Goal: Task Accomplishment & Management: Complete application form

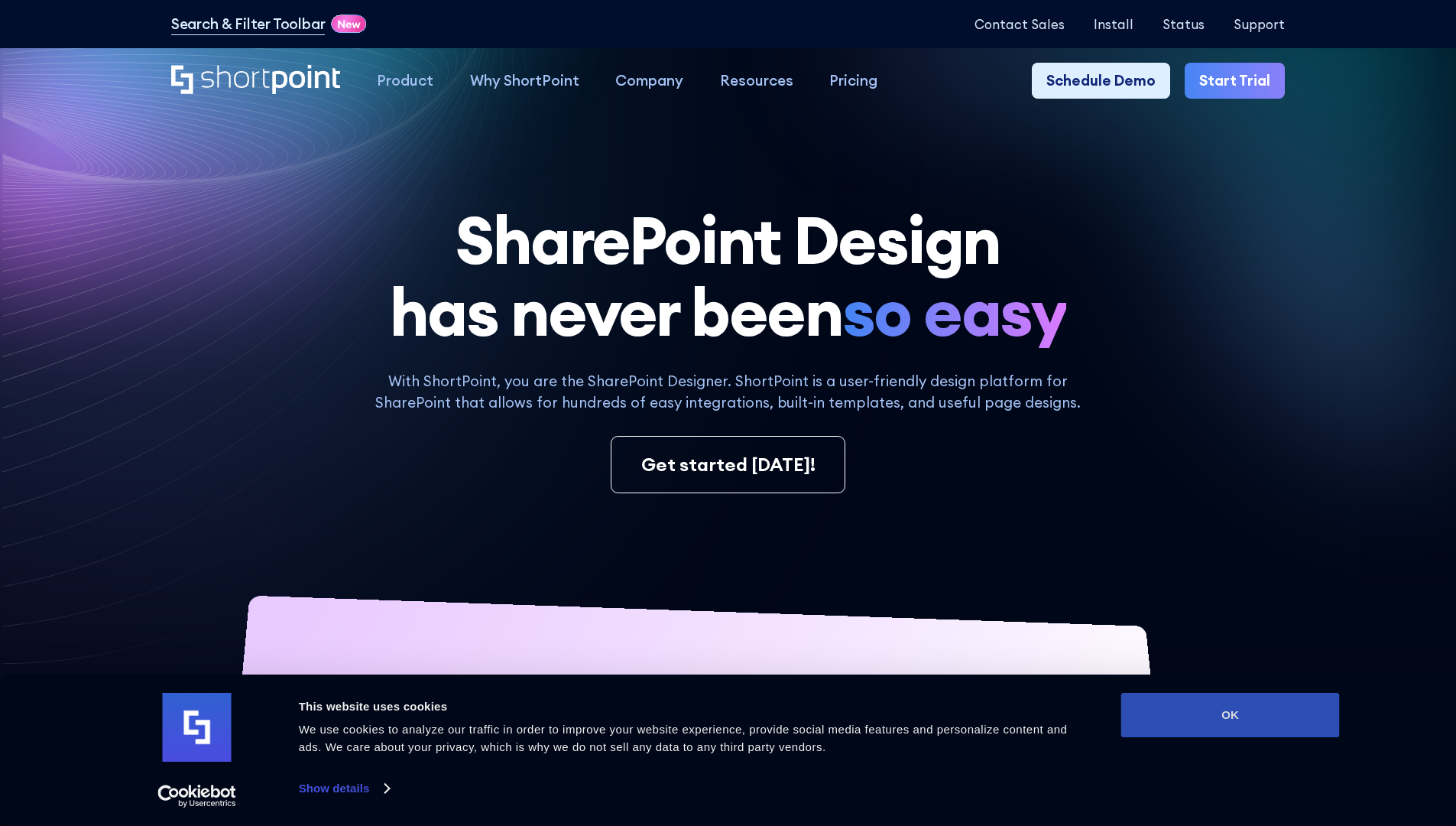
click at [1230, 715] on button "OK" at bounding box center [1231, 715] width 219 height 44
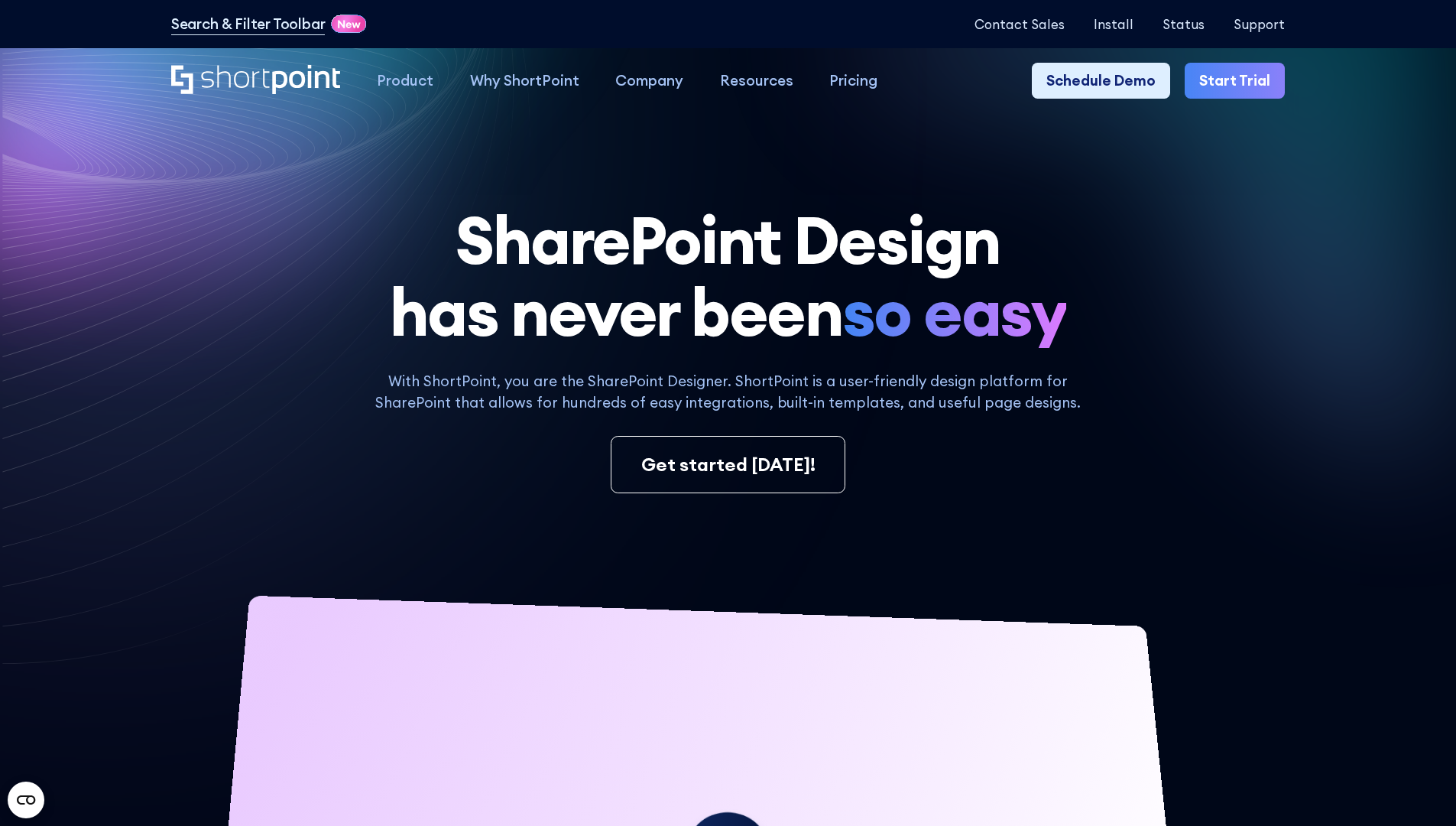
click at [1240, 81] on link "Start Trial" at bounding box center [1234, 81] width 100 height 36
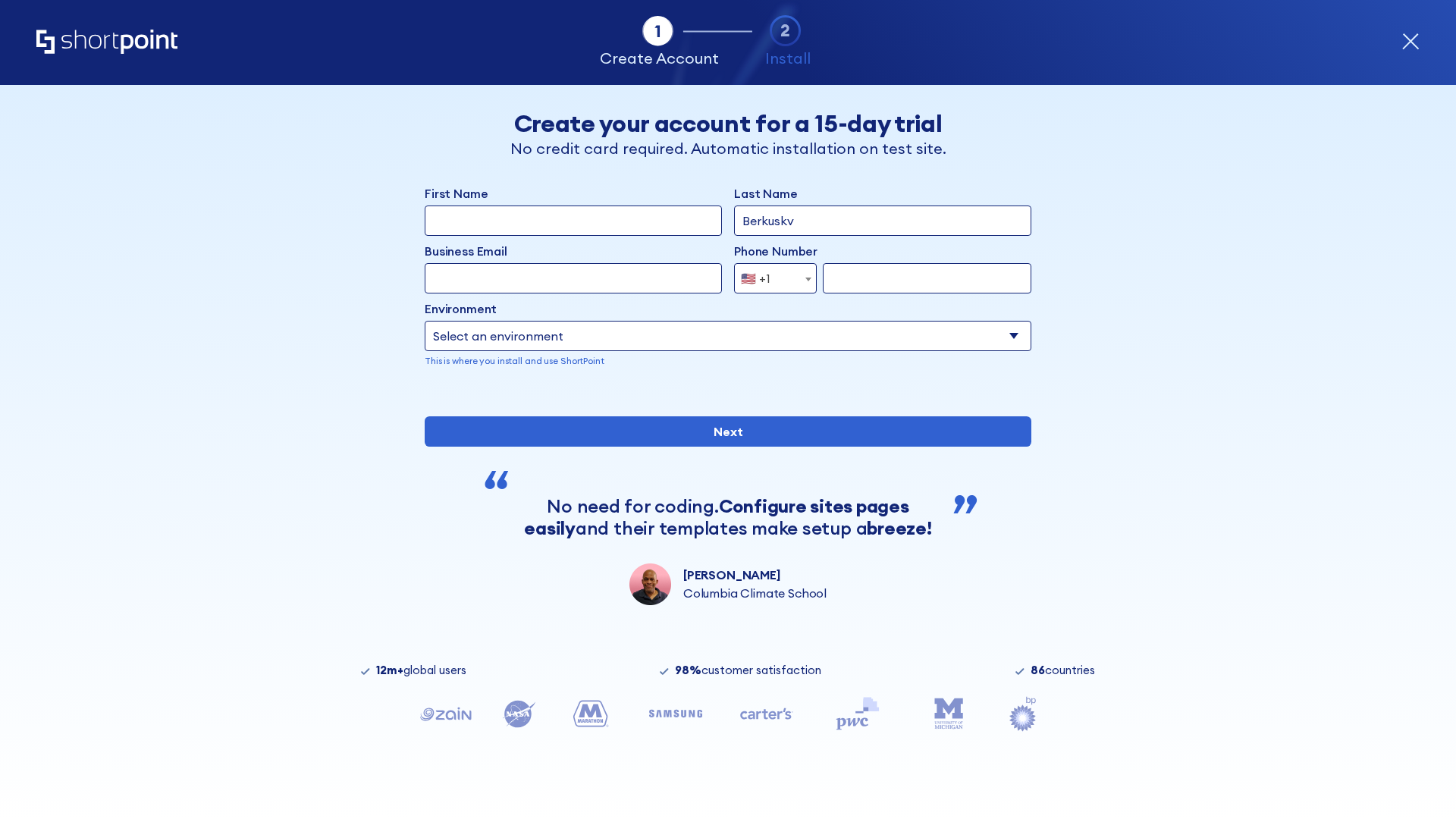
type input "Berkuskv"
type input "test@shortpoint.com"
type input "2125556789"
select select "Microsoft 365"
type input "2125556789"
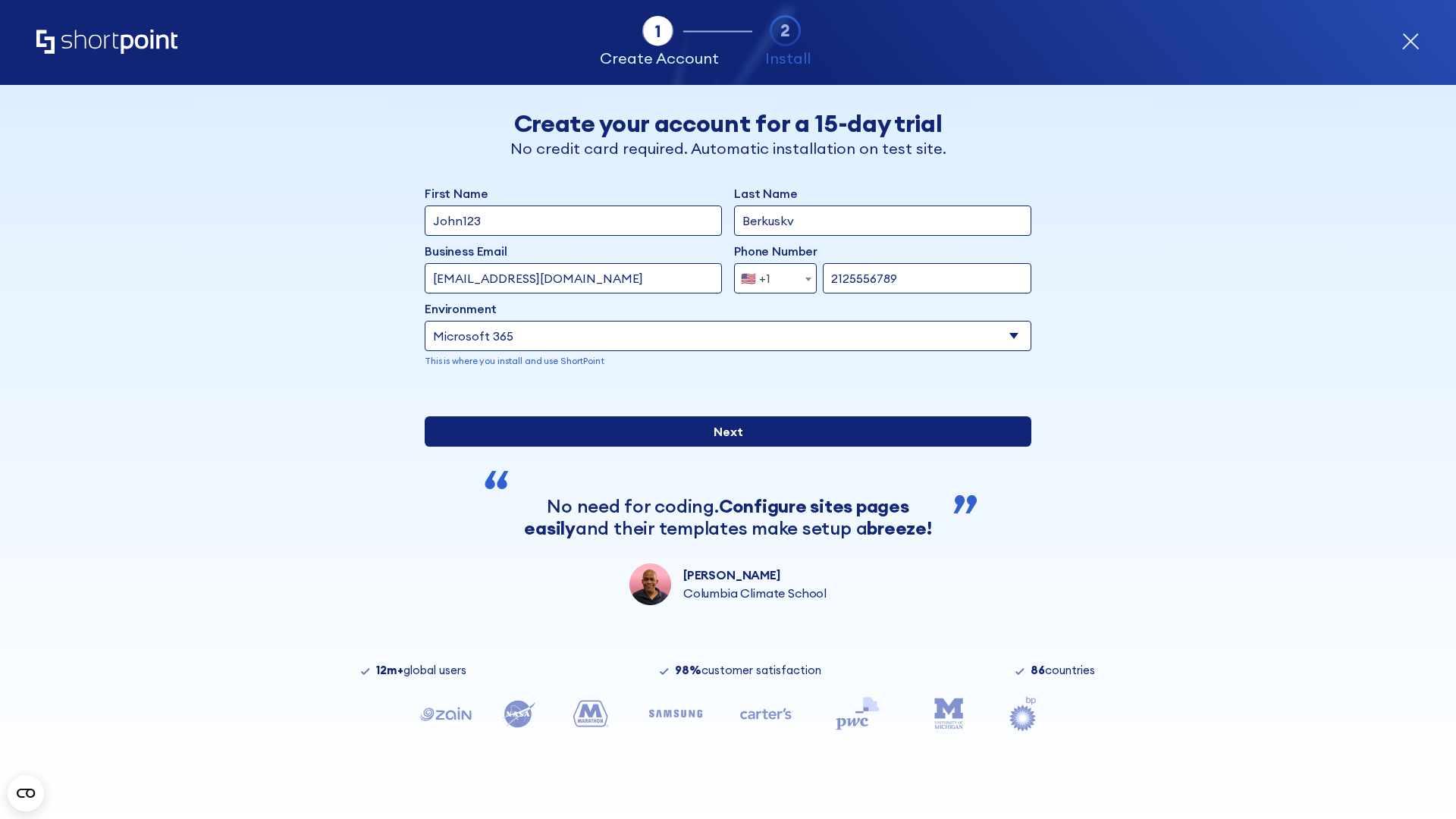
scroll to position [4, 0]
click at [722, 446] on input "Next" at bounding box center [728, 431] width 607 height 31
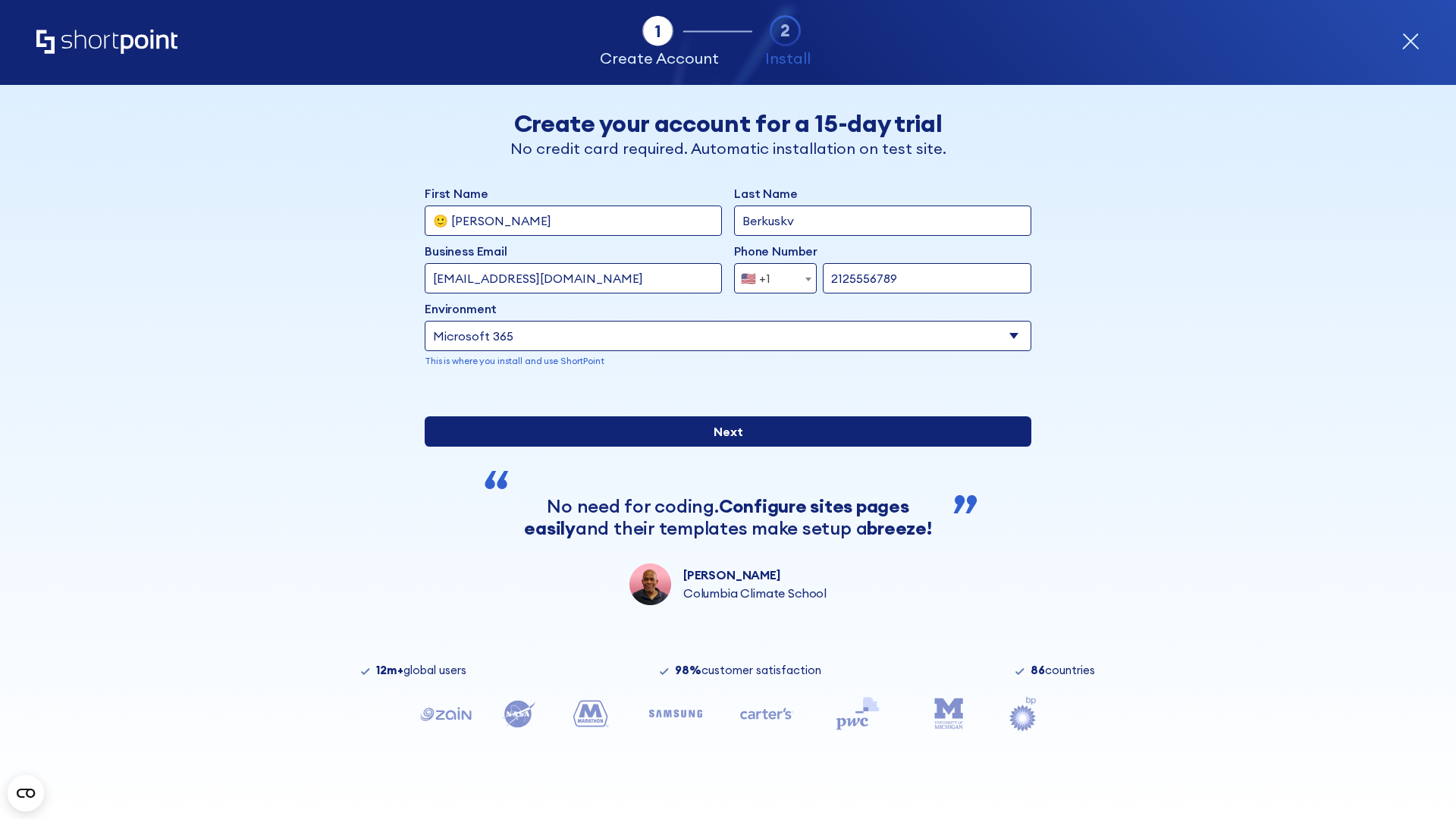
click at [722, 446] on input "Next" at bounding box center [728, 431] width 607 height 31
type input "Archebald"
click at [722, 446] on input "Next" at bounding box center [728, 431] width 607 height 31
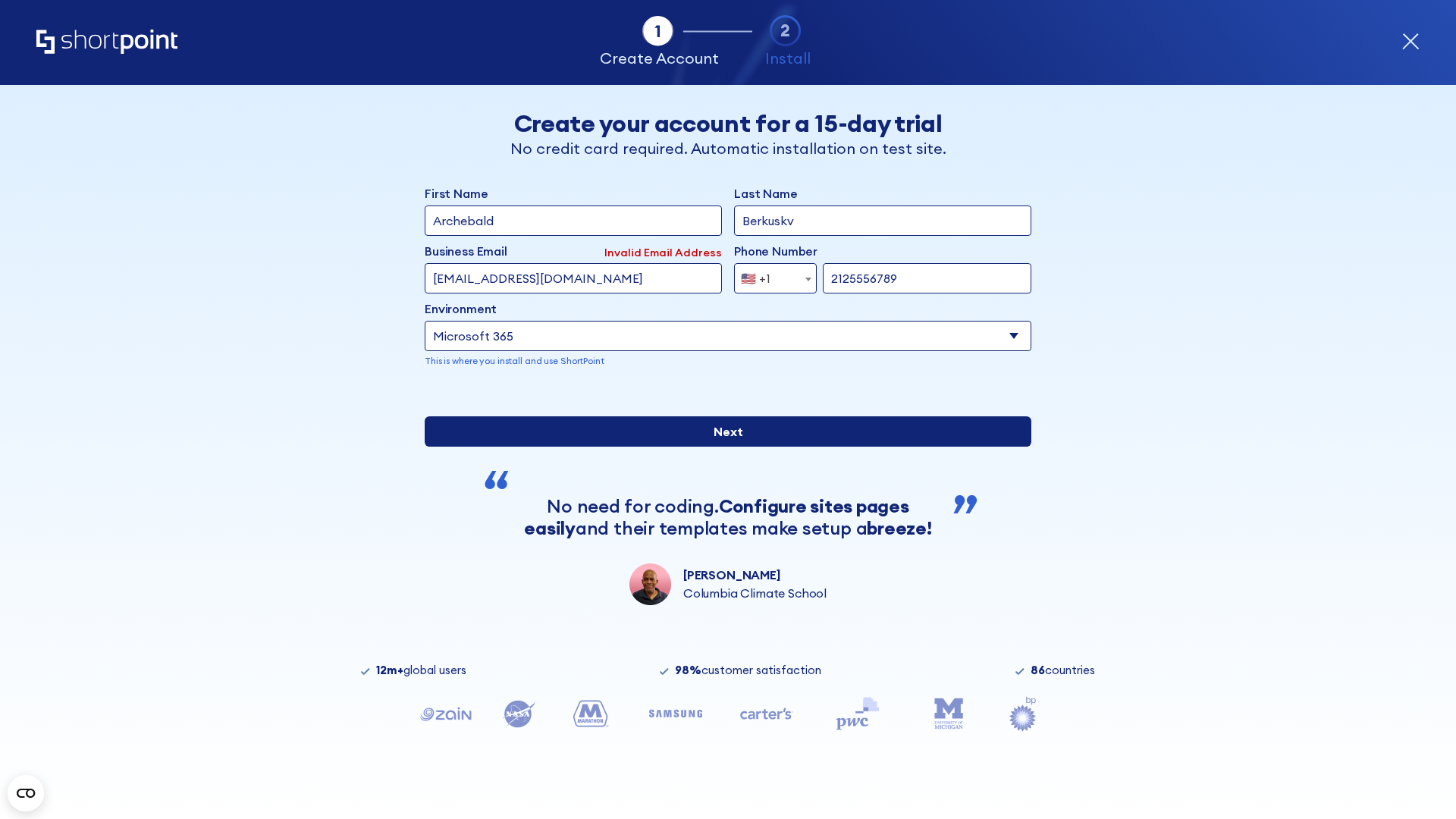
click at [722, 446] on input "Next" at bounding box center [728, 431] width 607 height 31
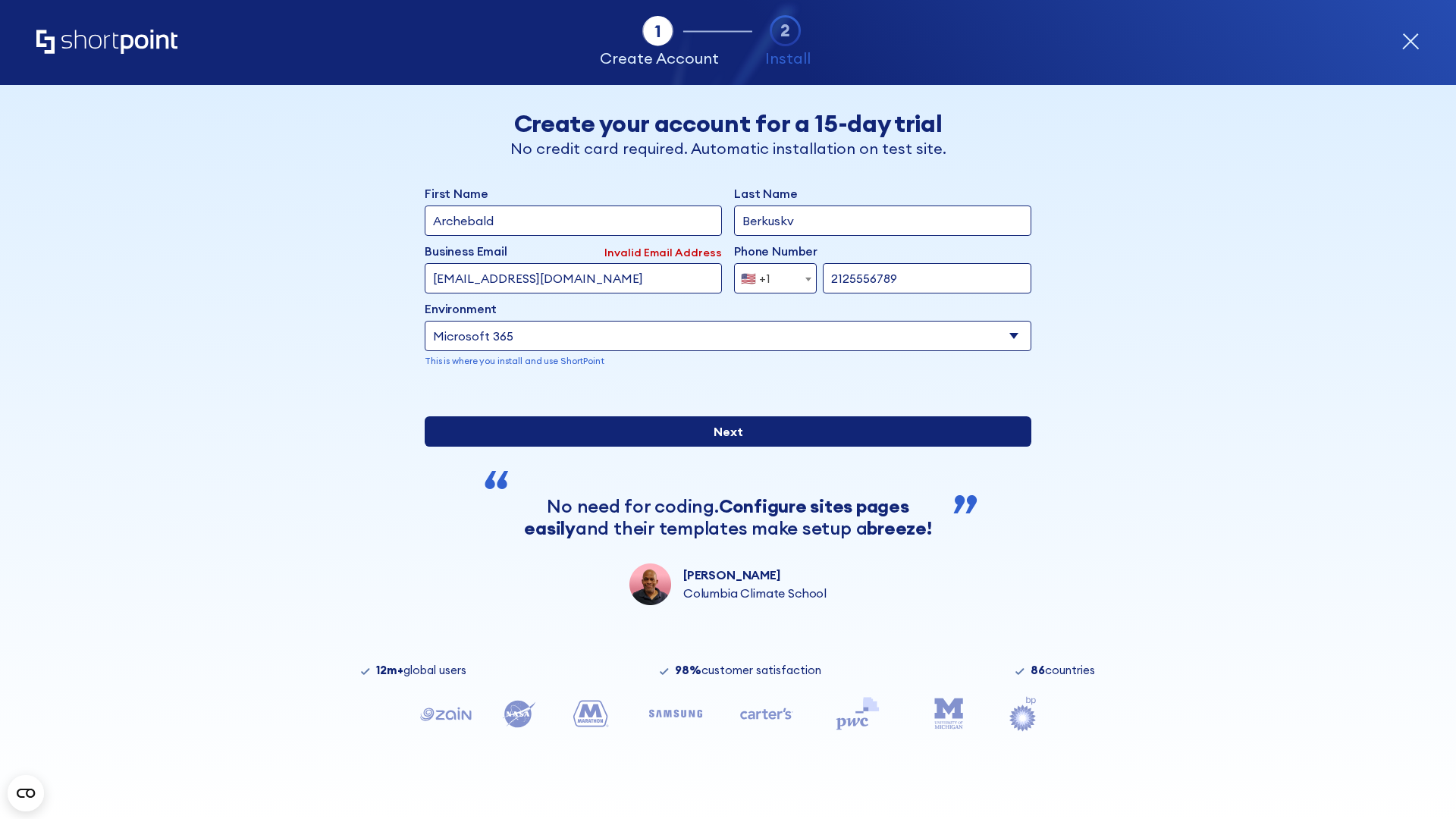
click at [722, 446] on input "Next" at bounding box center [728, 431] width 607 height 31
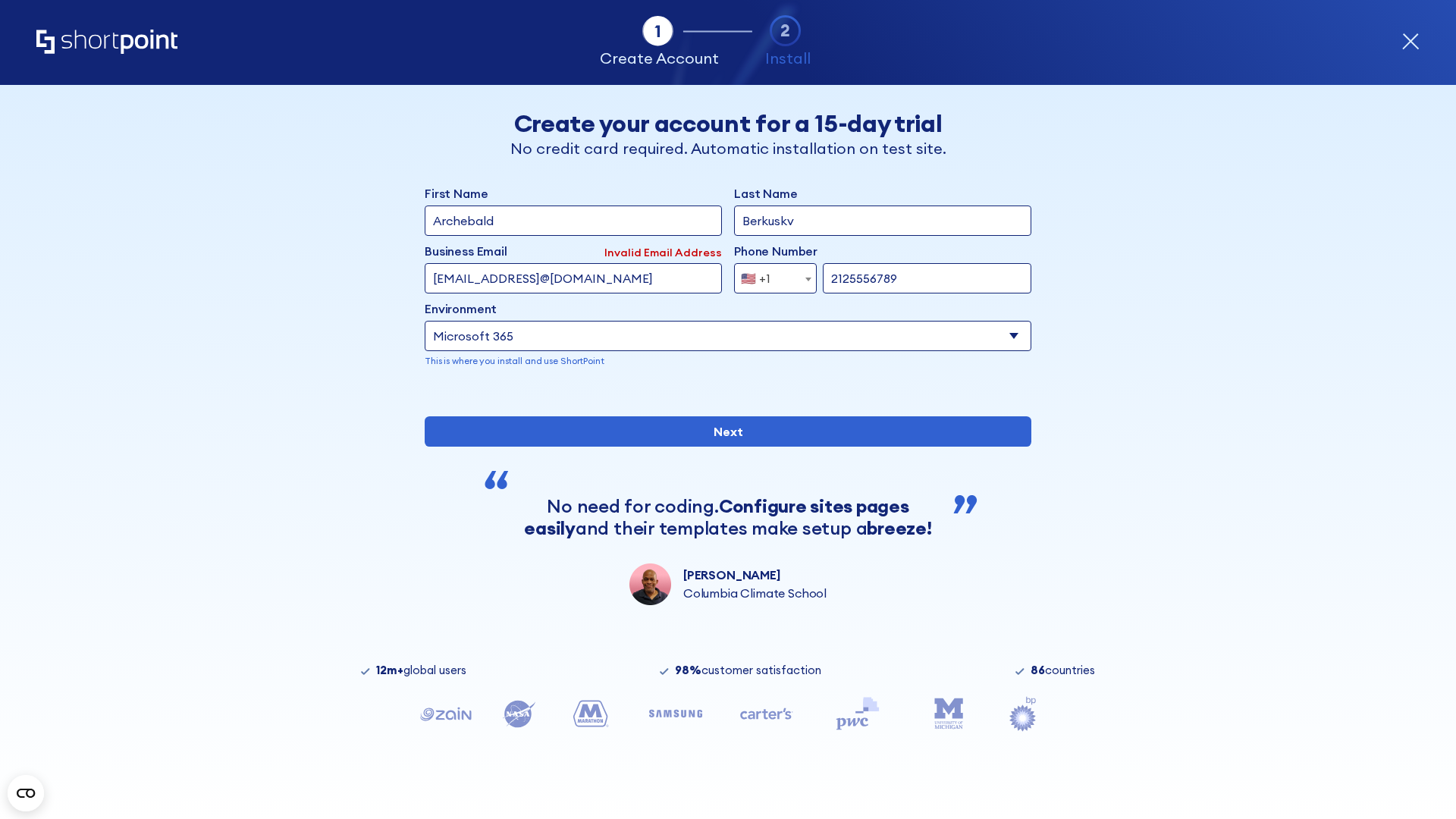
type input "testEmail@protonmail.comtest@shortpoint.com"
click at [770, 274] on span "🇺🇸 +1" at bounding box center [761, 278] width 51 height 31
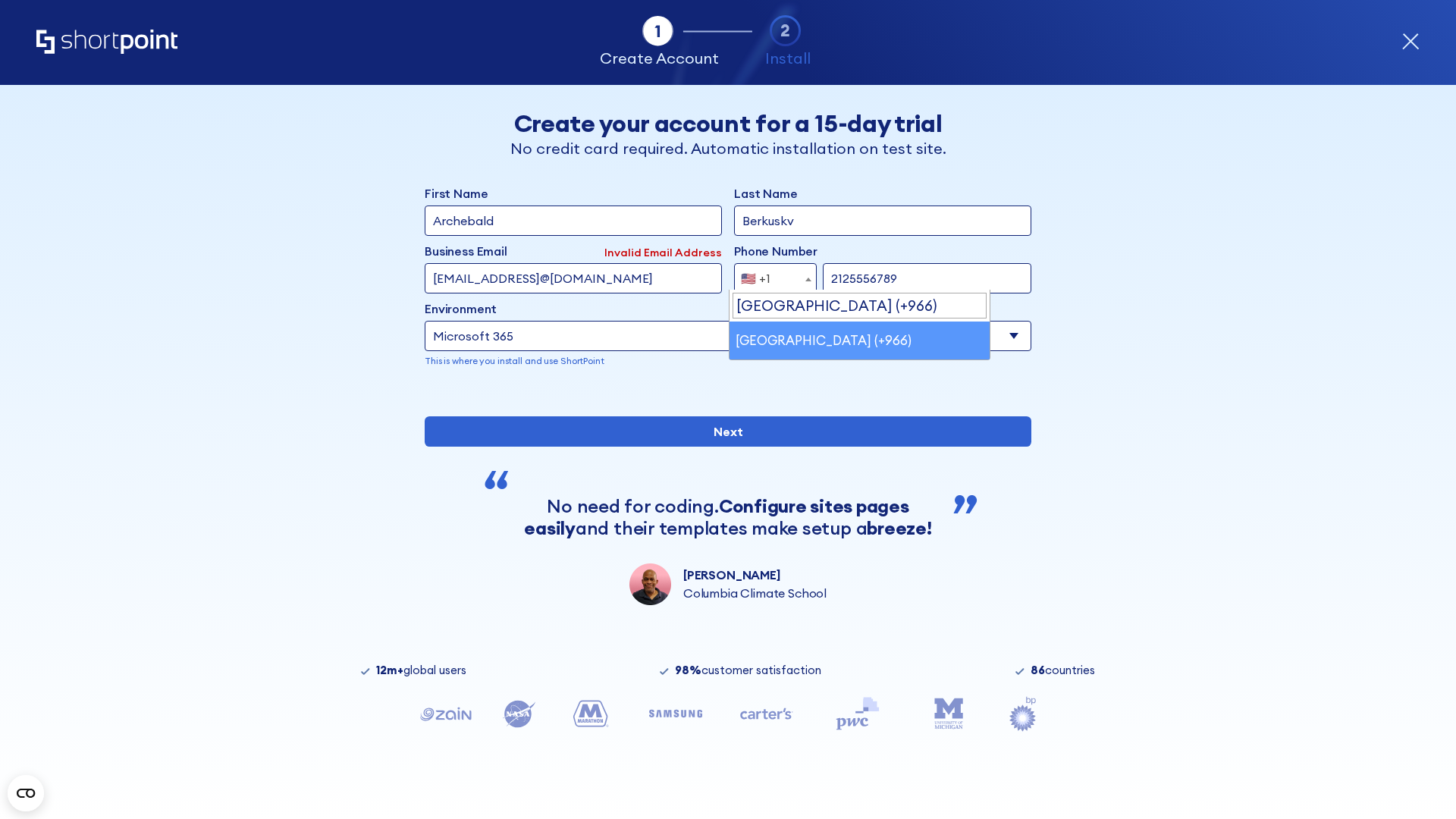
select select "+966"
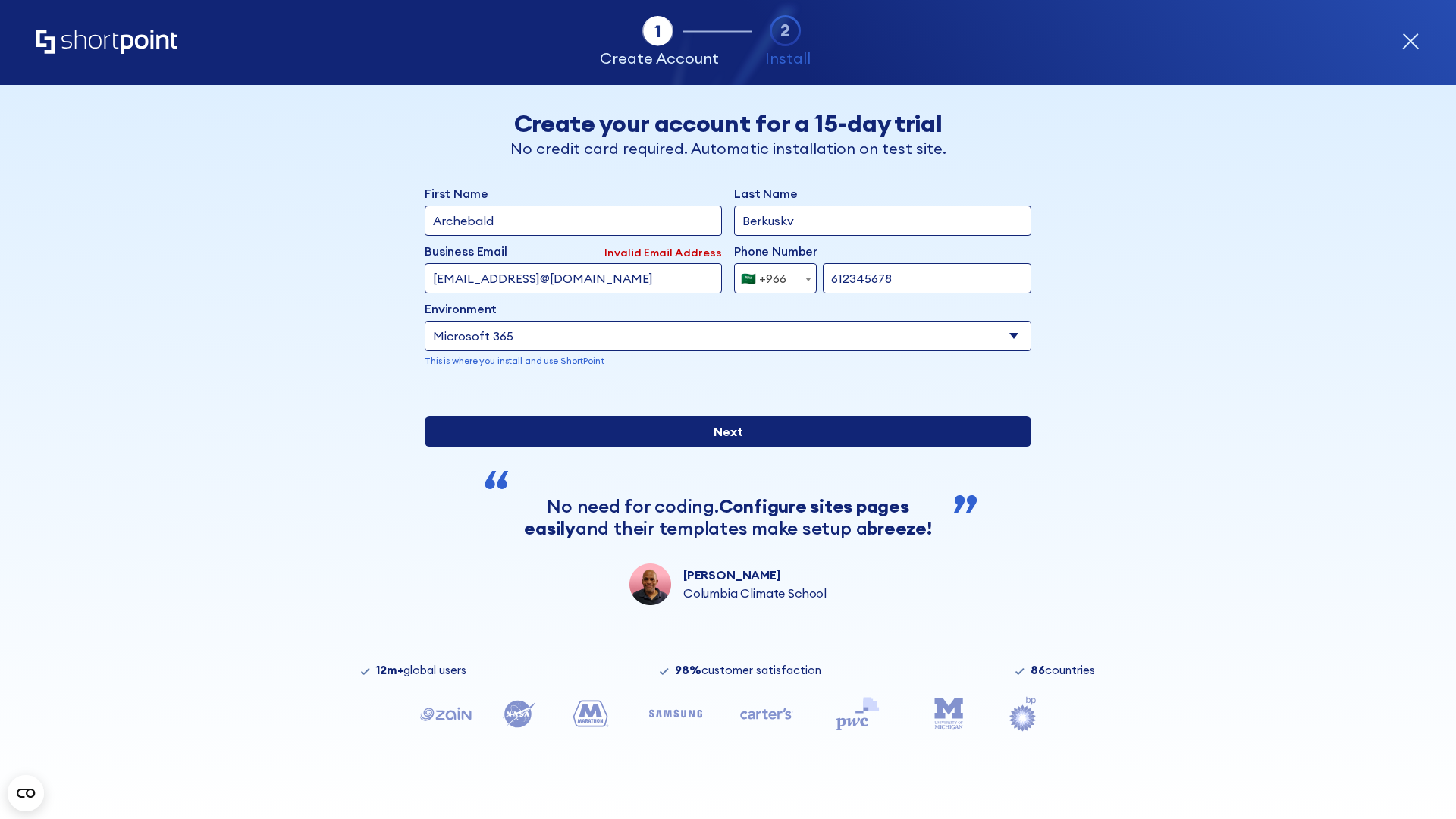
type input "612345678"
click at [722, 446] on input "Next" at bounding box center [728, 431] width 607 height 31
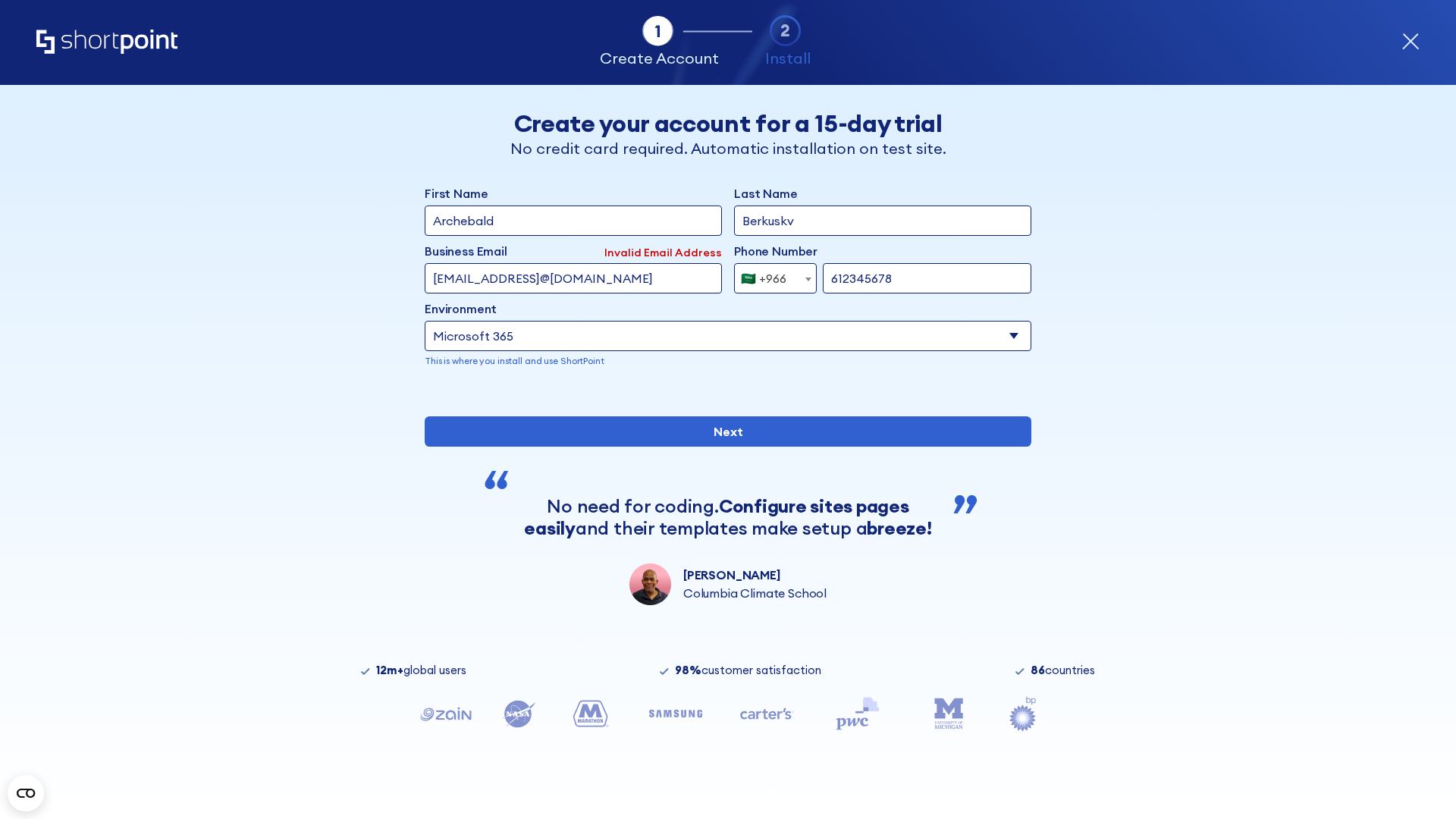
click at [770, 274] on div "🇸🇦 +966" at bounding box center [764, 278] width 46 height 31
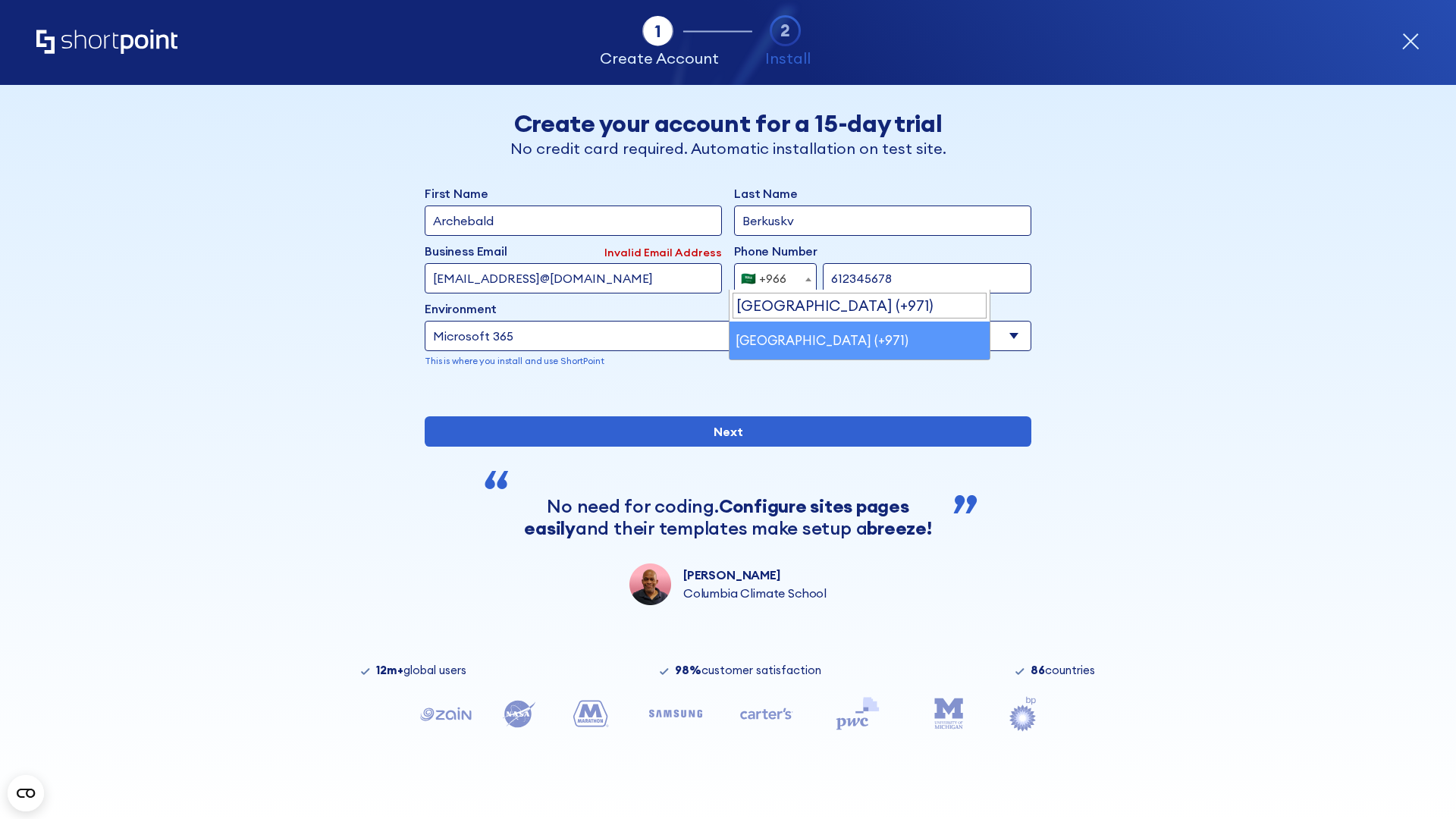
select select "+971"
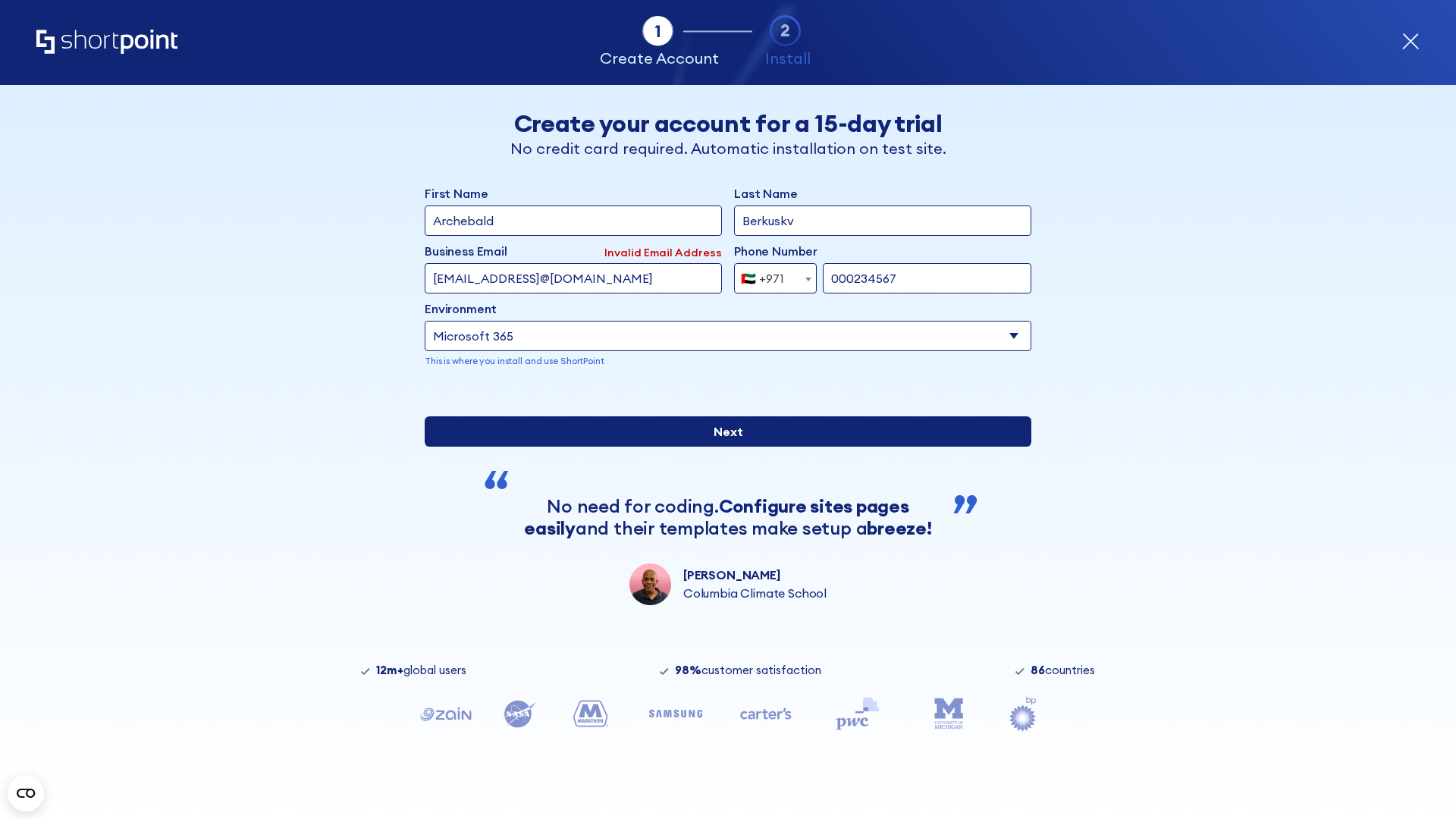
type input "000234567"
click at [722, 446] on input "Next" at bounding box center [728, 431] width 607 height 31
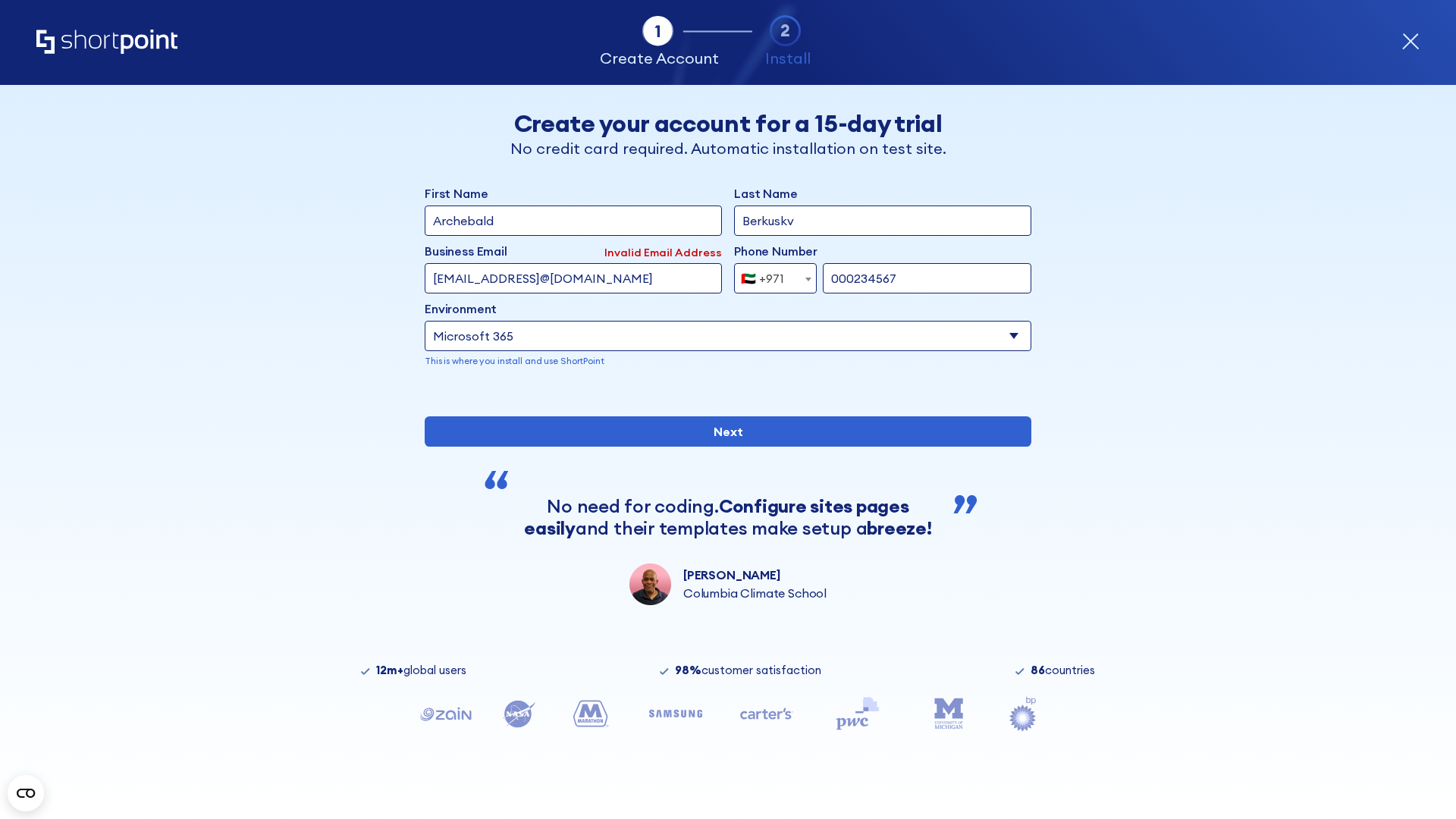
click at [770, 274] on div "🇦🇪 +971" at bounding box center [762, 278] width 43 height 31
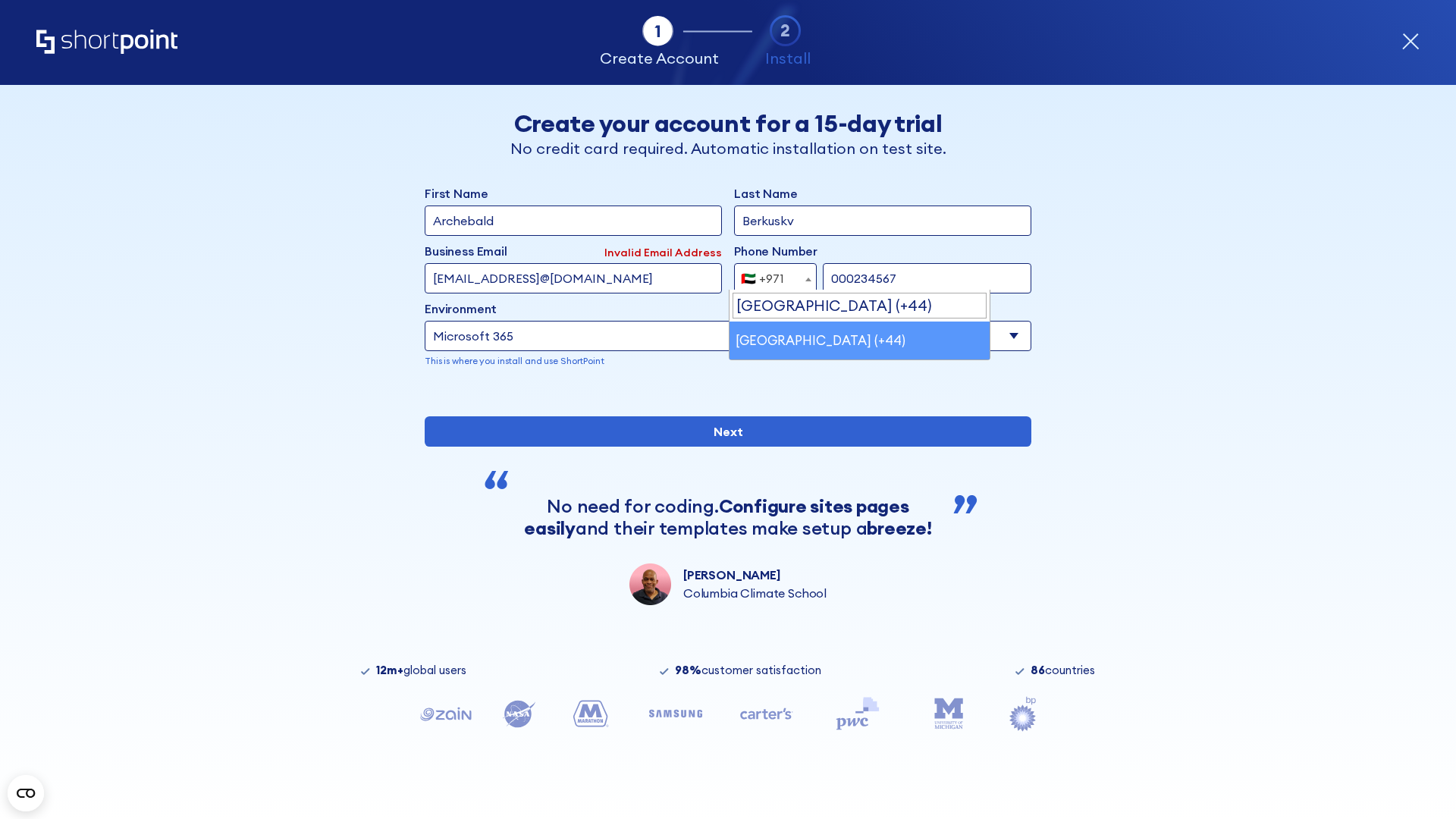
select select "+44"
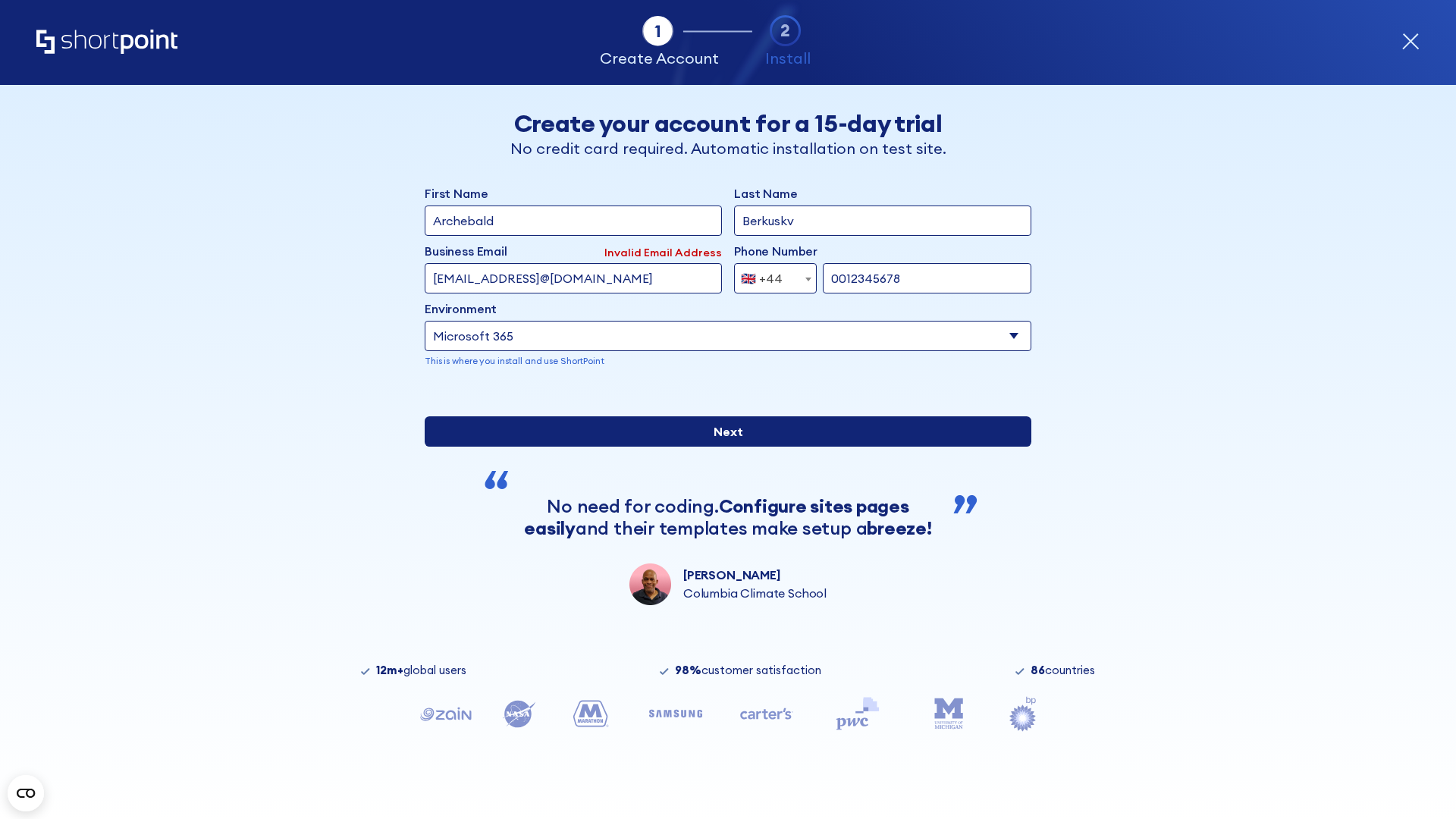
type input "0012345678"
click at [722, 446] on input "Next" at bounding box center [728, 431] width 607 height 31
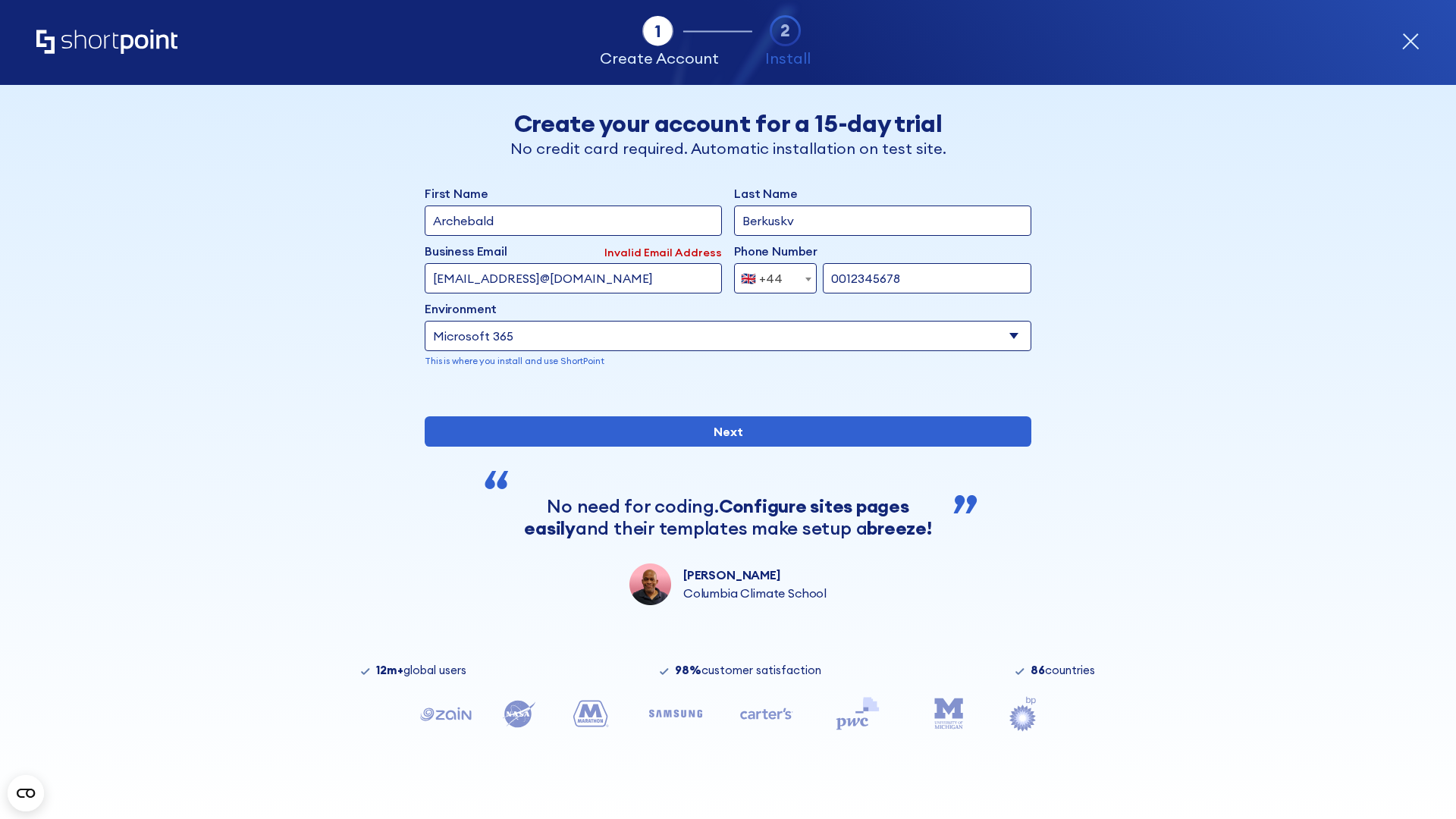
click at [770, 274] on div "🇬🇧 +44" at bounding box center [761, 278] width 41 height 31
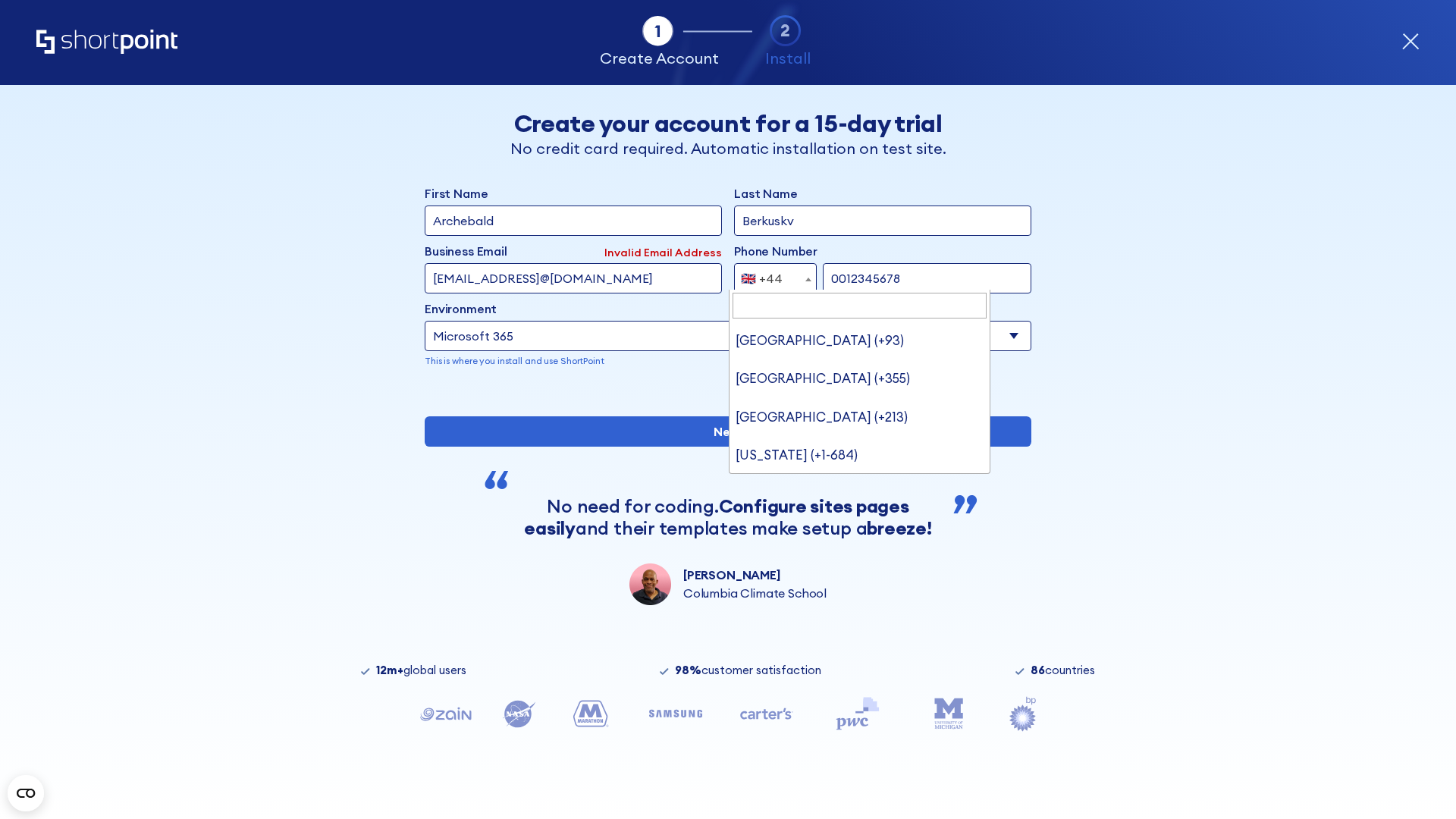
type input "Ukraine (+380)"
select select "+380"
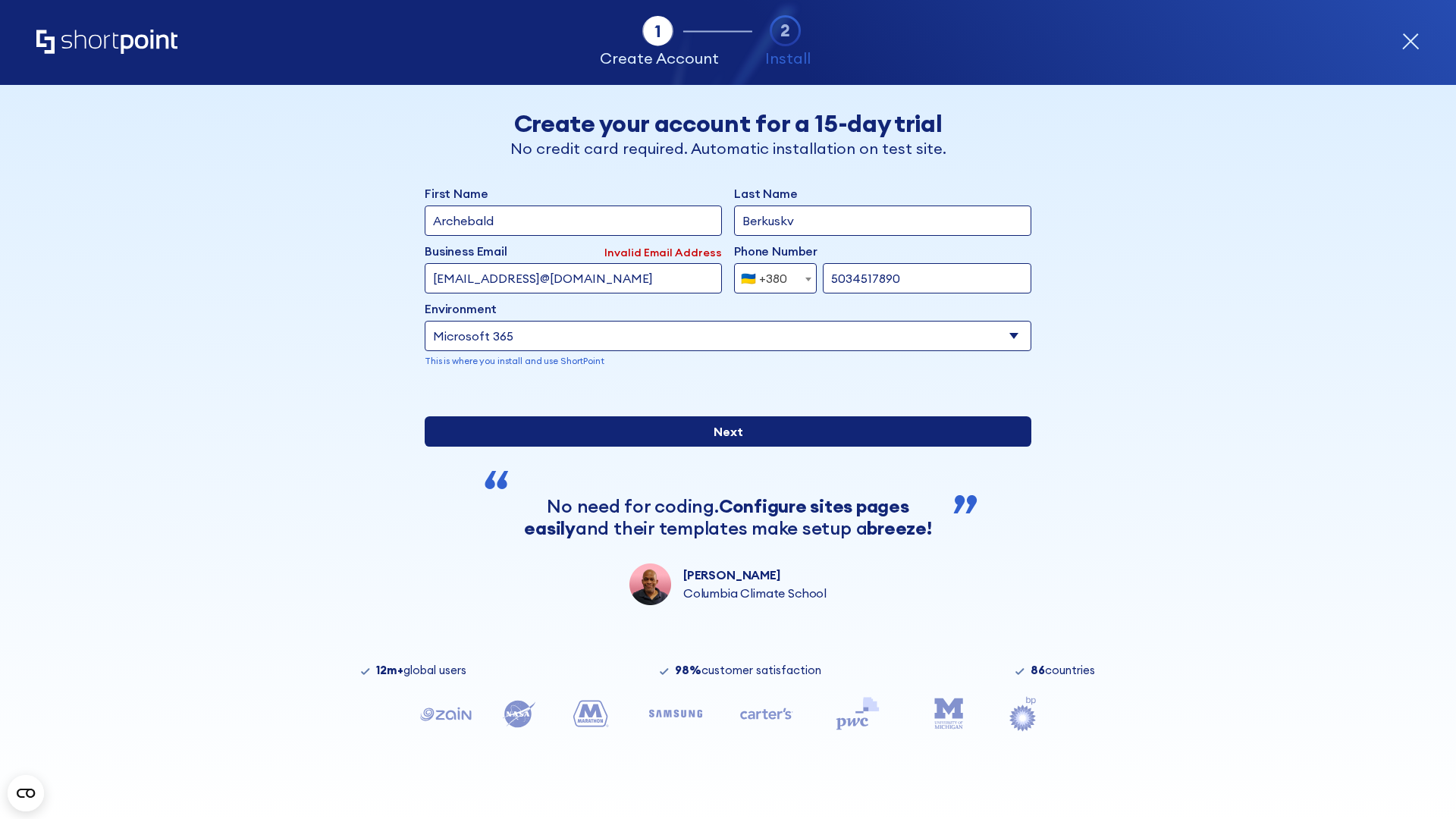
type input "5034517890"
click at [722, 446] on input "Next" at bounding box center [728, 431] width 607 height 31
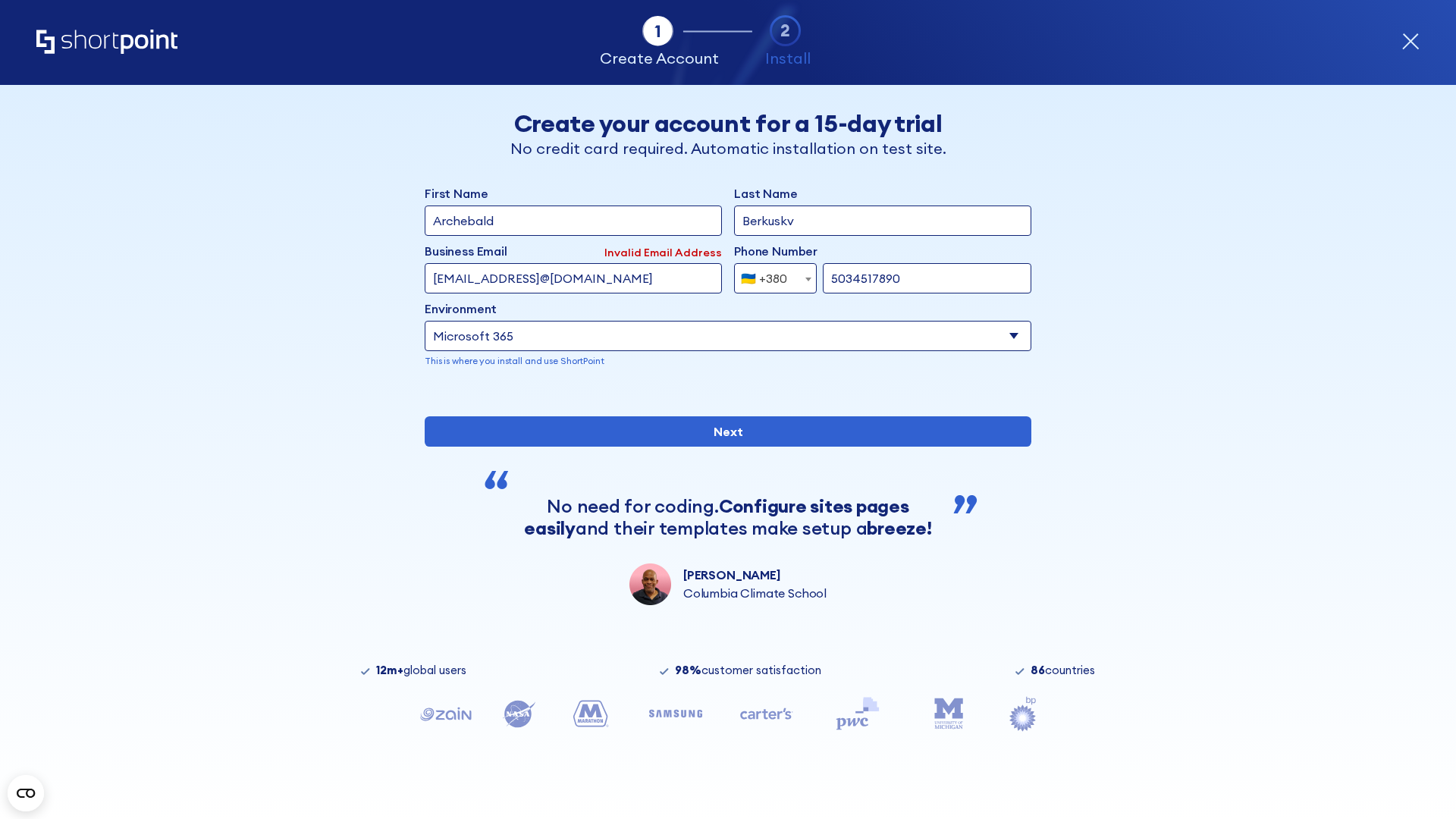
click at [770, 274] on div "🇺🇦 +380" at bounding box center [764, 278] width 47 height 31
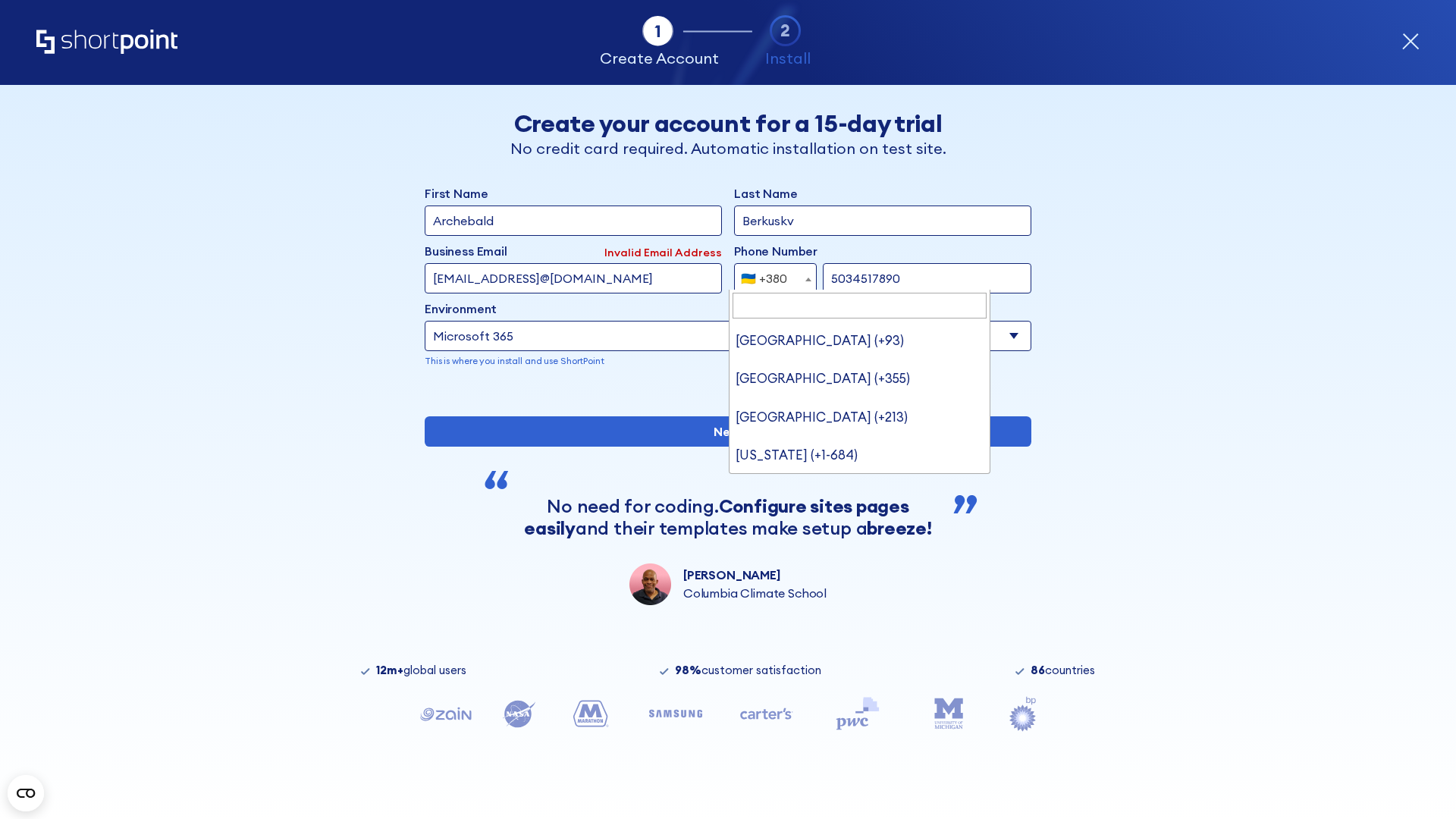
type input "United States (+1)"
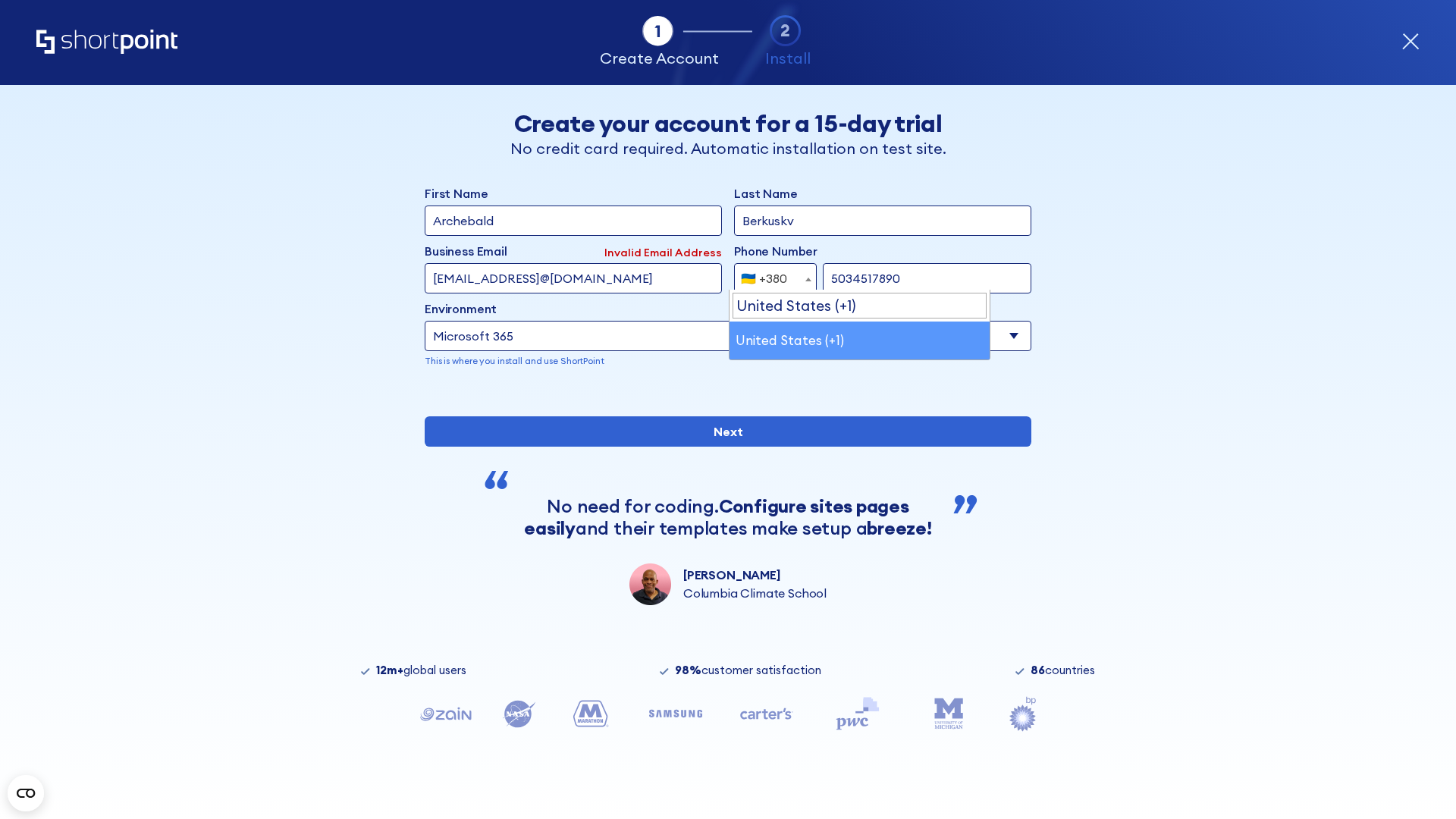
select select "+1"
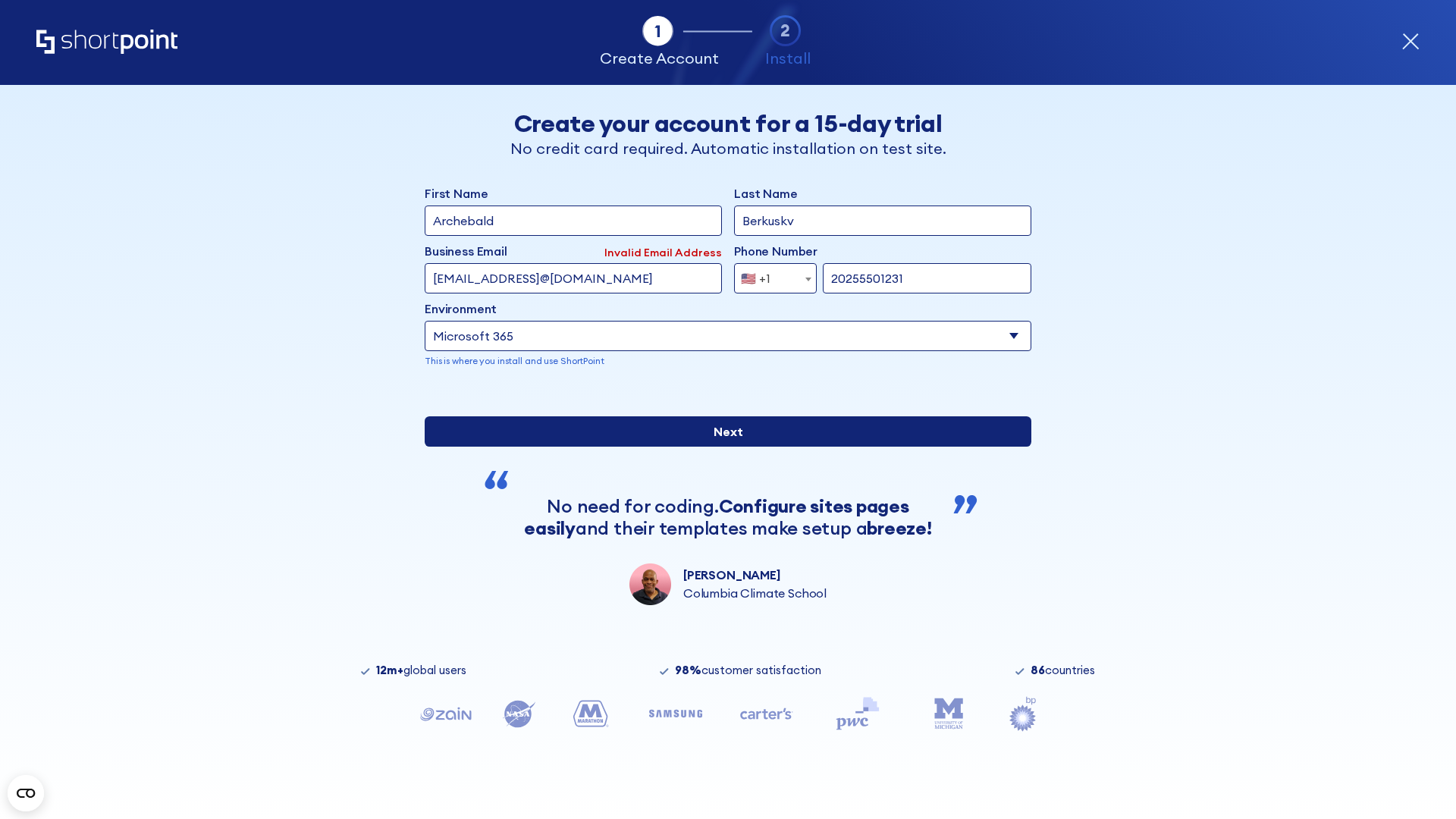
type input "20255501231"
click at [722, 446] on input "Next" at bounding box center [728, 431] width 607 height 31
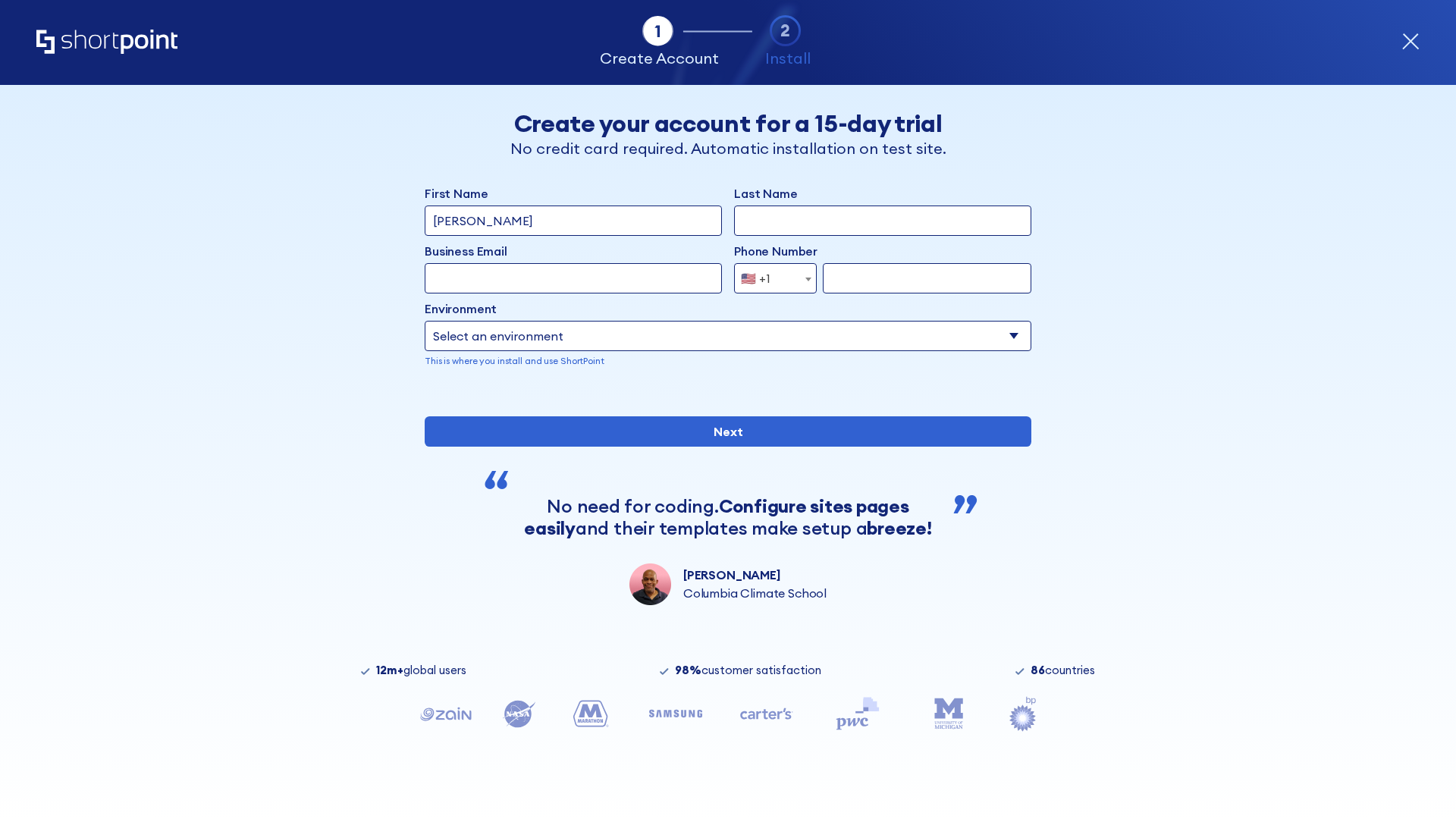
type input "Mary-Jane"
type input "Berkuskv"
type input "john@company.com"
click at [770, 279] on span "🇺🇸 +1" at bounding box center [761, 278] width 51 height 31
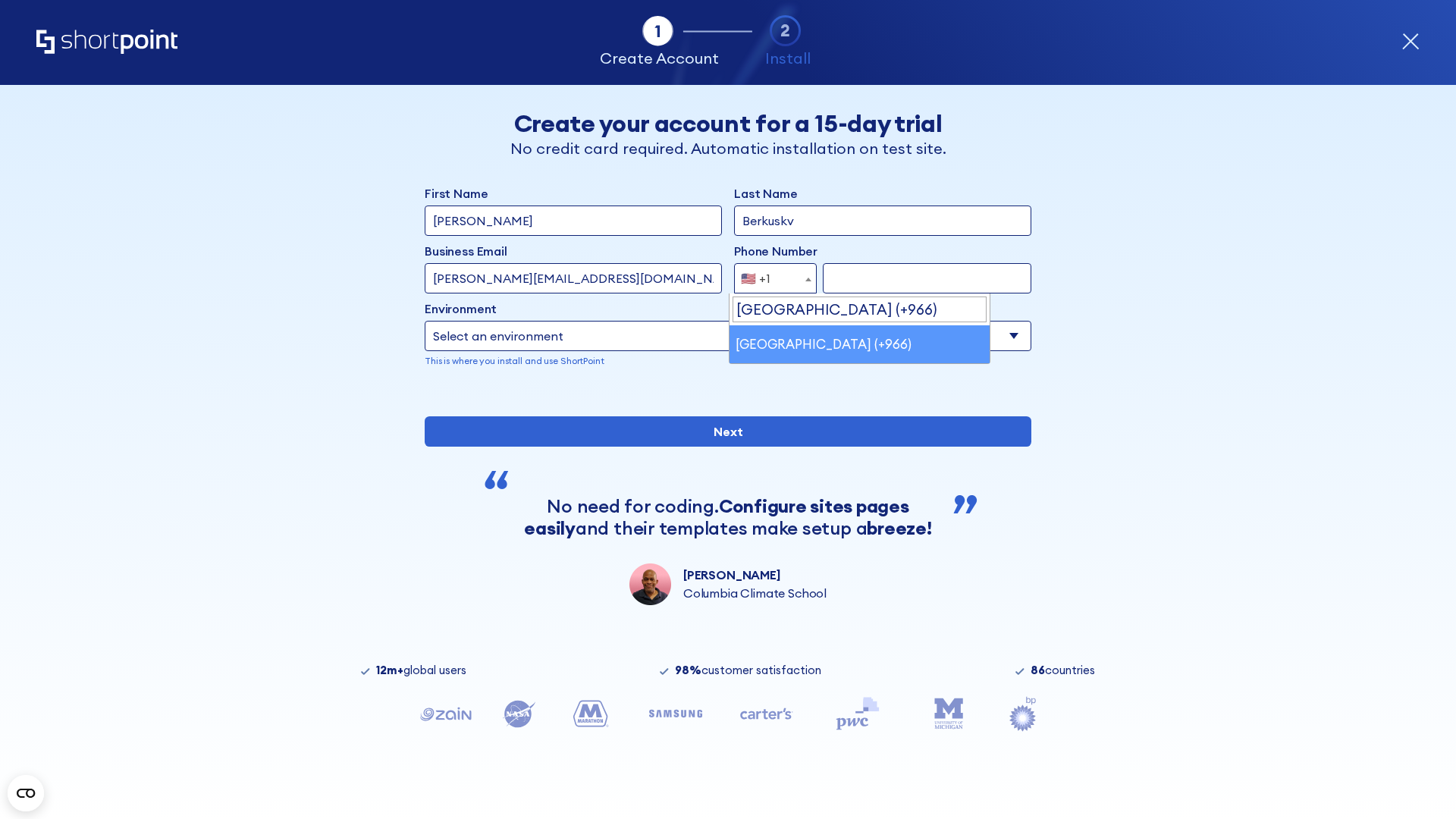
select select "+966"
type input "512345678"
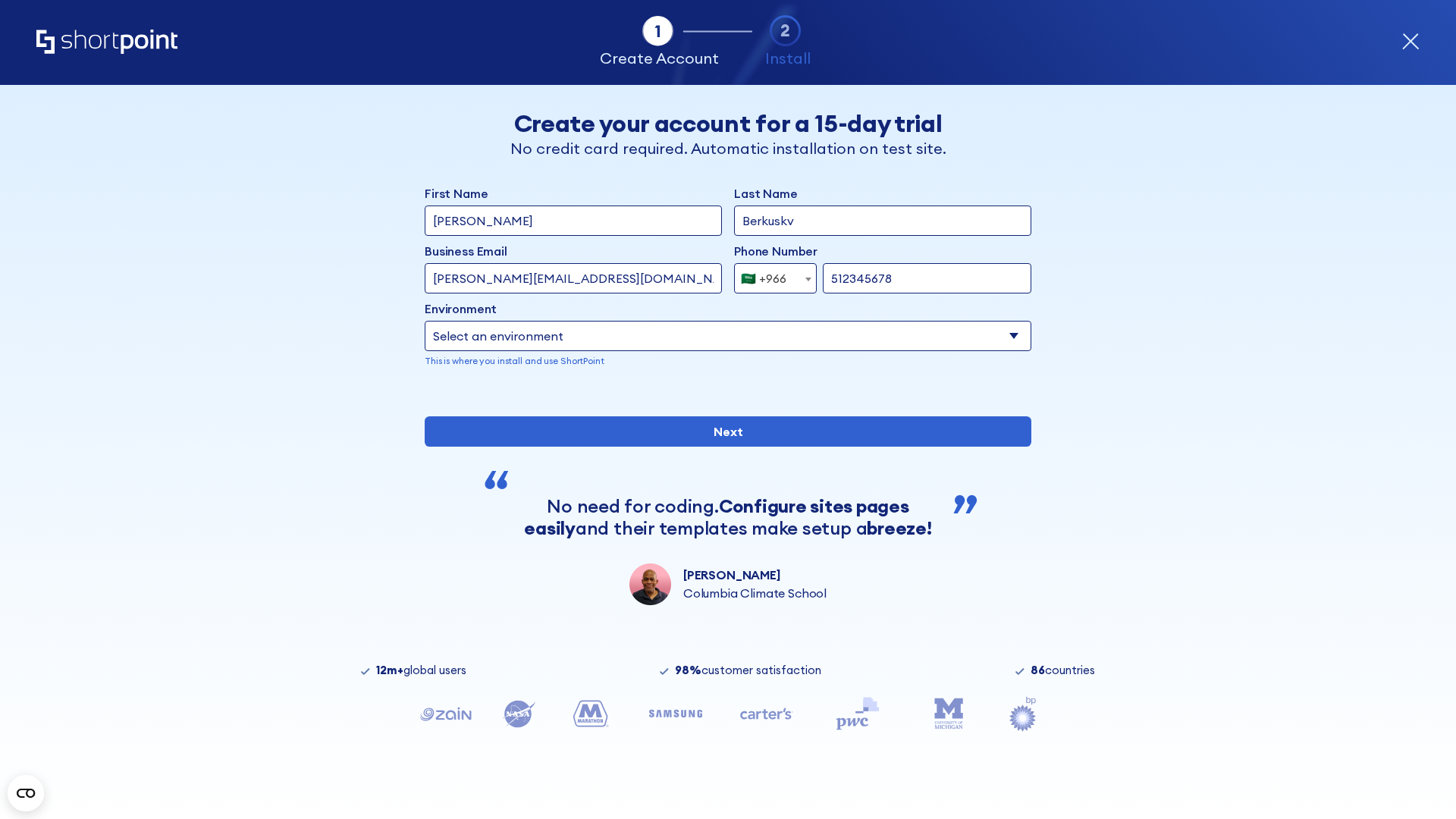
select select "Microsoft 365"
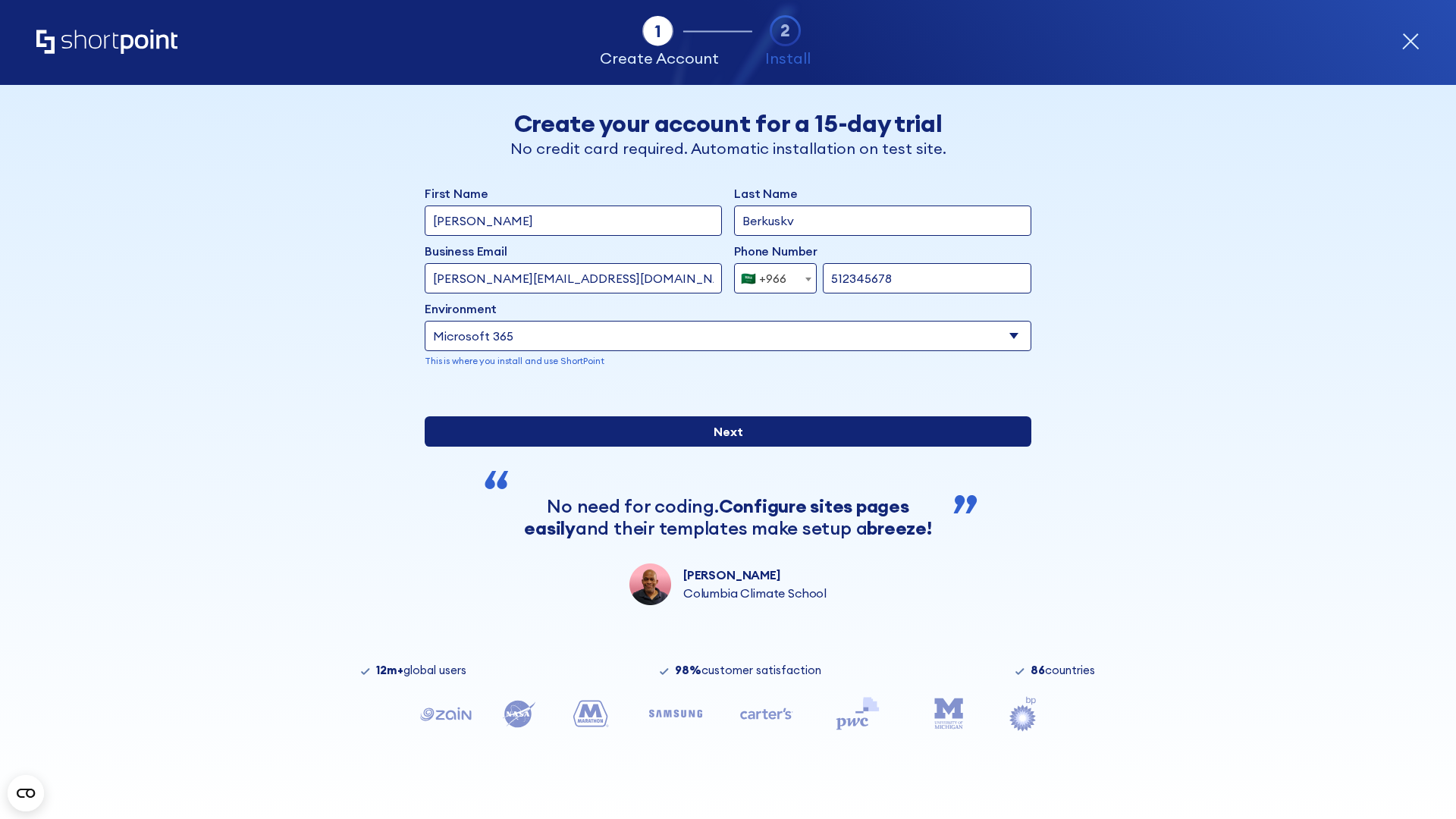
type input "512345678"
click at [722, 446] on input "Next" at bounding box center [728, 431] width 607 height 31
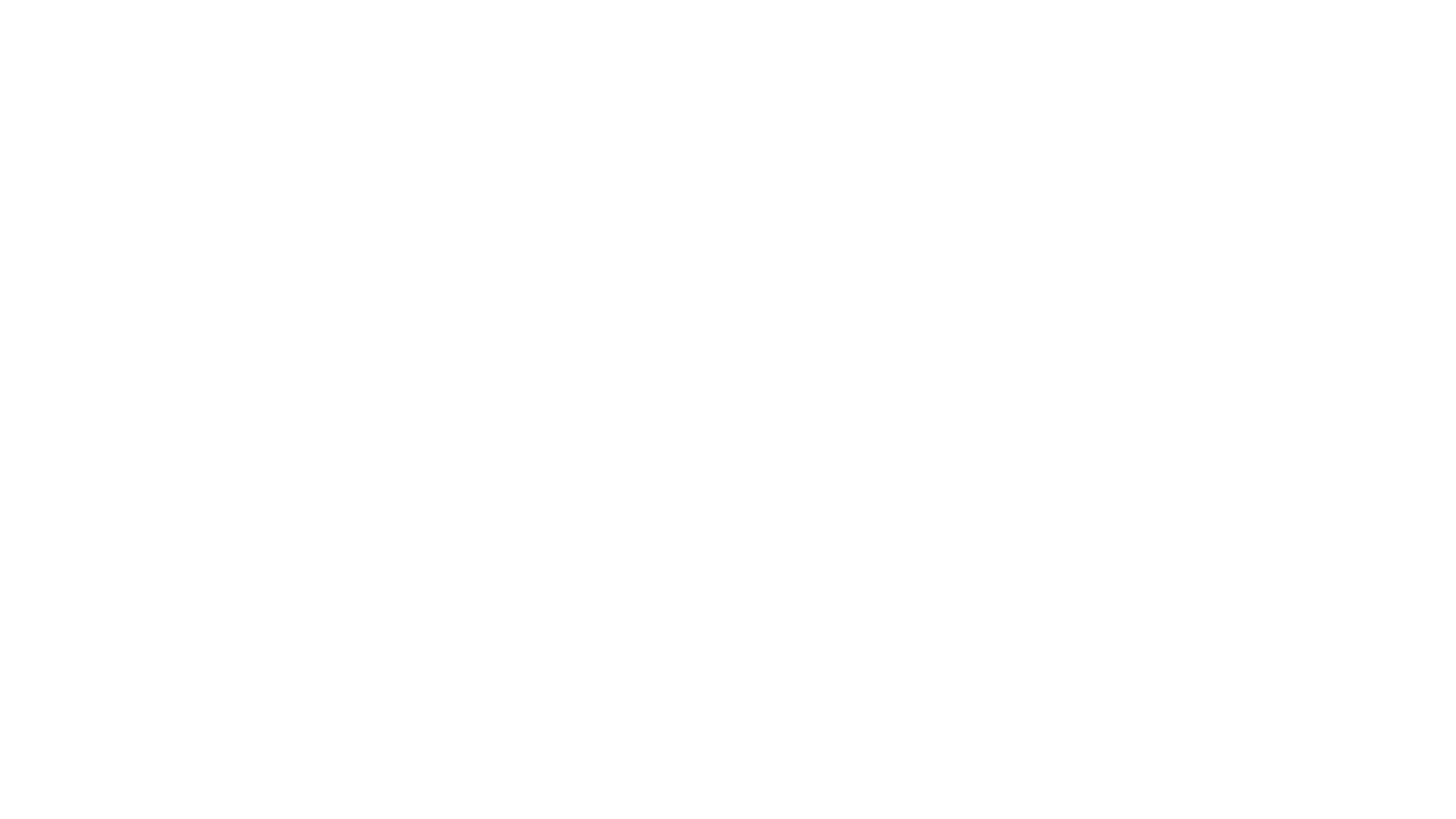
select select "+966"
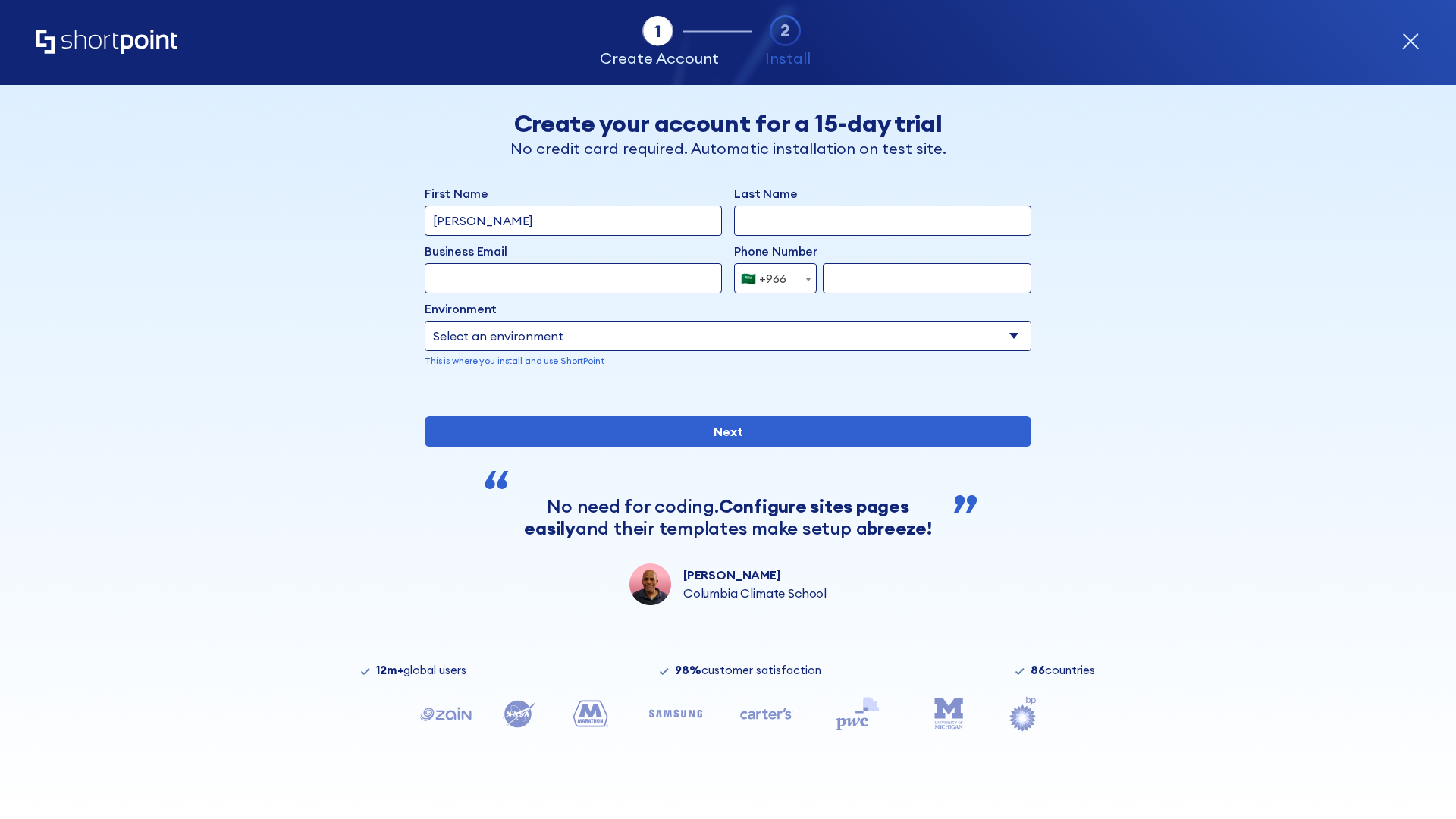
type input "D'Souza"
type input "Berkuskv"
type input "hr@mybusiness.org"
click at [770, 279] on div "🇸🇦 +966" at bounding box center [764, 278] width 46 height 31
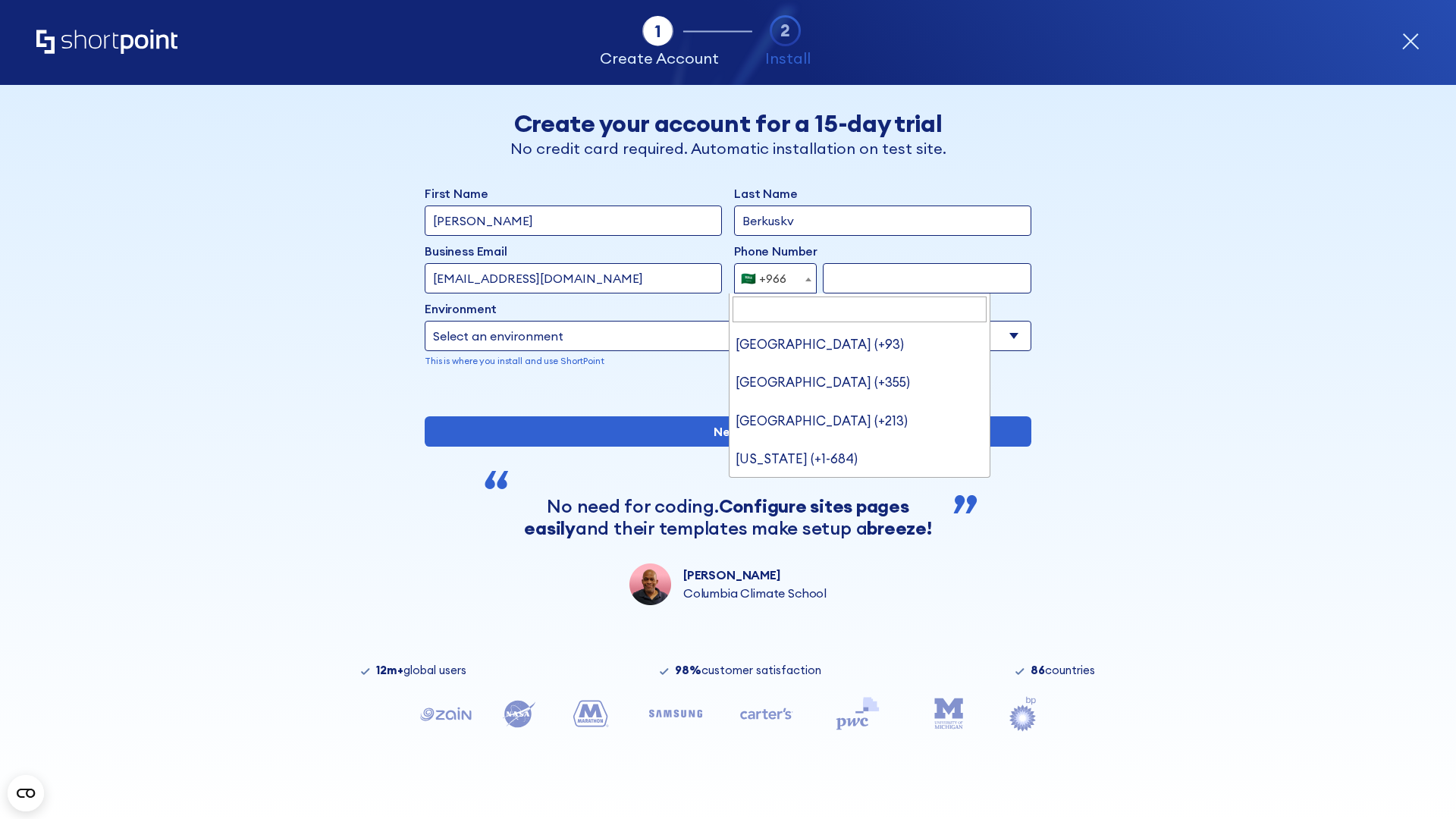
type input "United Arab Emirates (+971)"
select select "+971"
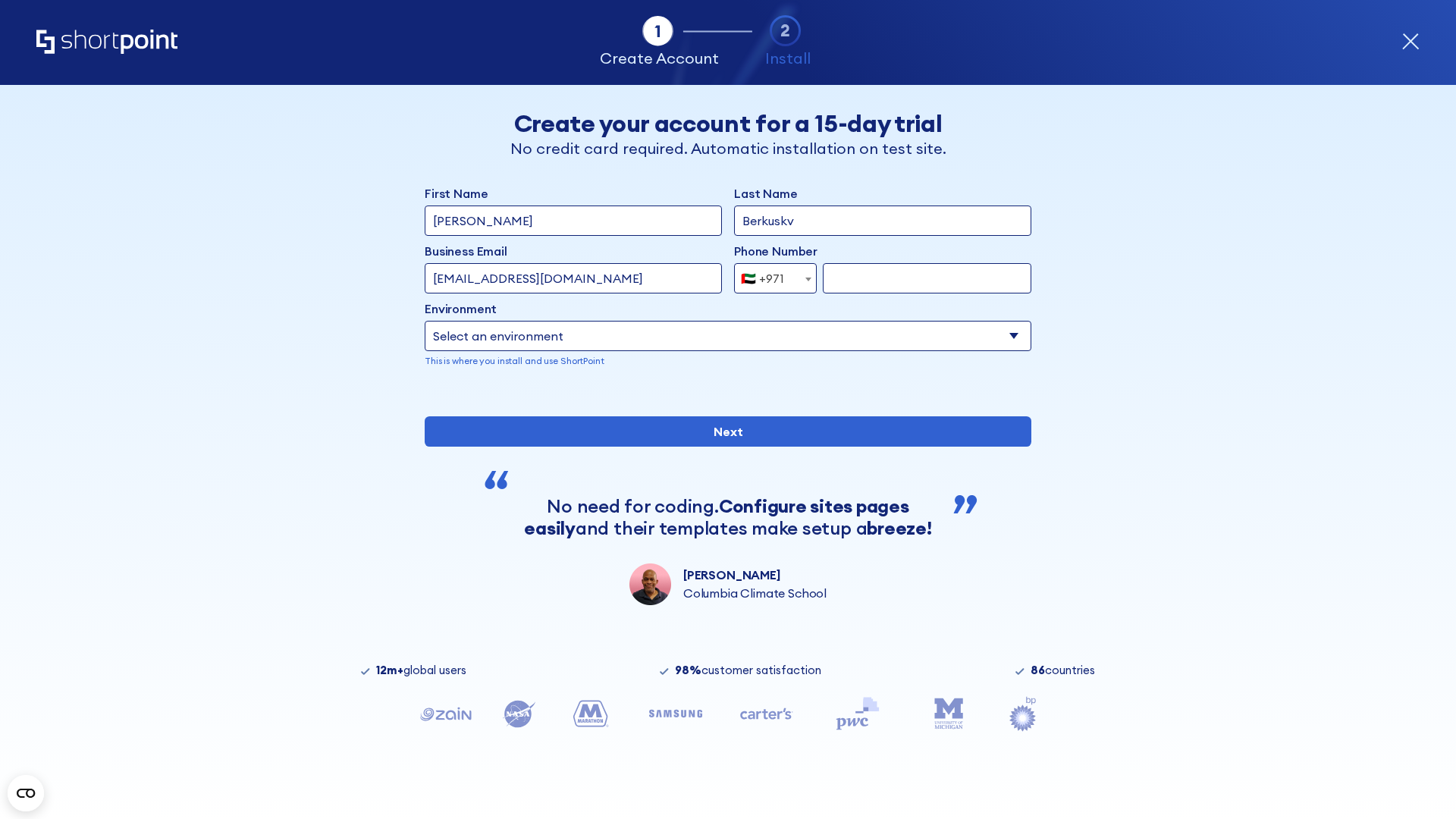
type input "501234567"
select select "Microsoft 365"
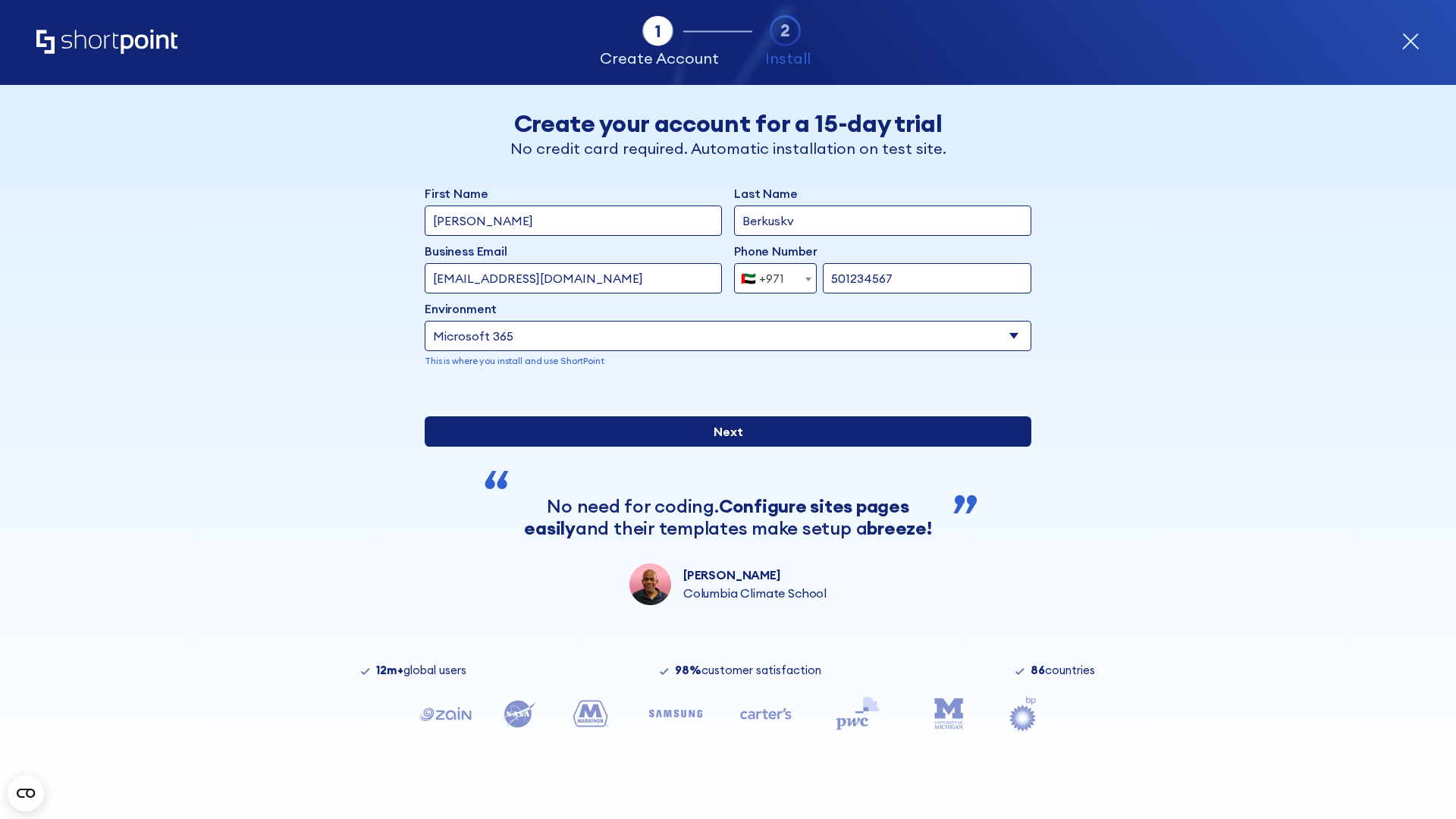
type input "501234567"
click at [722, 446] on input "Next" at bounding box center [728, 431] width 607 height 31
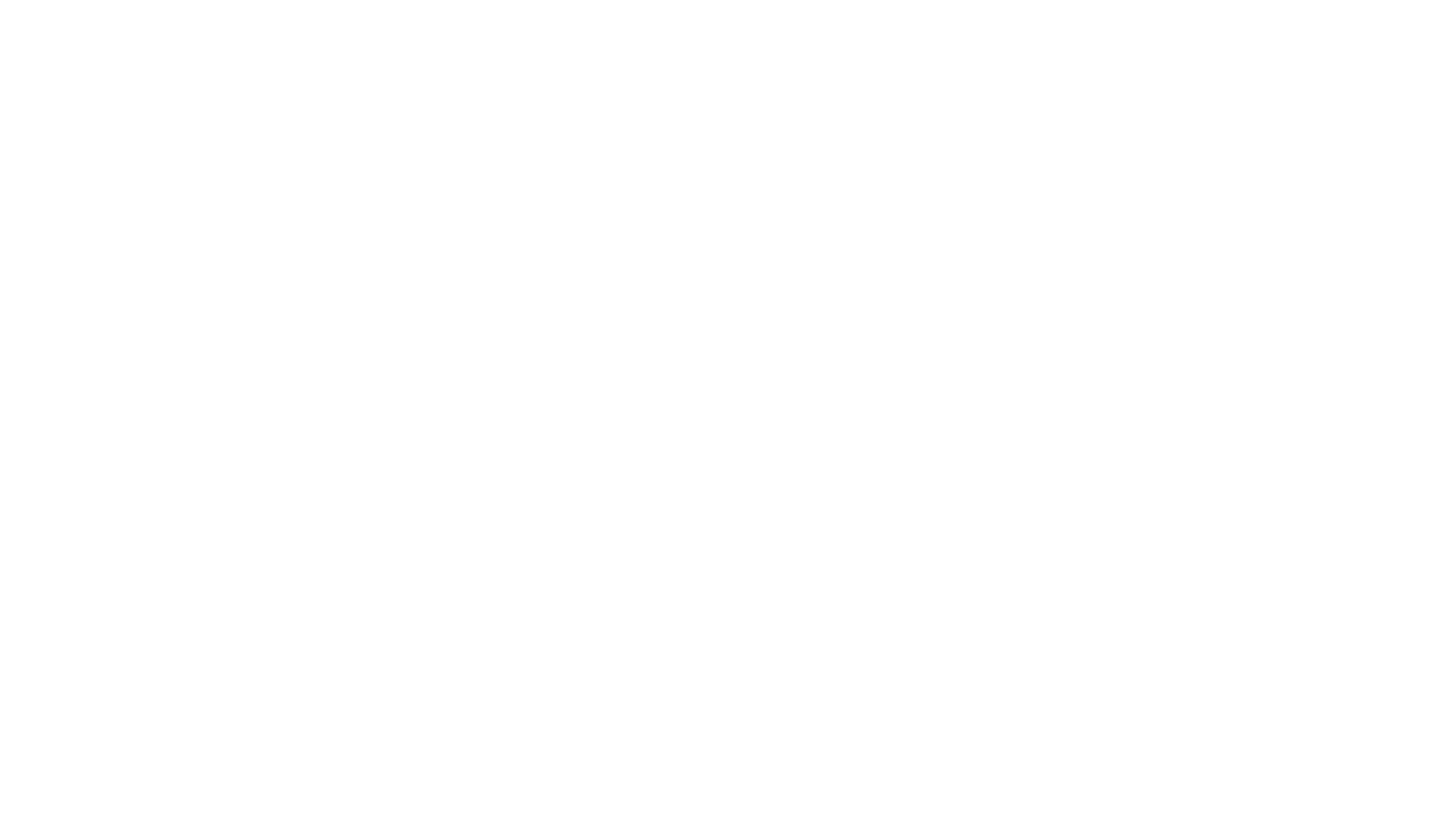
select select "+971"
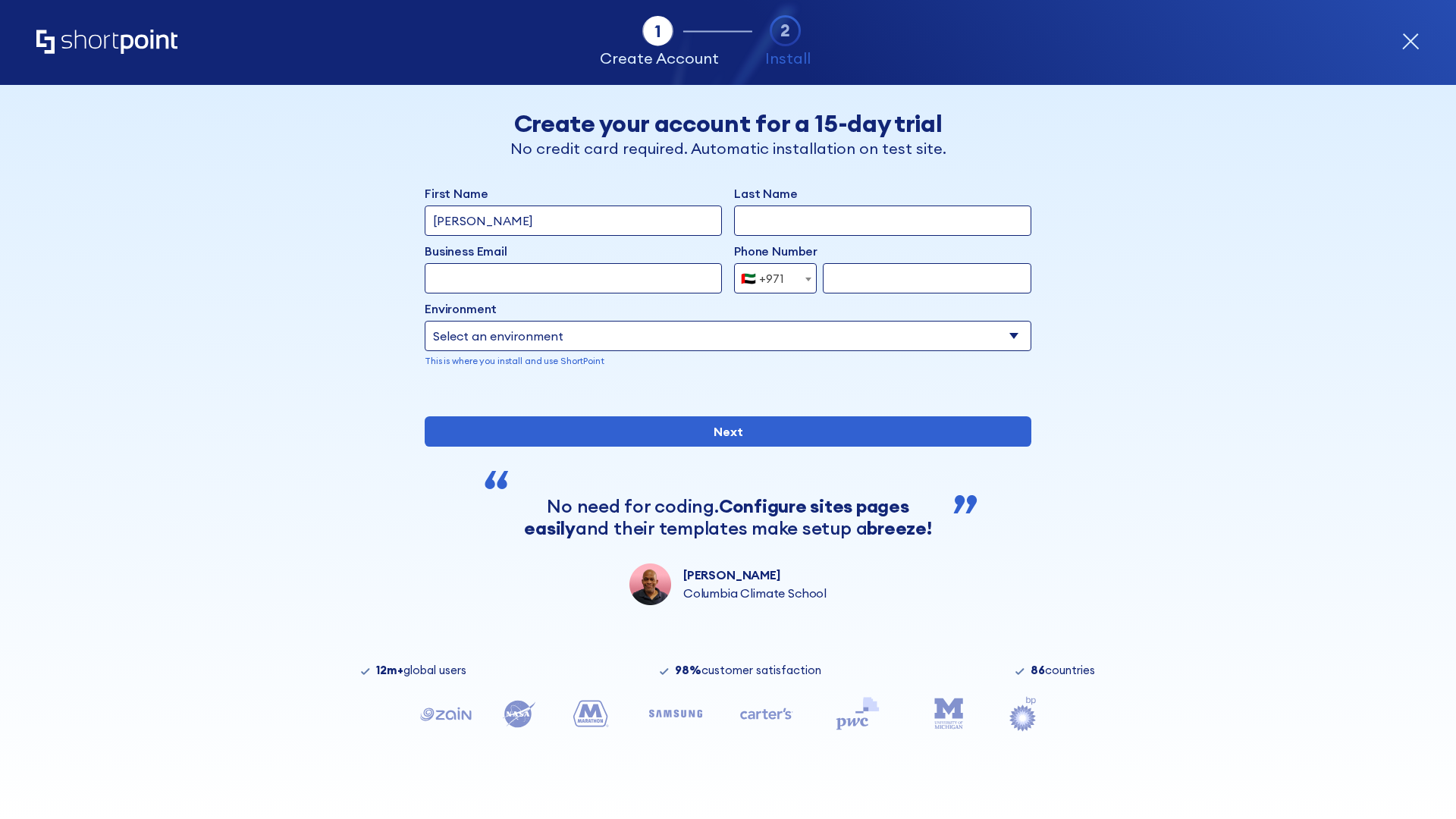
type input "Van der Meer"
type input "Berkuskv"
type input "support@university.edu"
click at [770, 279] on div "🇦🇪 +971" at bounding box center [762, 278] width 43 height 31
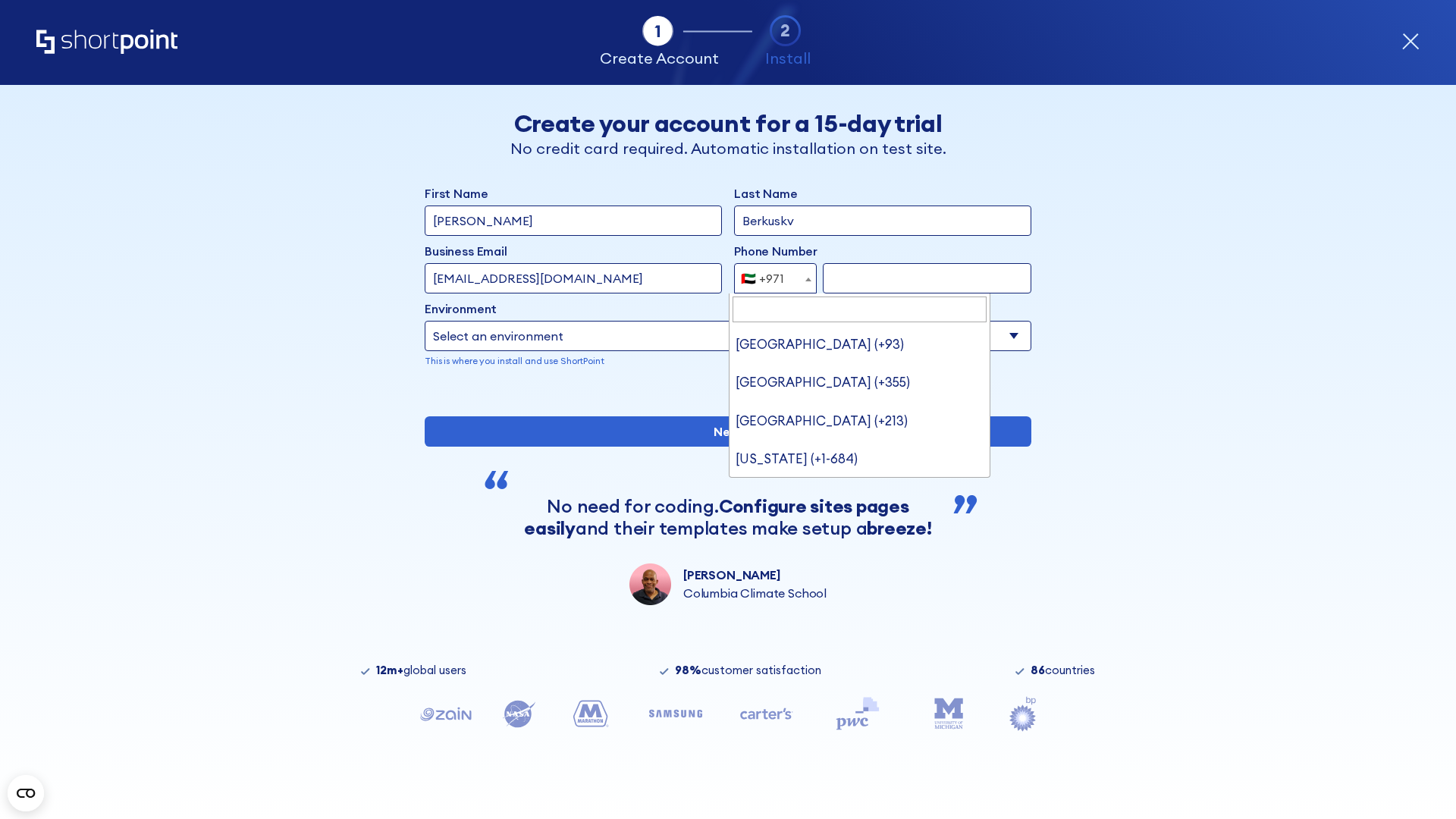
type input "[GEOGRAPHIC_DATA] (+44)"
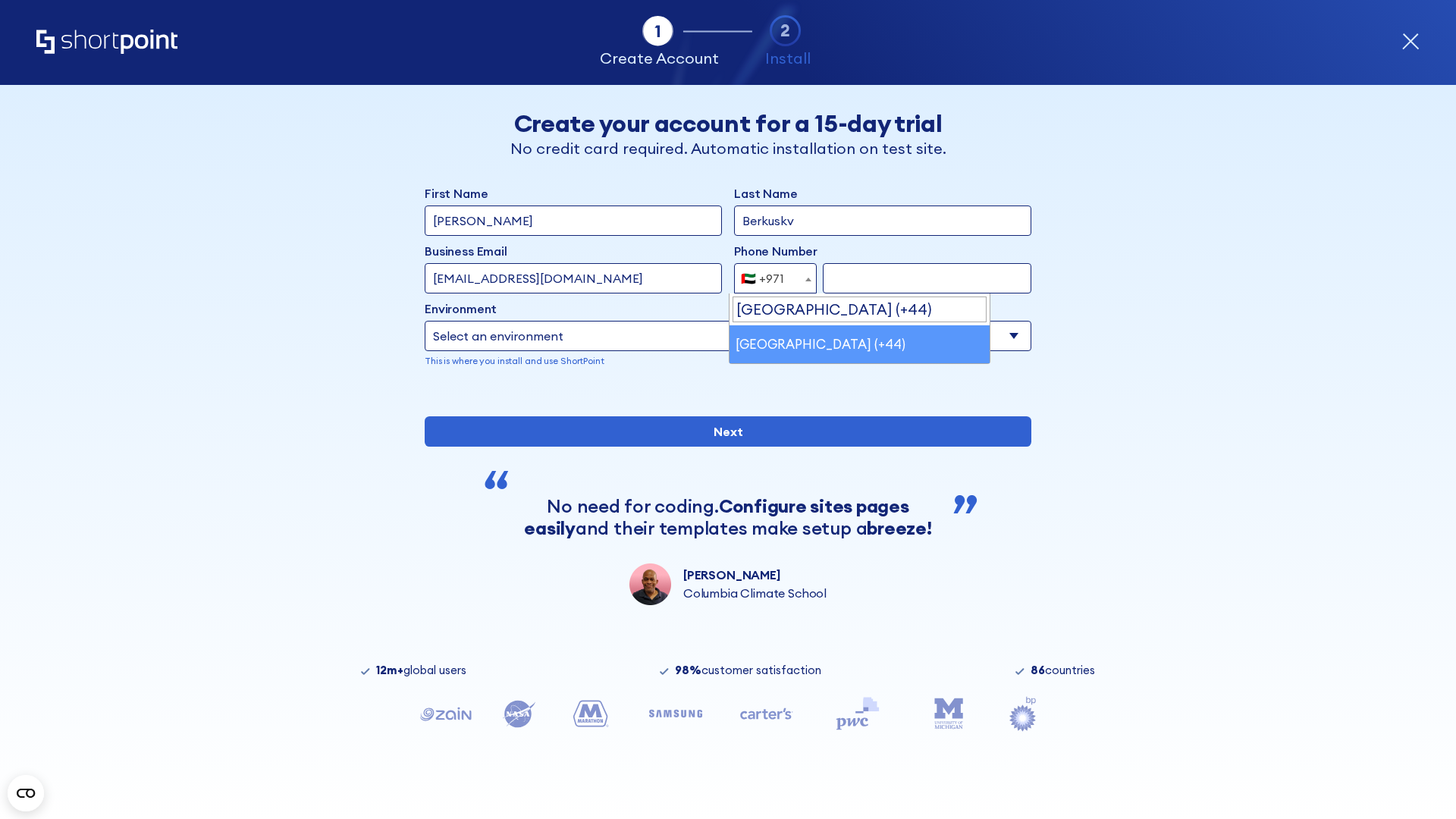
select select "+44"
type input "7912345678"
select select "Microsoft 365"
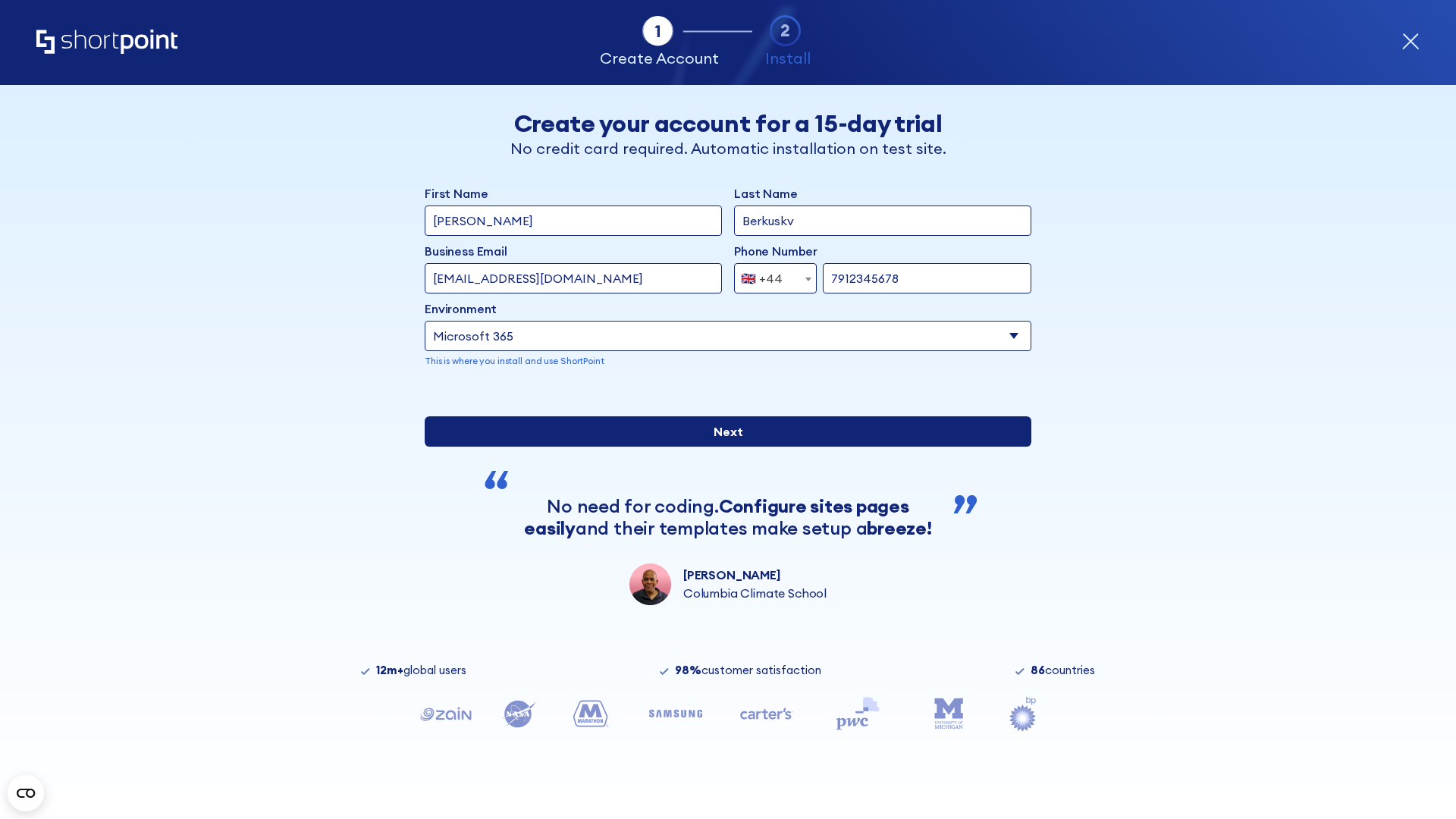
type input "7912345678"
click at [722, 446] on input "Next" at bounding box center [728, 431] width 607 height 31
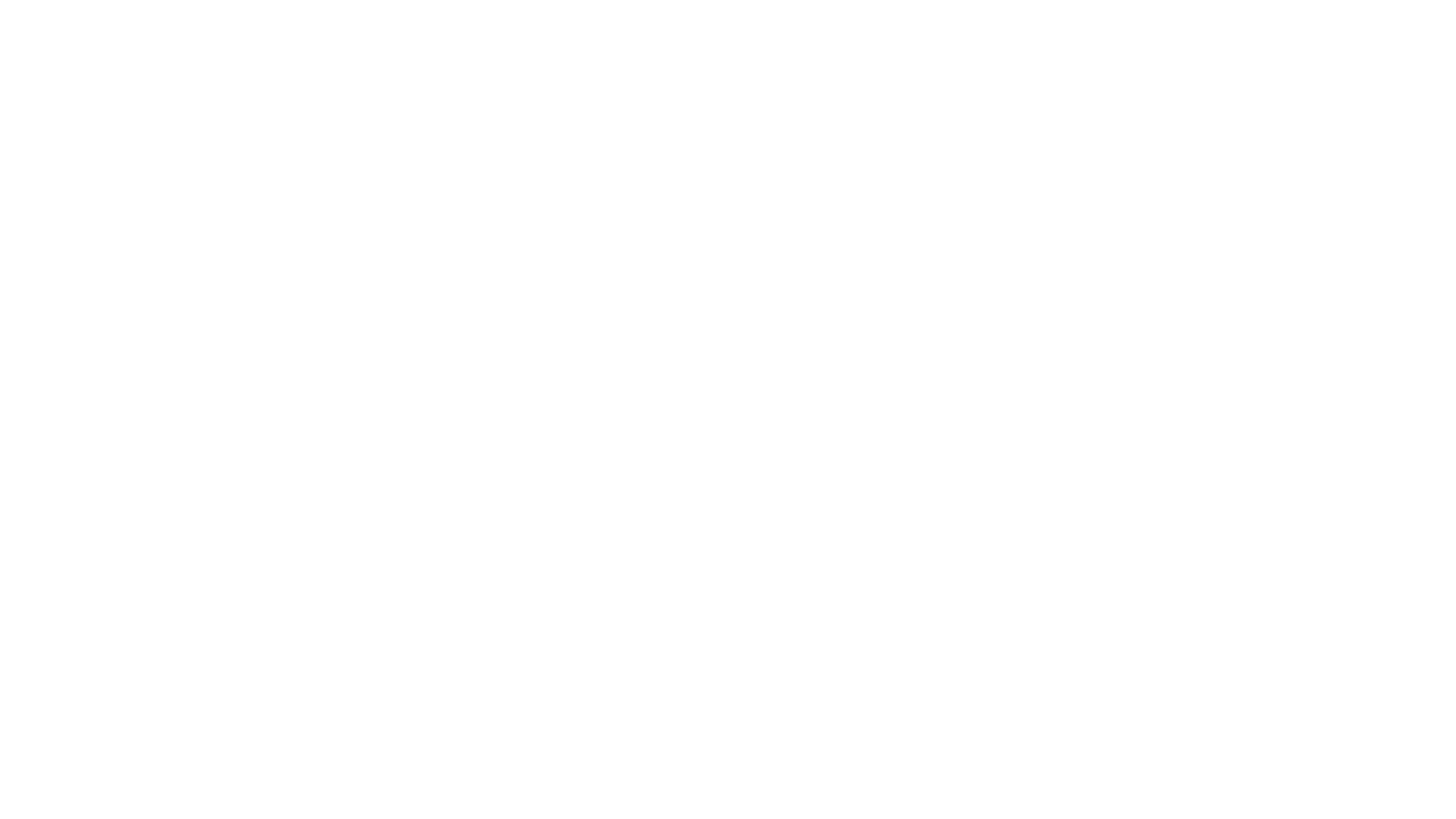
select select "+44"
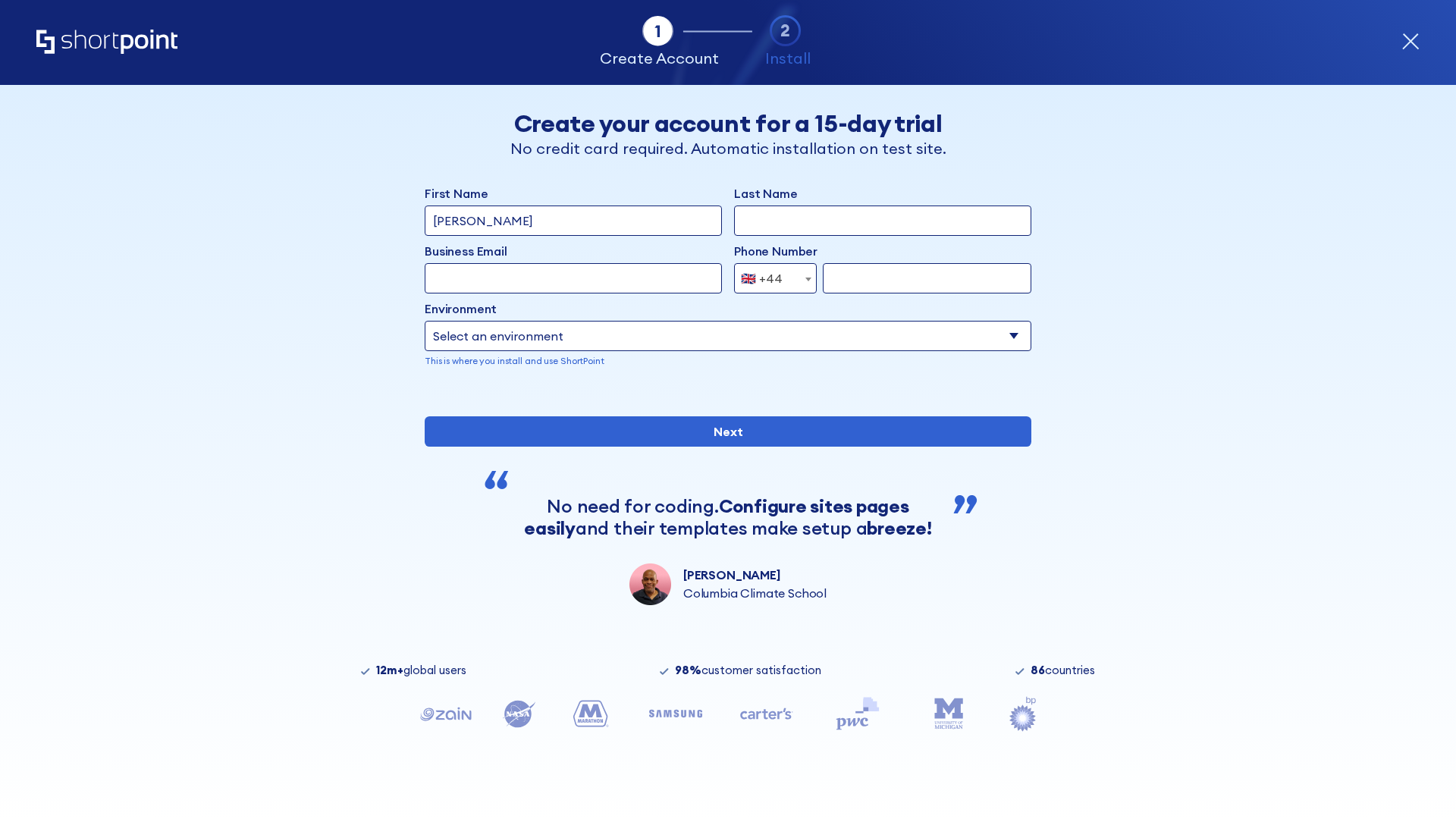
type input "[PERSON_NAME]"
type input "Berkuskv"
type input "[EMAIL_ADDRESS][DOMAIN_NAME]"
click at [770, 274] on div "🇬🇧 +44" at bounding box center [761, 278] width 41 height 31
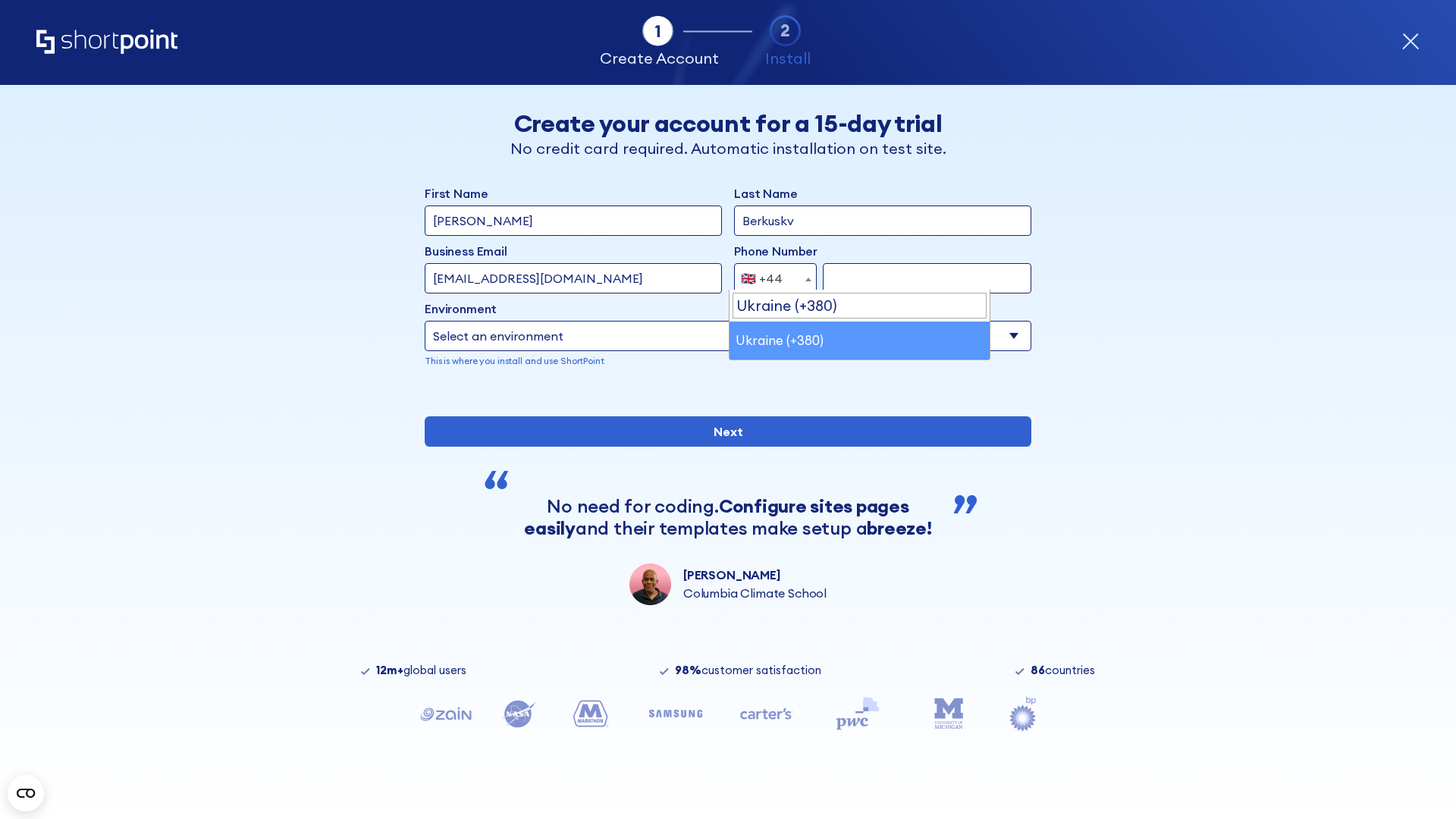
select select "+380"
type input "663451789"
select select "Microsoft 365"
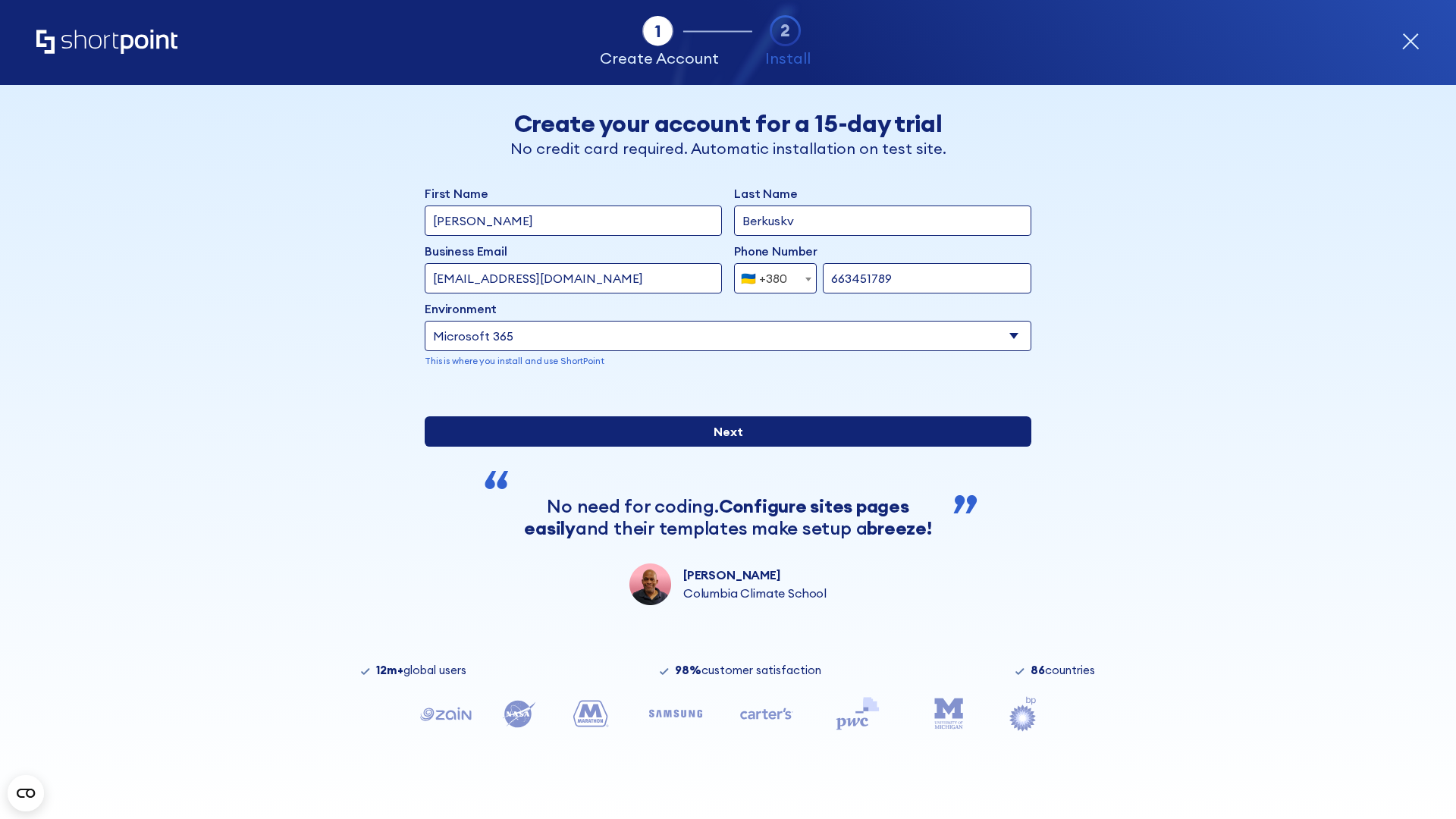
type input "663451789"
click at [722, 446] on input "Next" at bounding box center [728, 431] width 607 height 31
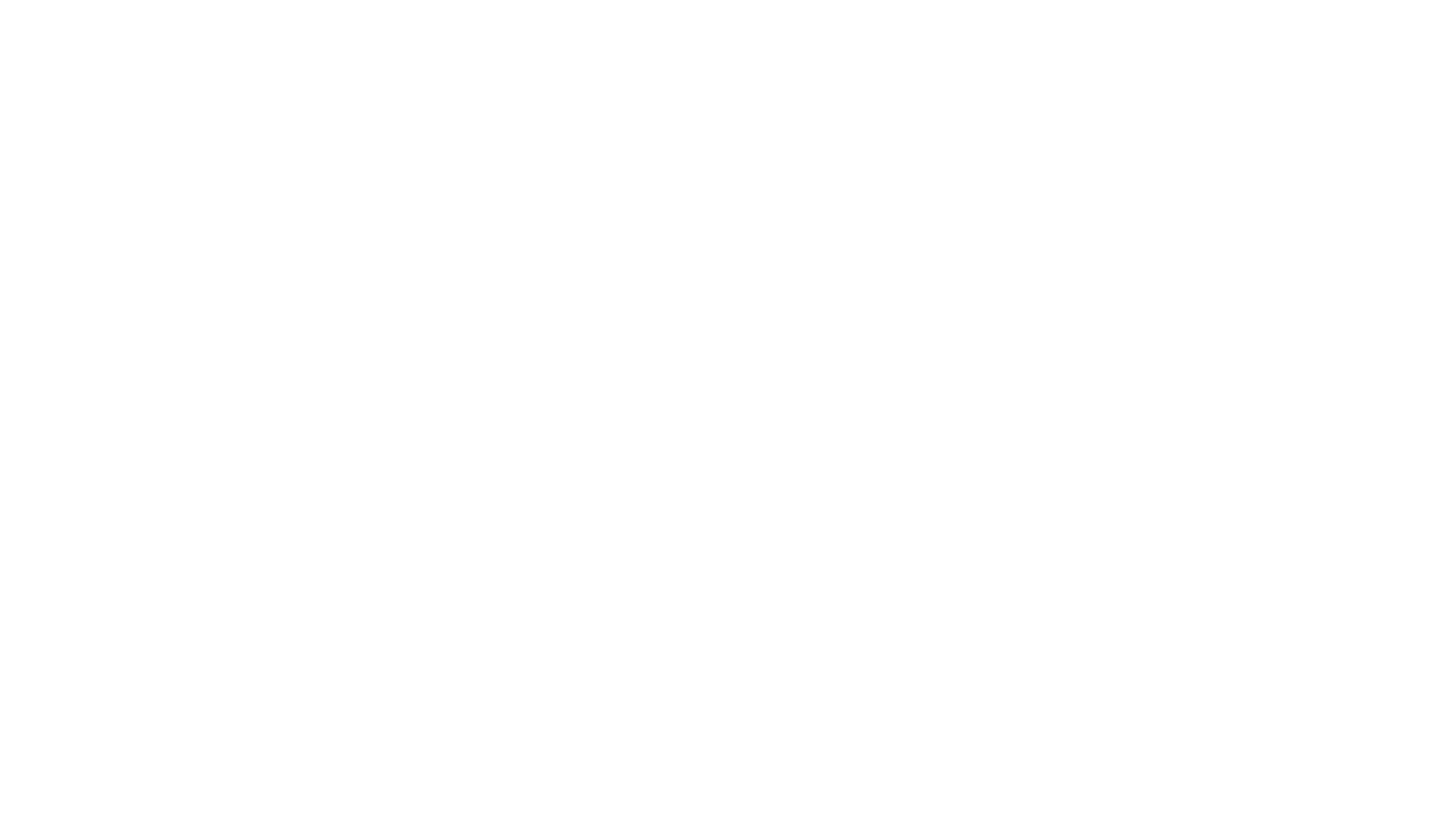
select select "+380"
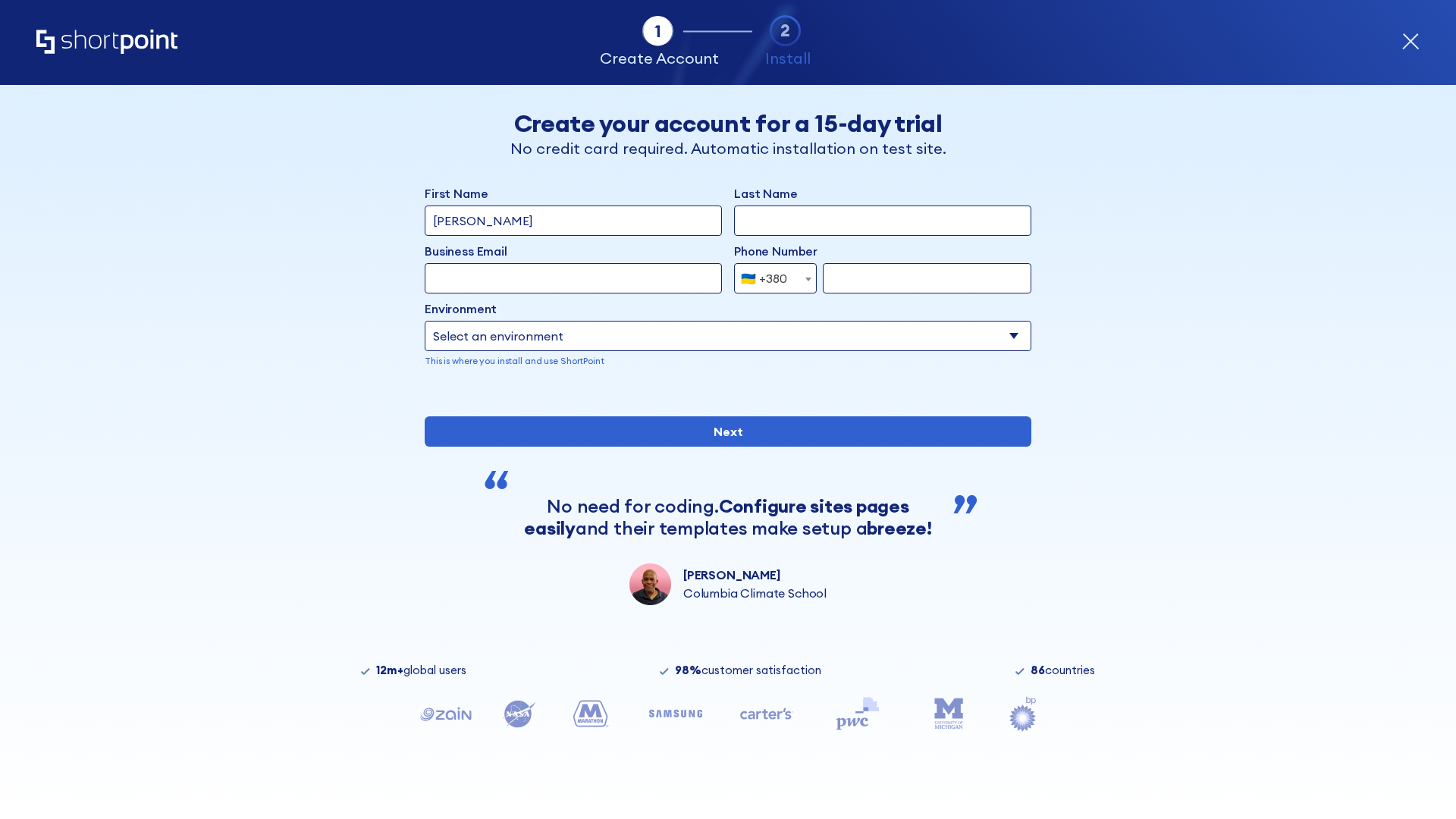
type input "[PERSON_NAME]"
type input "Berkuskv"
type input "[EMAIL_ADDRESS][DOMAIN_NAME]"
click at [770, 279] on div "🇺🇦 +380" at bounding box center [764, 278] width 47 height 31
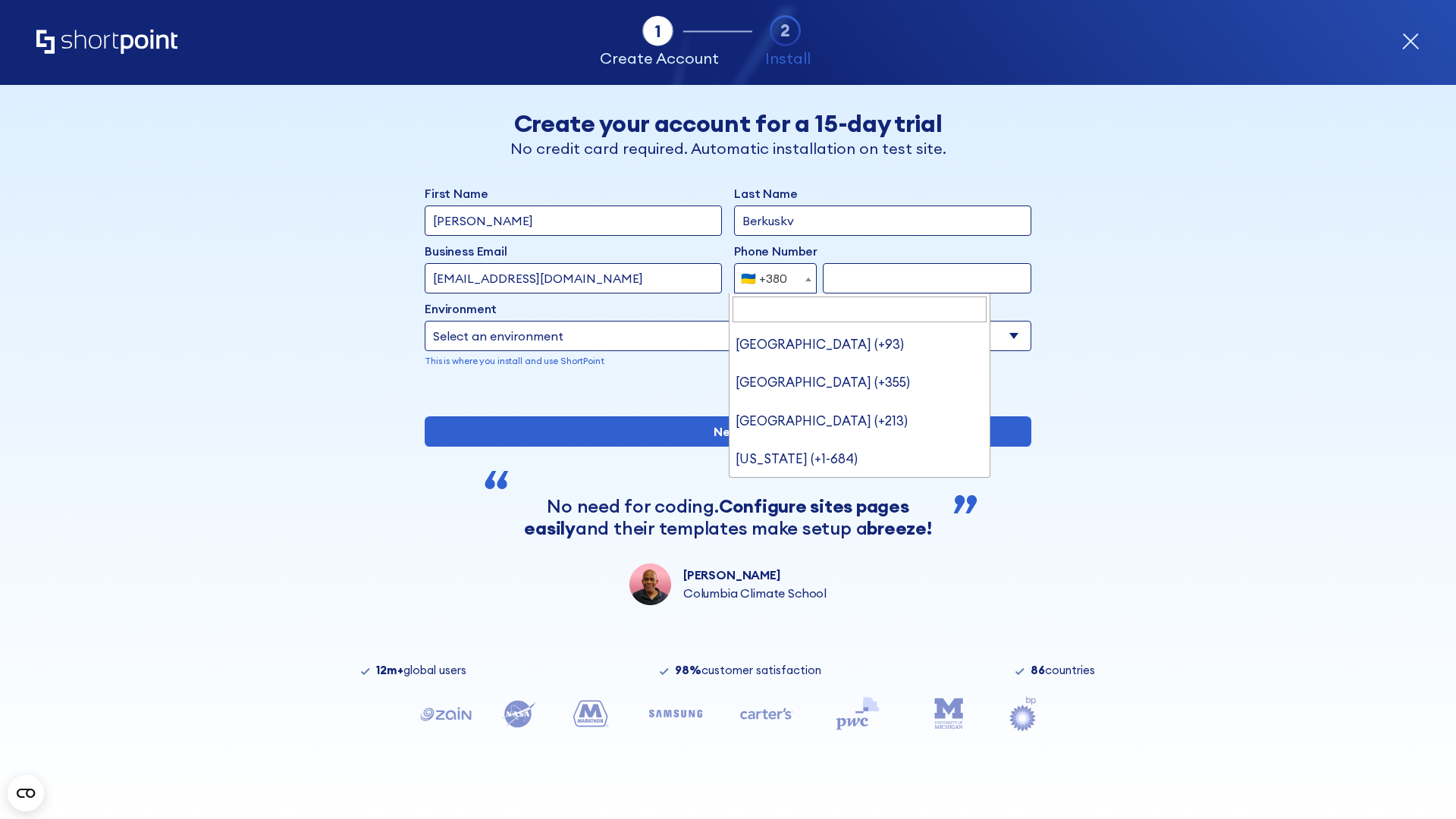
type input "United States (+1)"
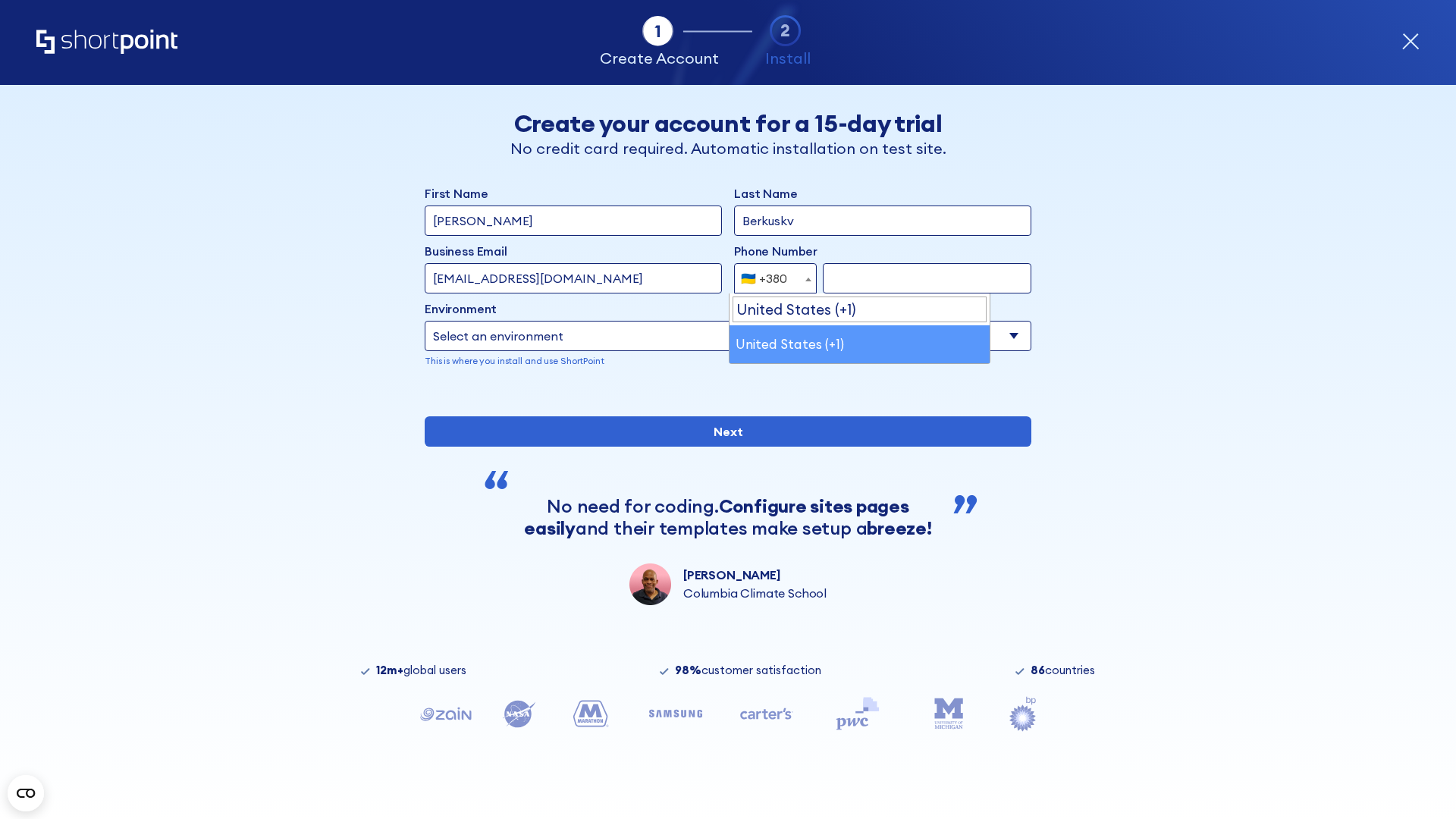
select select "+1"
type input "2025550123"
select select "Microsoft 365"
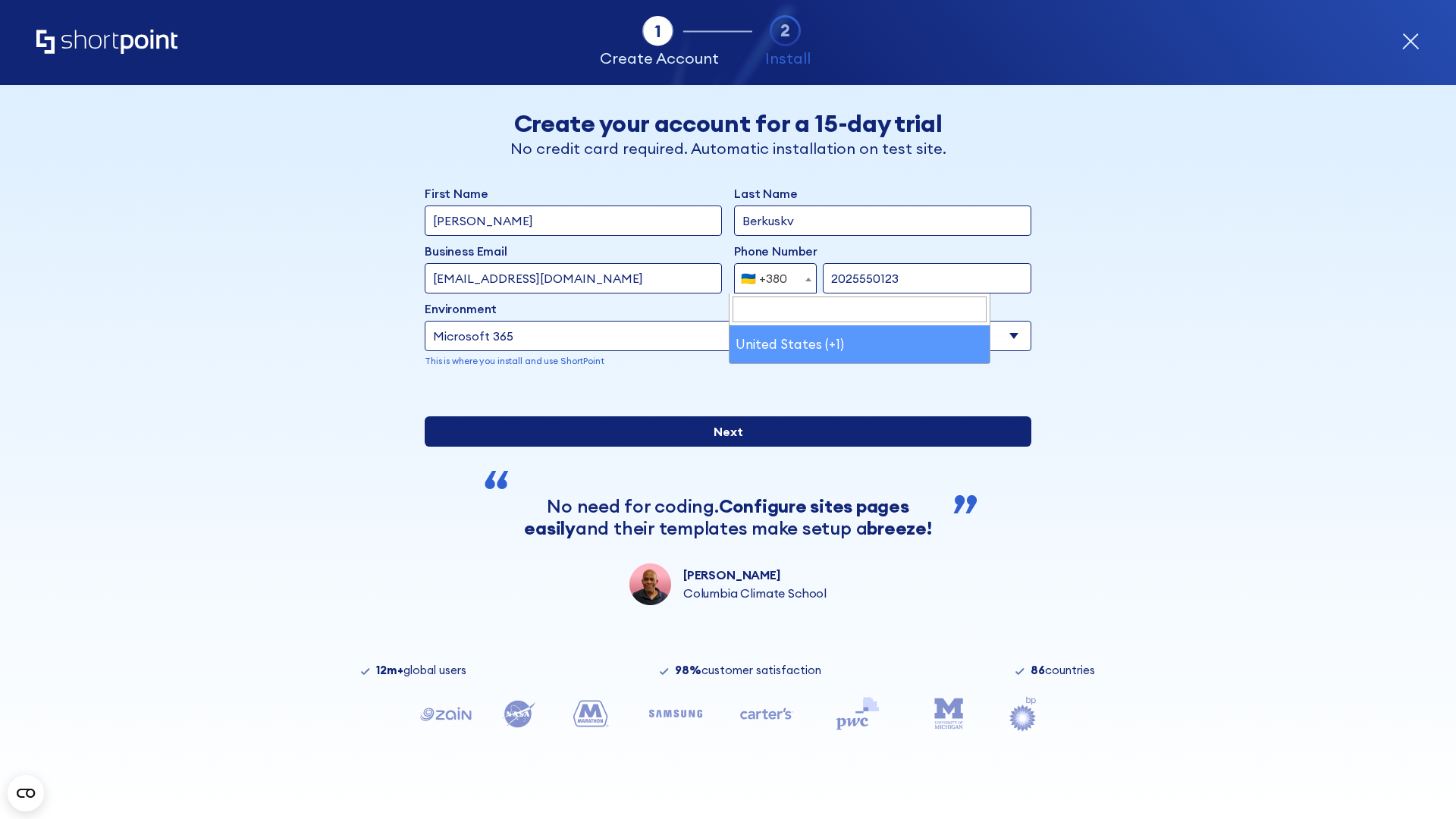
type input "2025550123"
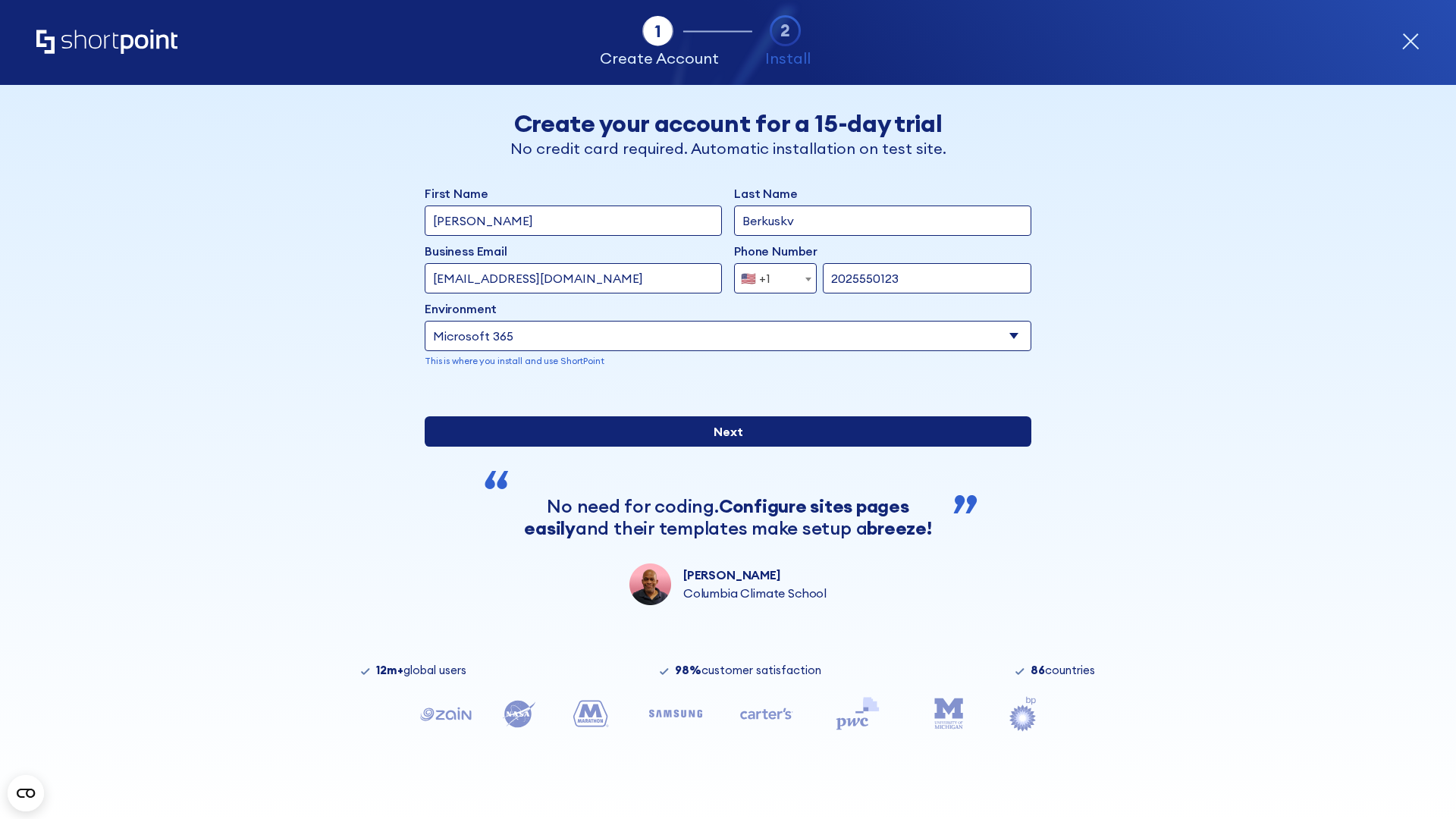
click at [722, 446] on input "Next" at bounding box center [728, 431] width 607 height 31
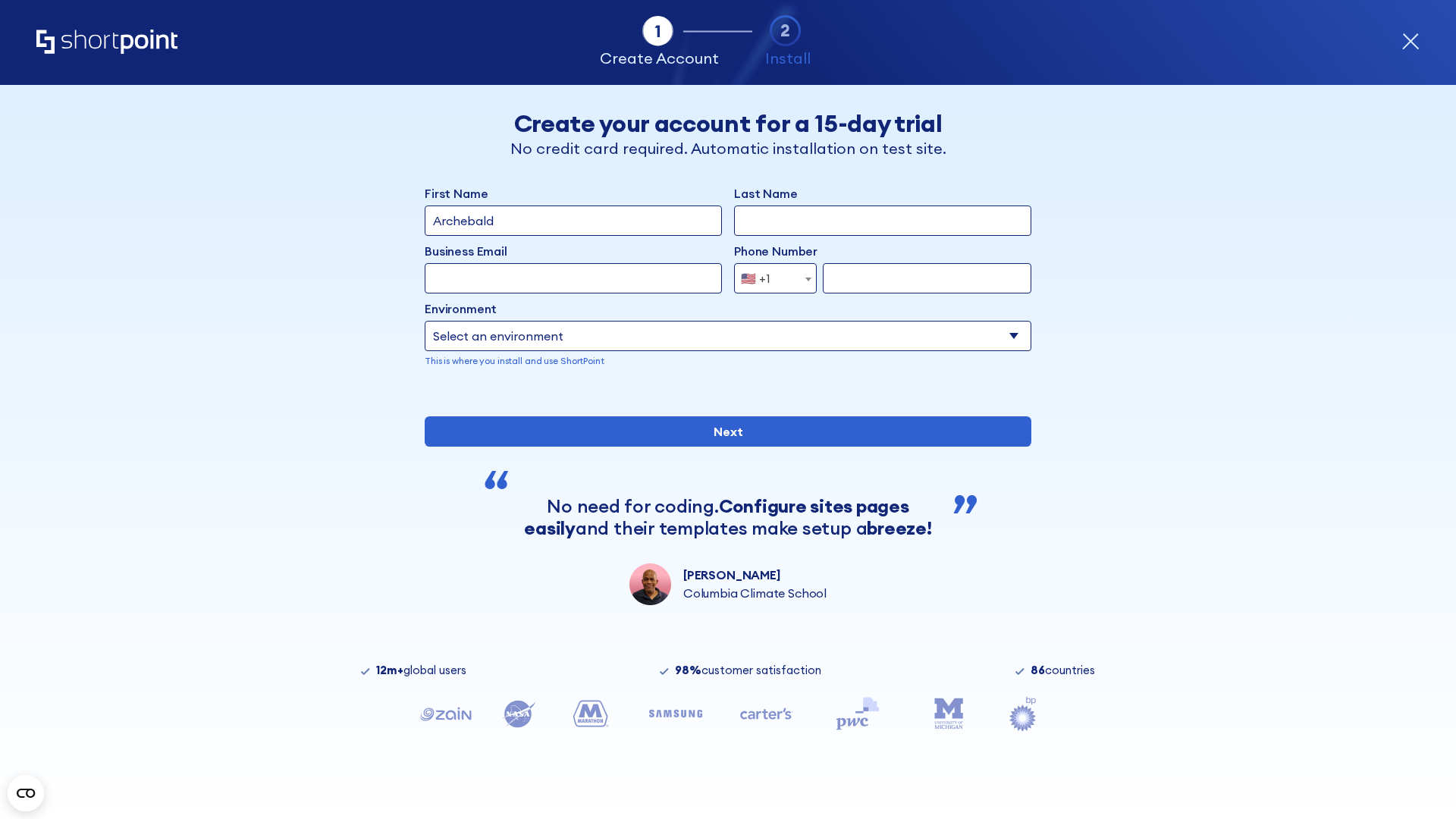
type input "Archebald"
type input "Berkuskv"
type input "[EMAIL_ADDRESS][DOMAIN_NAME]"
type input "2125556789"
select select "SharePoint 2019 (On-Premise)"
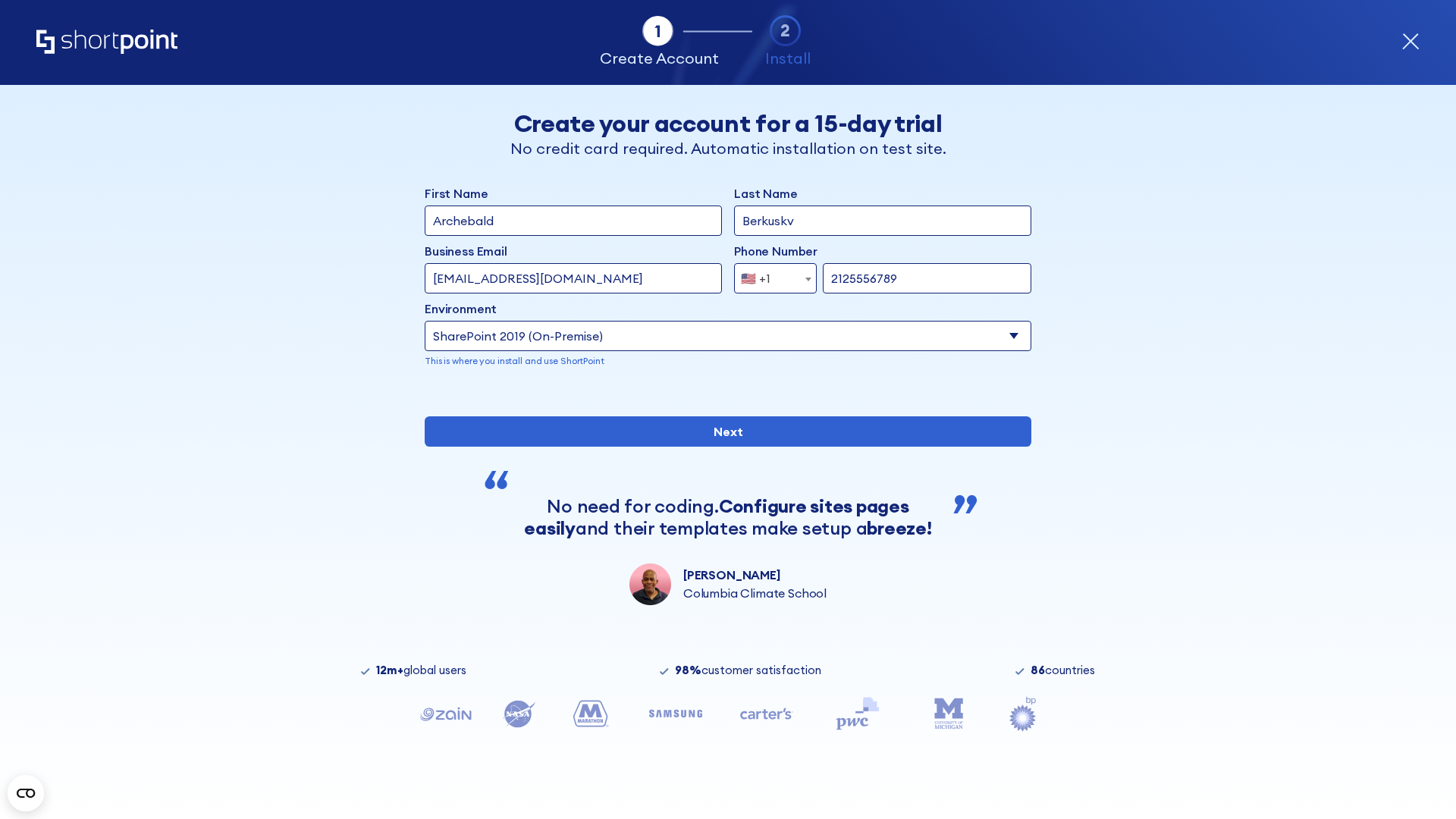
type input "2125556789"
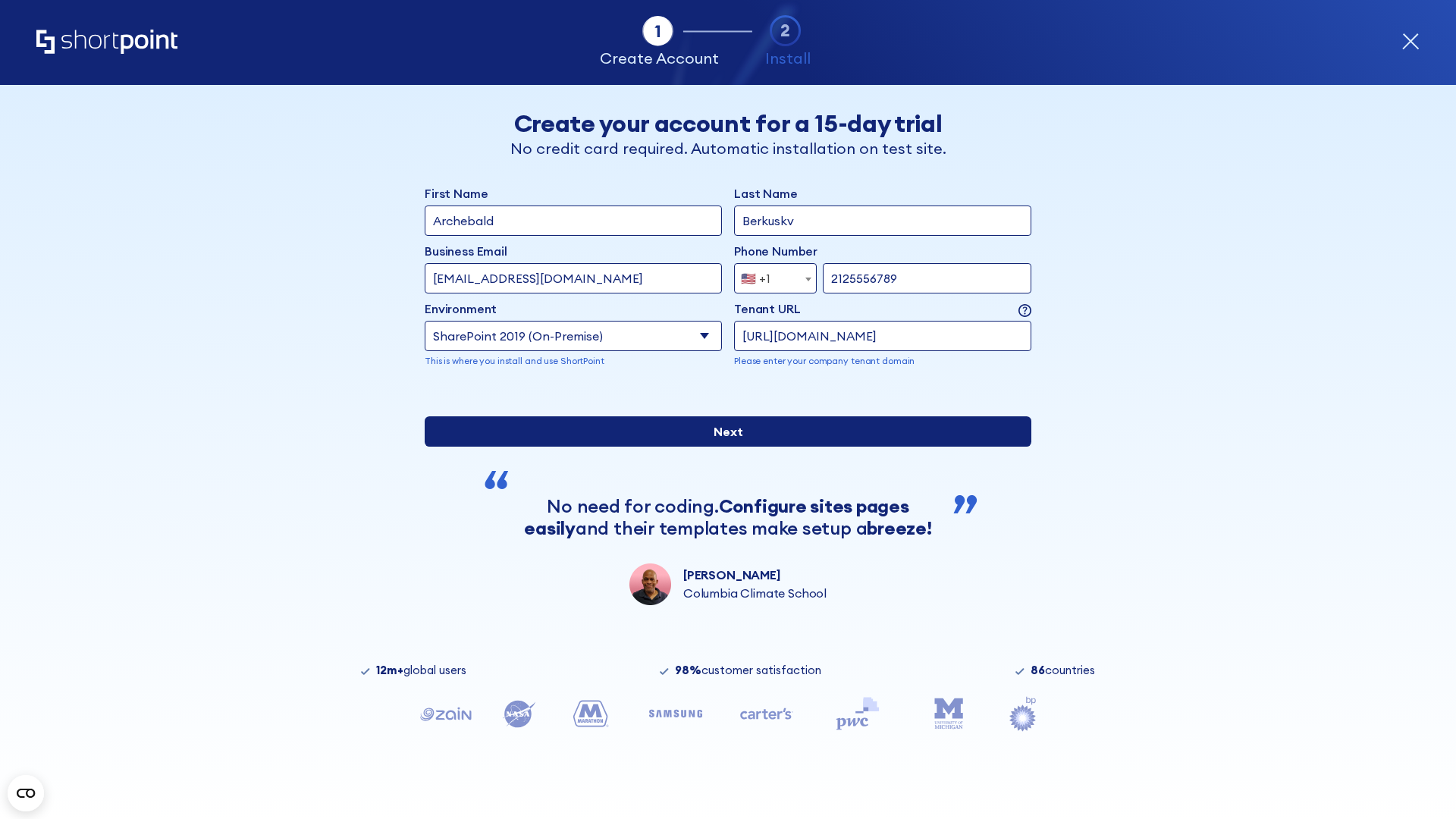
type input "https://contoso.sharepoint.xyz"
click at [722, 498] on div "First Name Archebald Last Name Berkuskv Business Email Invalid Email Address [E…" at bounding box center [728, 395] width 607 height 421
click at [722, 446] on input "Next" at bounding box center [728, 431] width 607 height 31
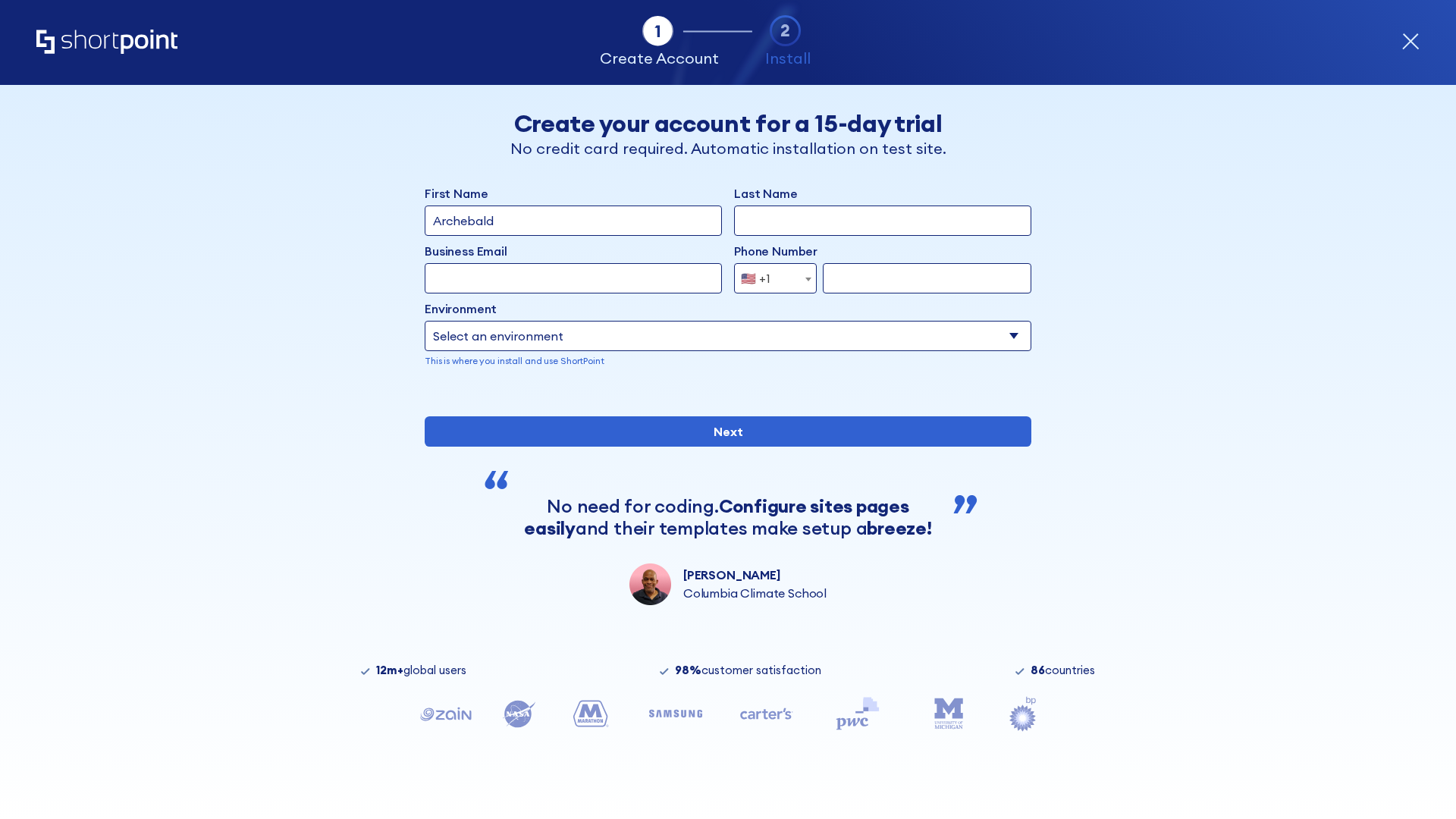
type input "Archebald"
type input "Berkuskv"
type input "[EMAIL_ADDRESS][DOMAIN_NAME]"
type input "2125556789"
select select "SharePoint 2019 (On-Premise)"
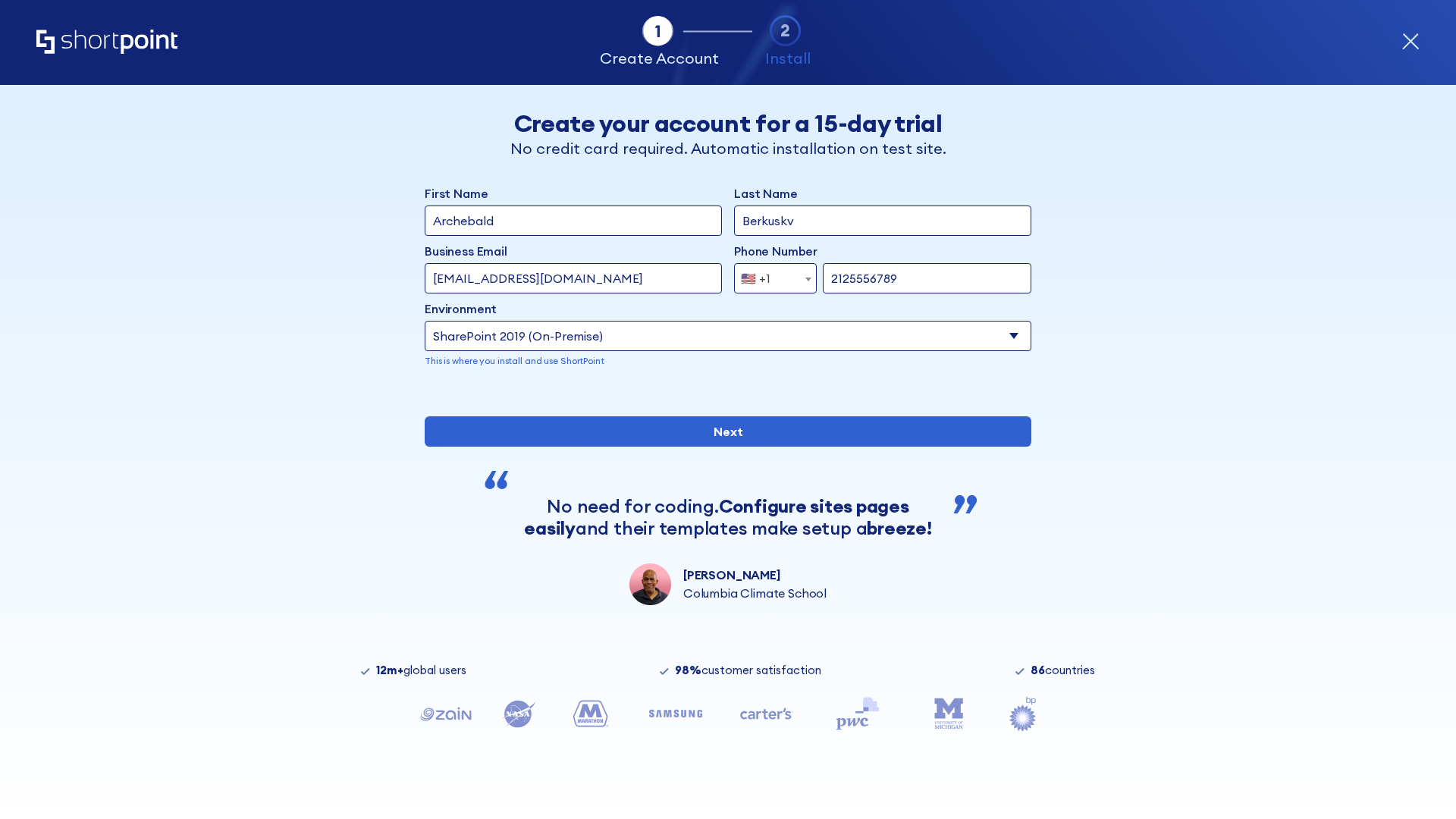
type input "2125556789"
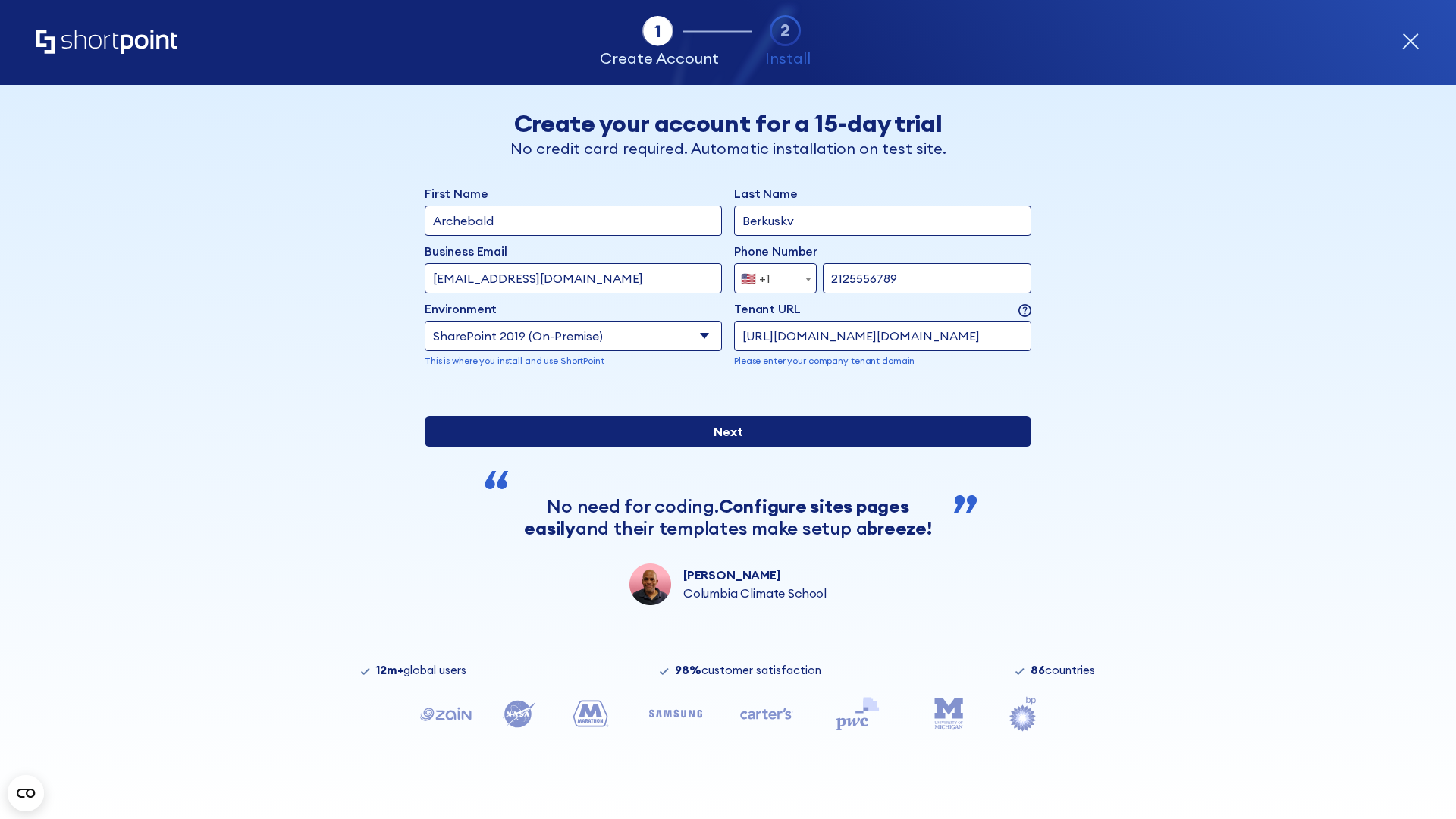
type input "[URL][DOMAIN_NAME][DOMAIN_NAME]"
click at [722, 446] on input "Next" at bounding box center [728, 431] width 607 height 31
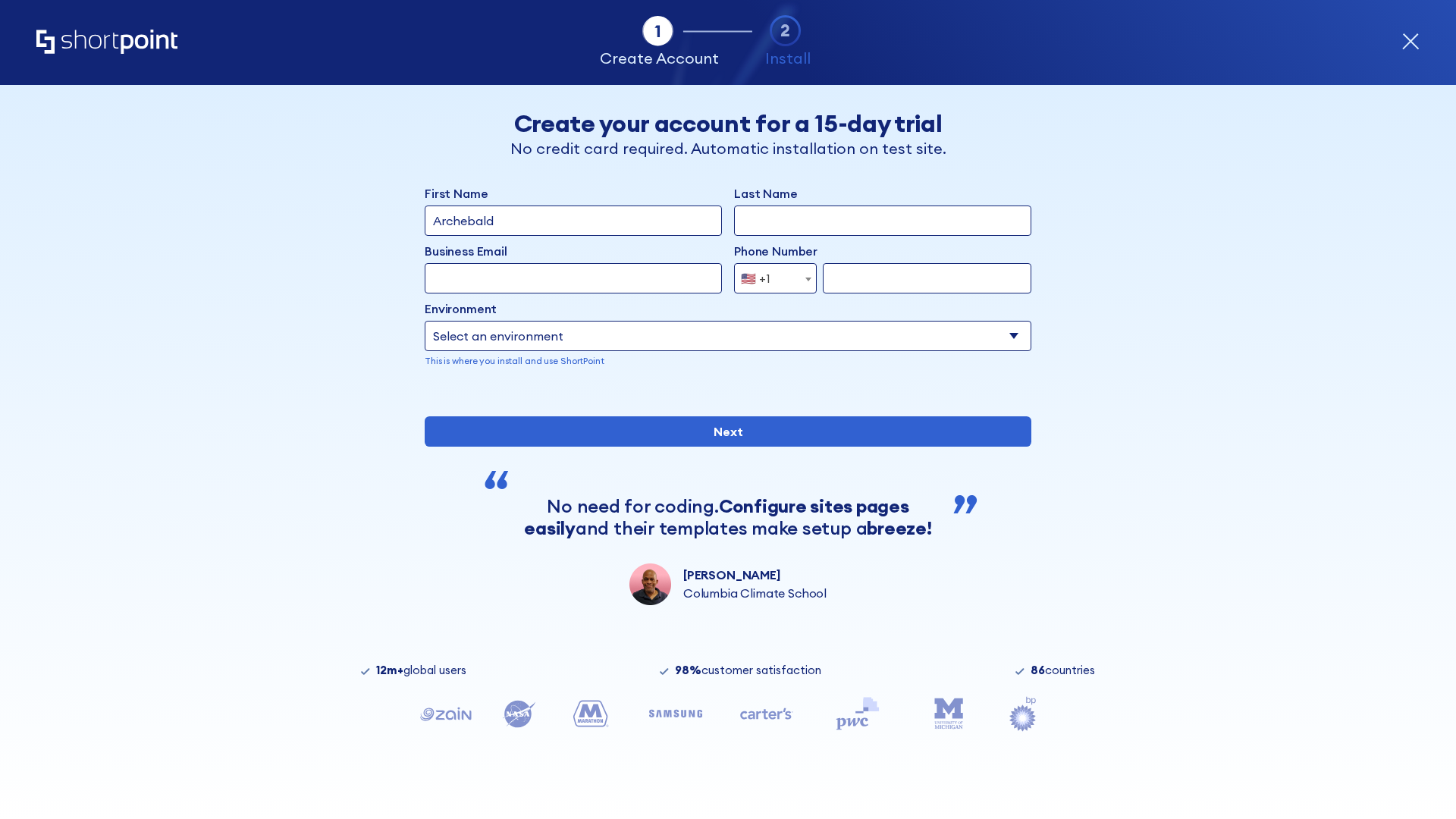
type input "Archebald"
type input "Berkuskv"
type input "[EMAIL_ADDRESS][DOMAIN_NAME]"
type input "2125556789"
select select "SharePoint 2019 (On-Premise)"
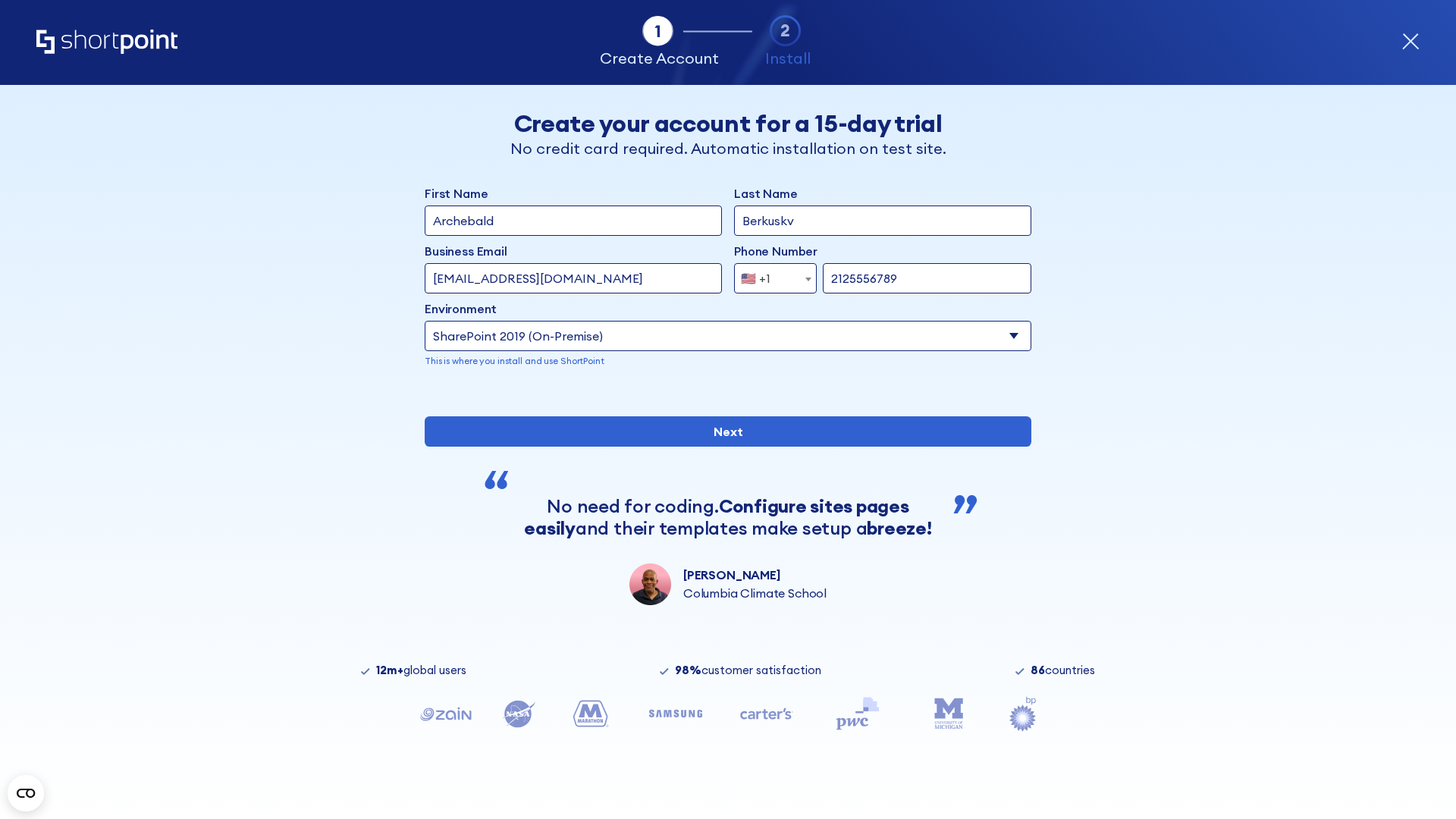
type input "2125556789"
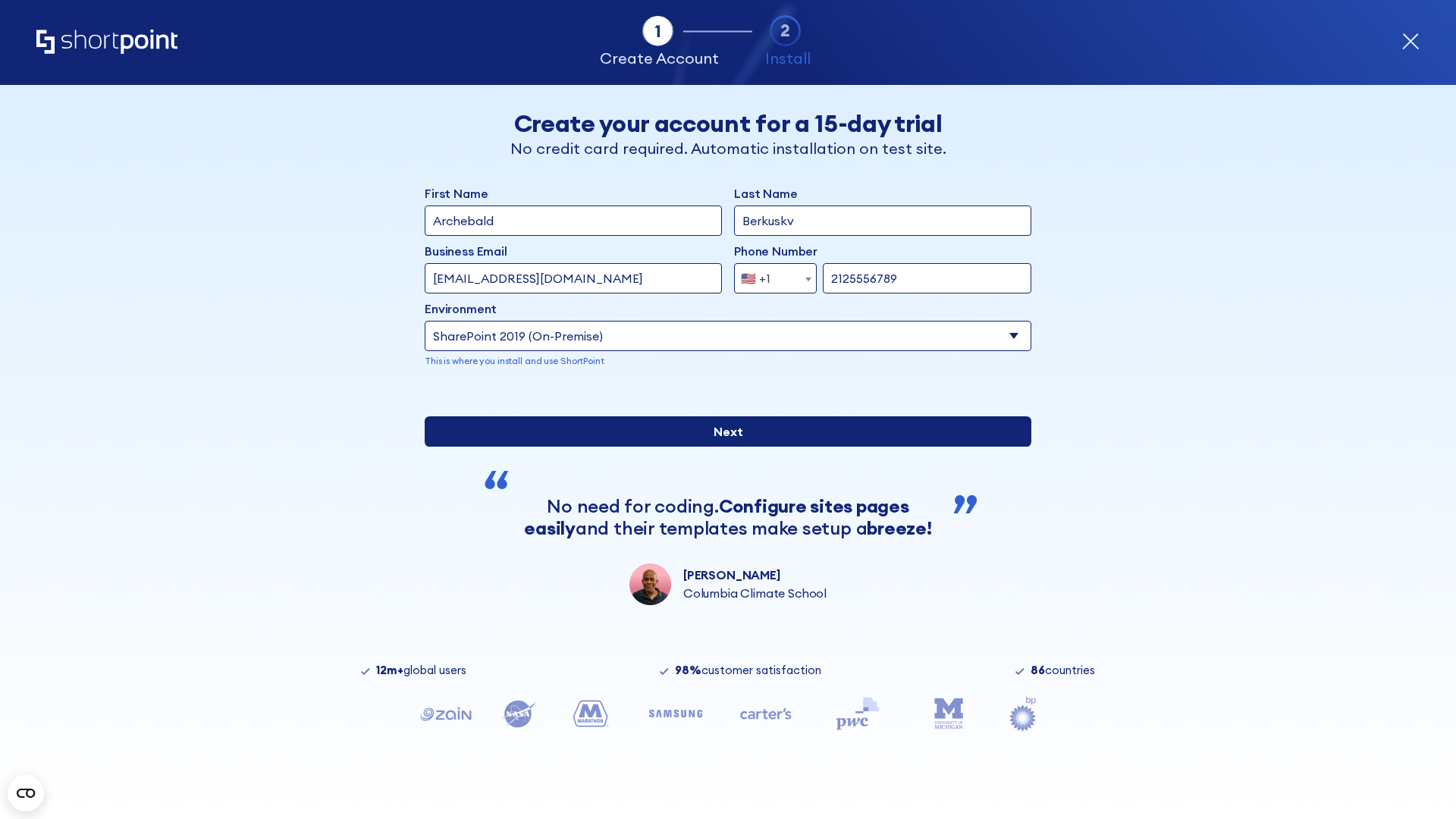
type input "ftp://site.sharepoint.dem"
click at [722, 548] on div "First Name Archebald Last Name Berkuskv Business Email Invalid Email Address [E…" at bounding box center [728, 395] width 607 height 421
click at [722, 446] on input "Next" at bounding box center [728, 431] width 607 height 31
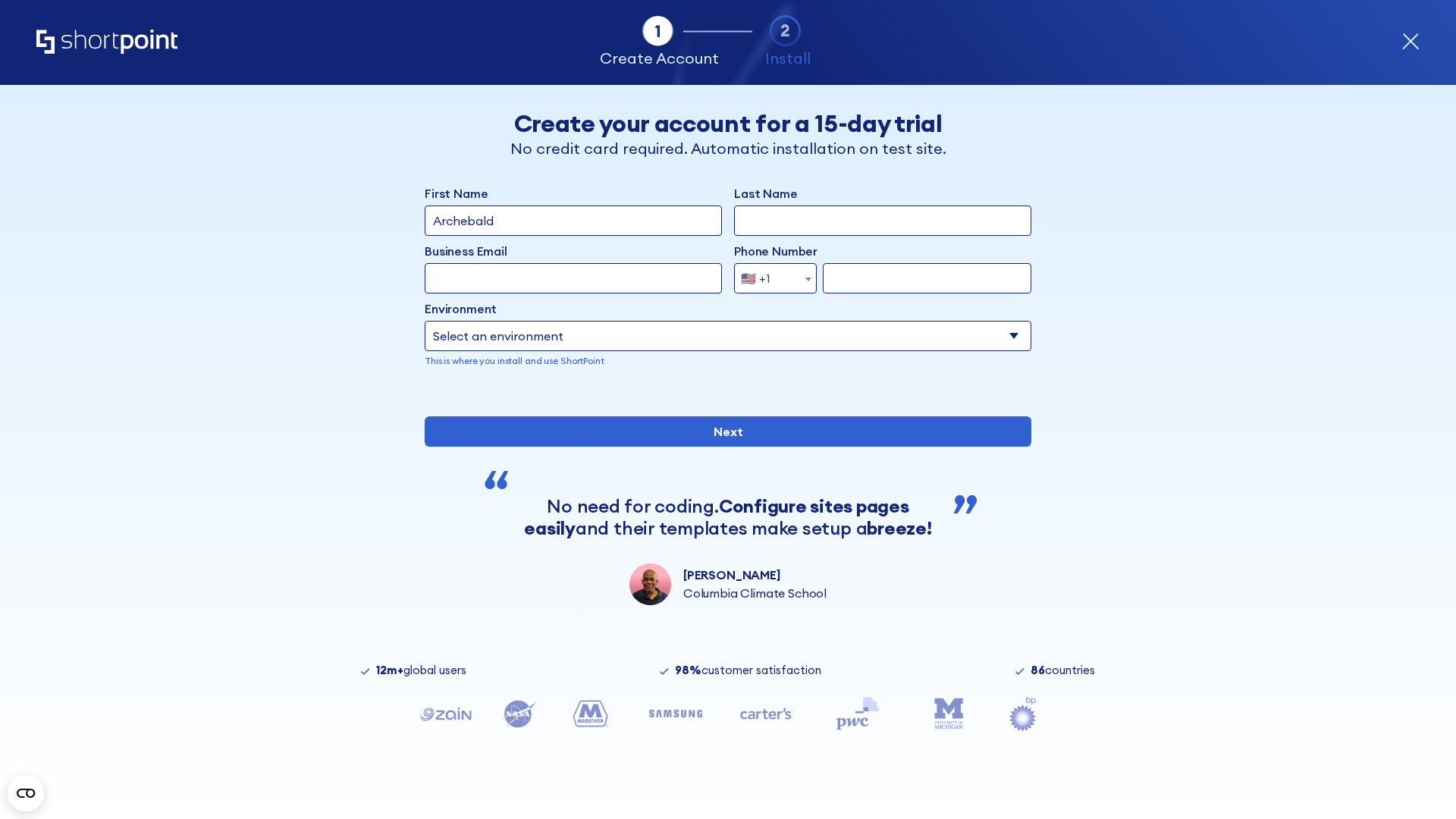
type input "Archebald"
type input "Berkuskv"
type input "[EMAIL_ADDRESS][DOMAIN_NAME]"
type input "2125556789"
select select "SharePoint 2019 (On-Premise)"
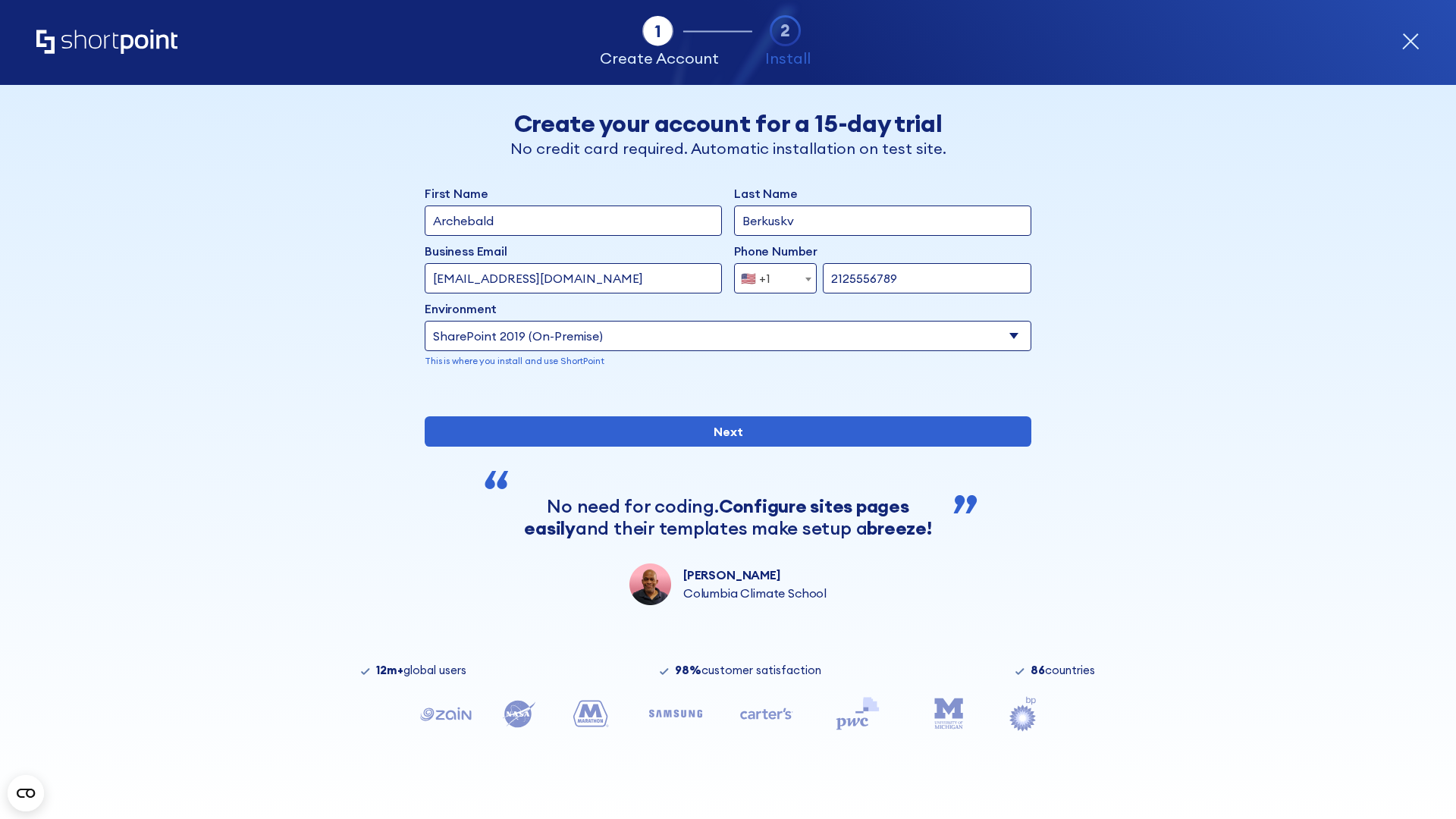
type input "2125556789"
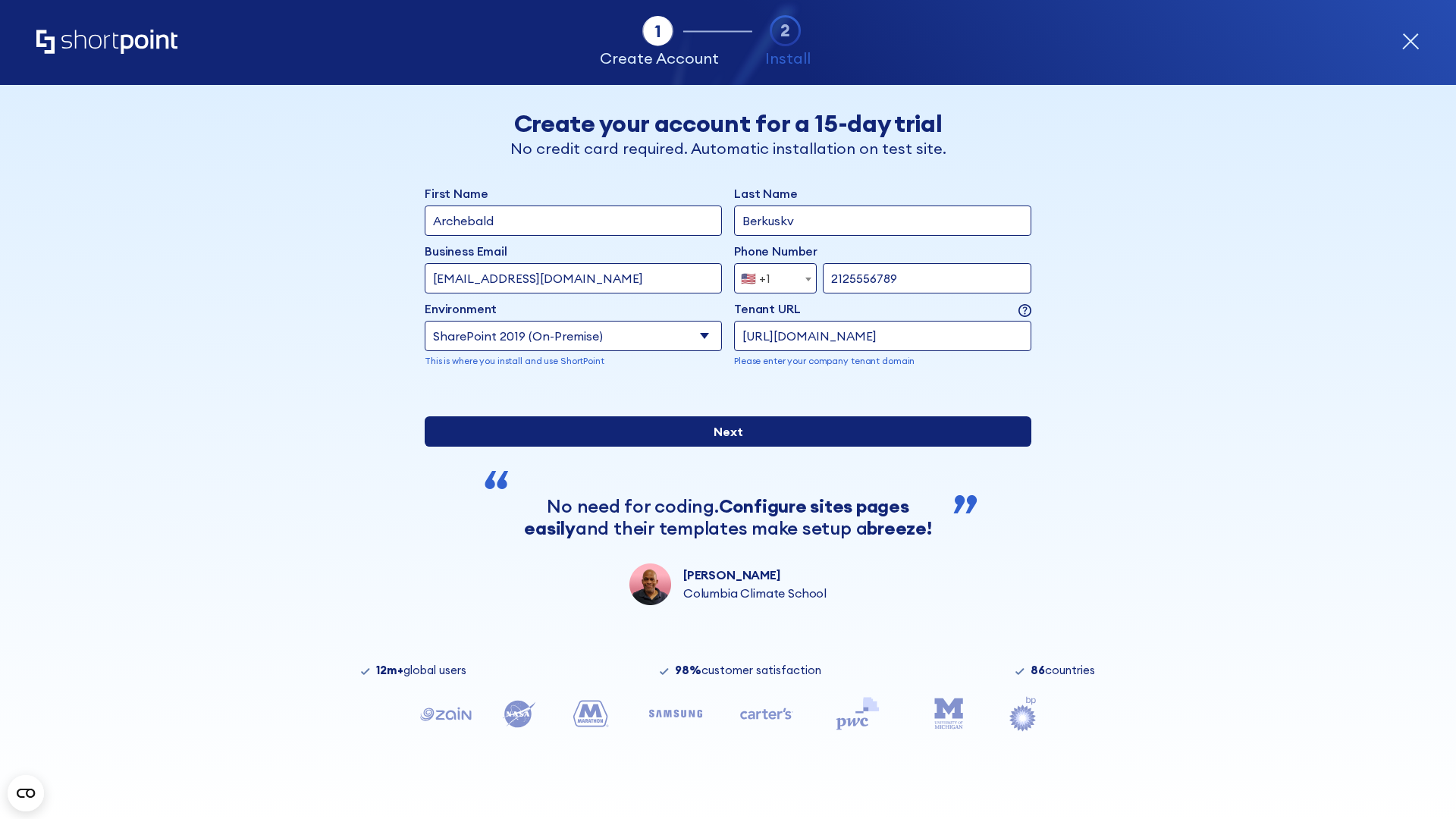
type input "[URL][DOMAIN_NAME]"
click at [722, 503] on div "First Name Archebald Last Name Berkuskv Business Email Invalid Email Address [E…" at bounding box center [728, 395] width 607 height 421
click at [722, 446] on input "Next" at bounding box center [728, 431] width 607 height 31
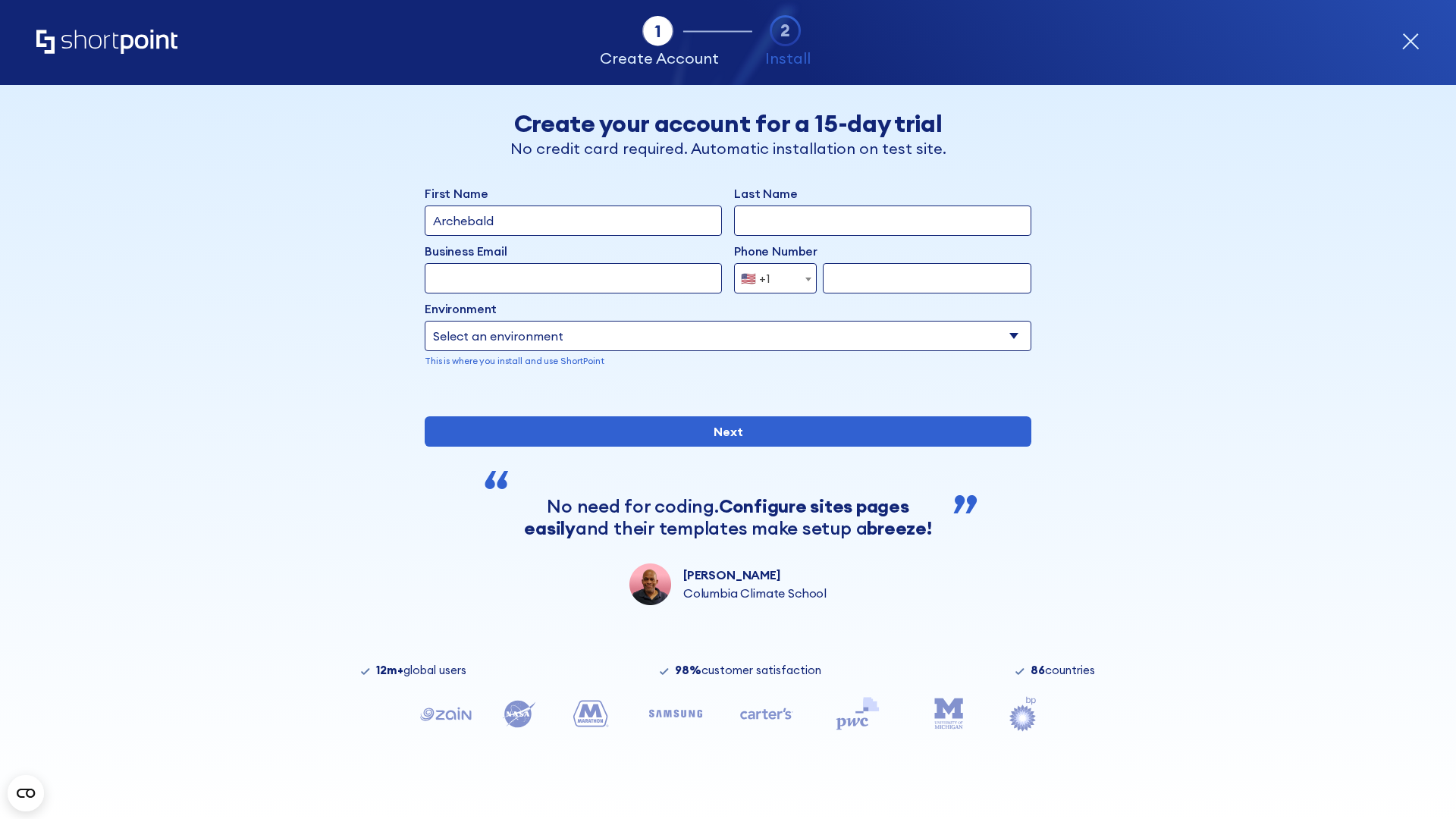
type input "Archebald"
type input "Berkuskv"
type input "[EMAIL_ADDRESS][DOMAIN_NAME]"
type input "2125556789"
select select "SharePoint 2019 (On-Premise)"
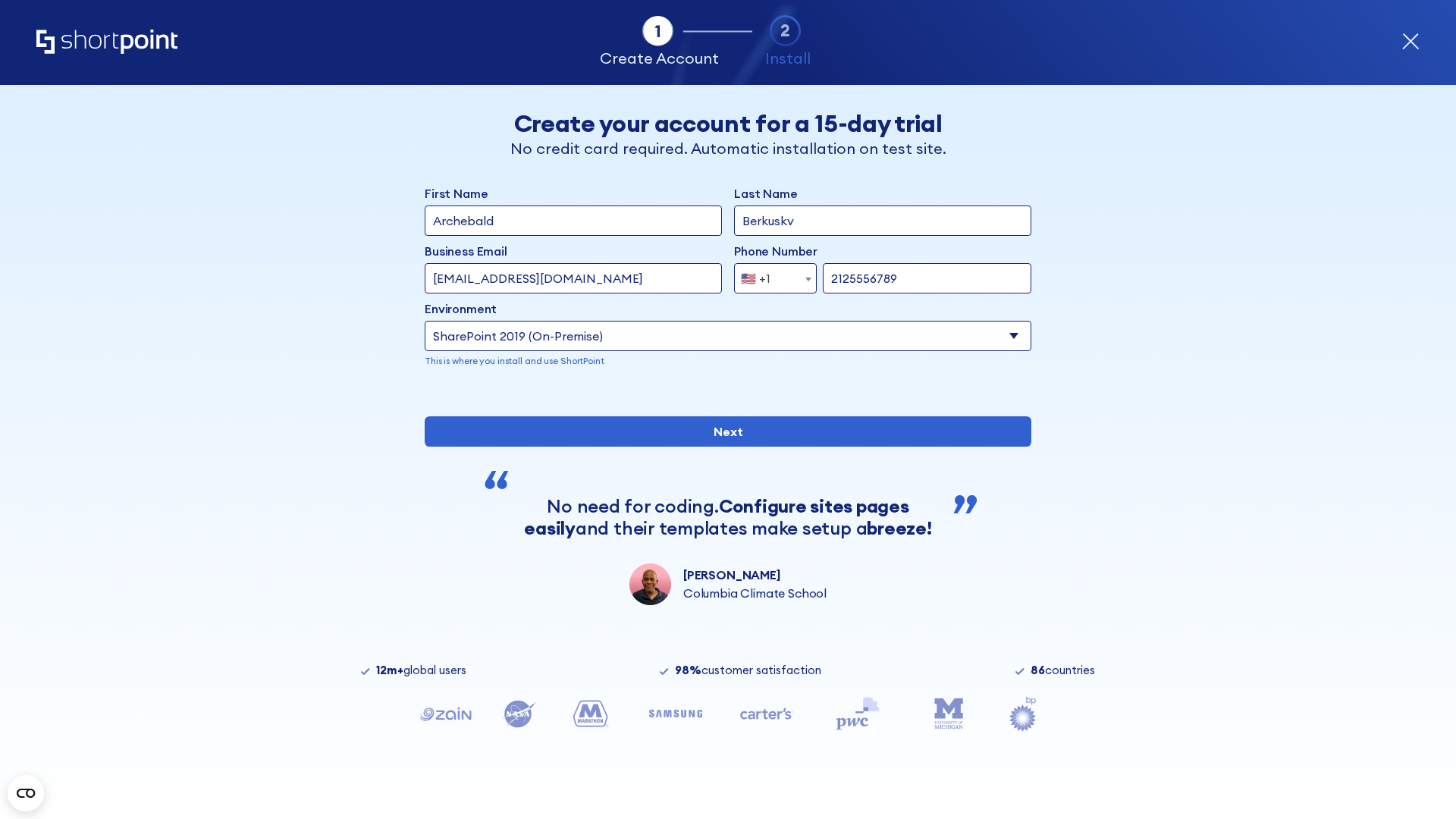
type input "2125556789"
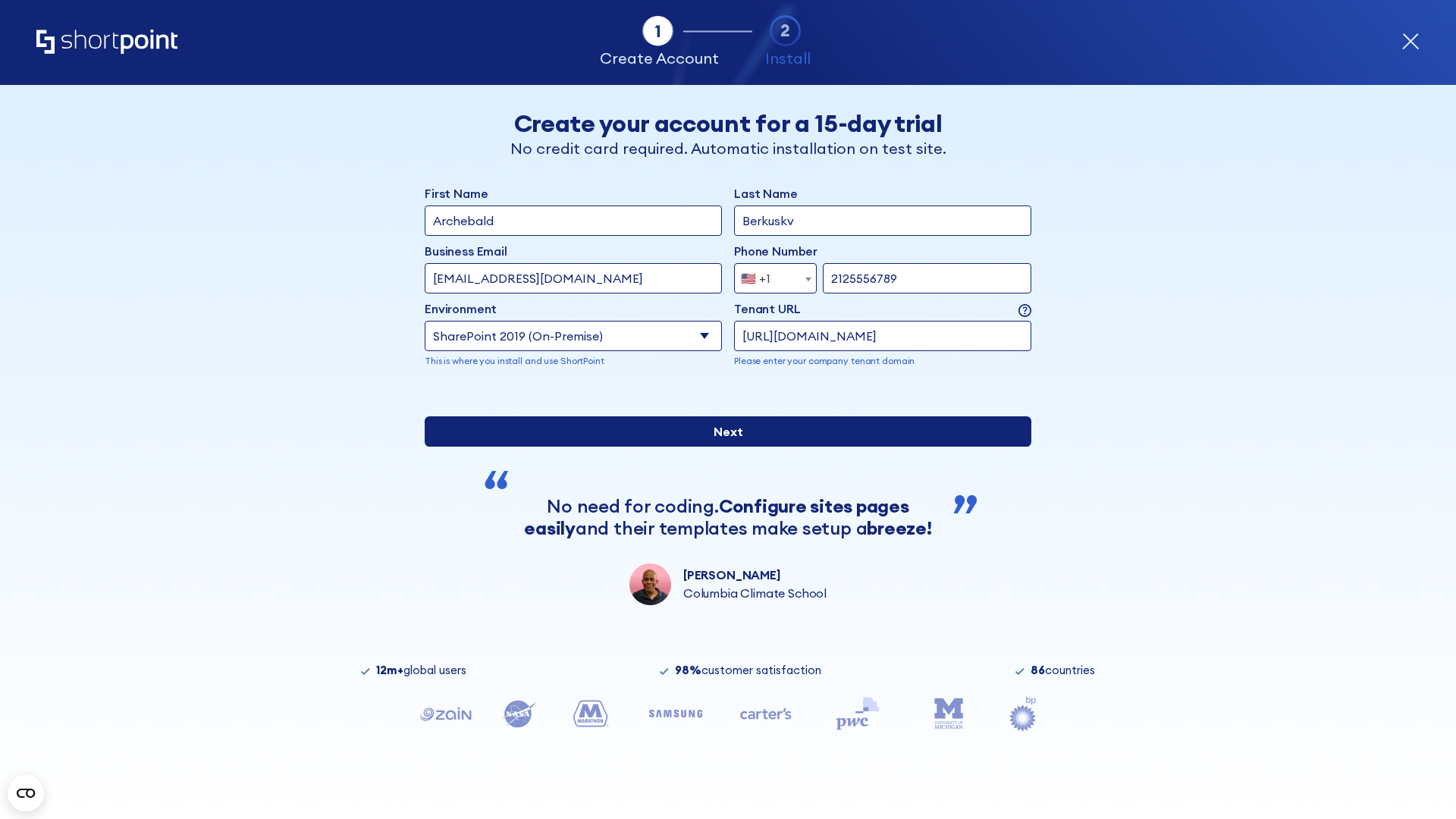
type input "https://yzrtre3nv.sharepoint.com"
click at [722, 446] on input "Next" at bounding box center [728, 431] width 607 height 31
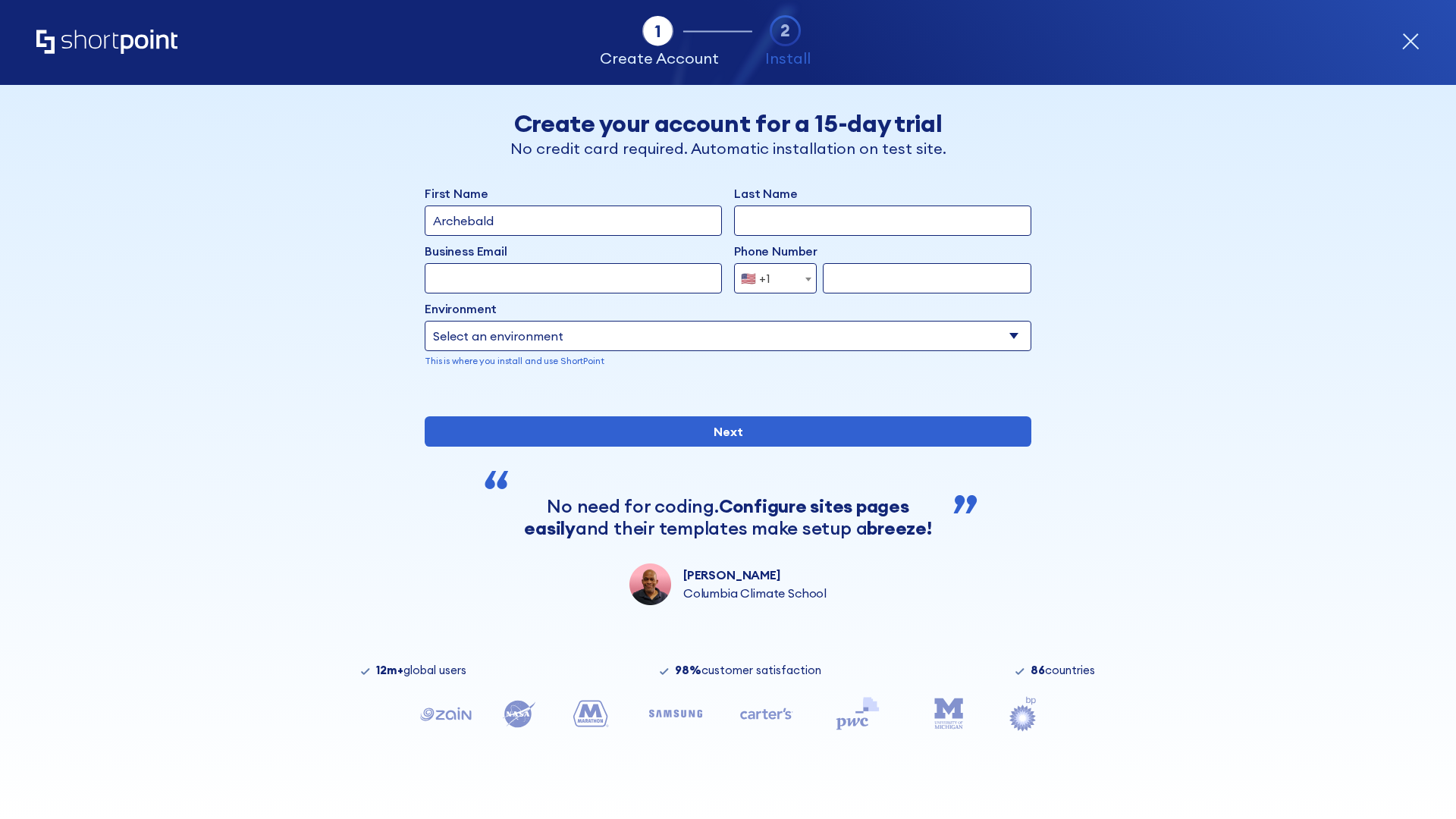
type input "Archebald"
type input "Berkuskv"
type input "[EMAIL_ADDRESS][DOMAIN_NAME]"
type input "2125556789"
select select "SharePoint 2019 (On-Premise)"
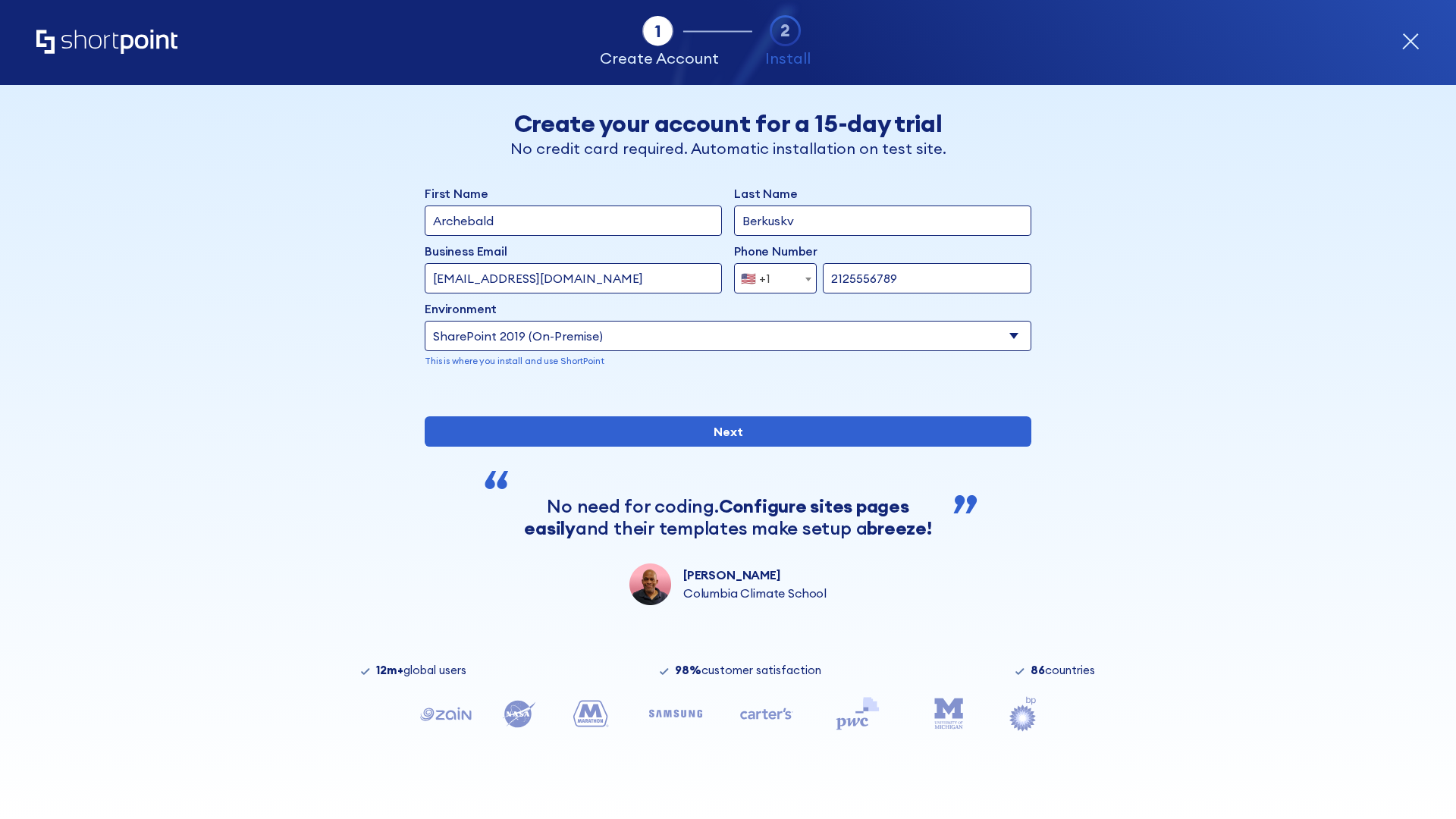
type input "2125556789"
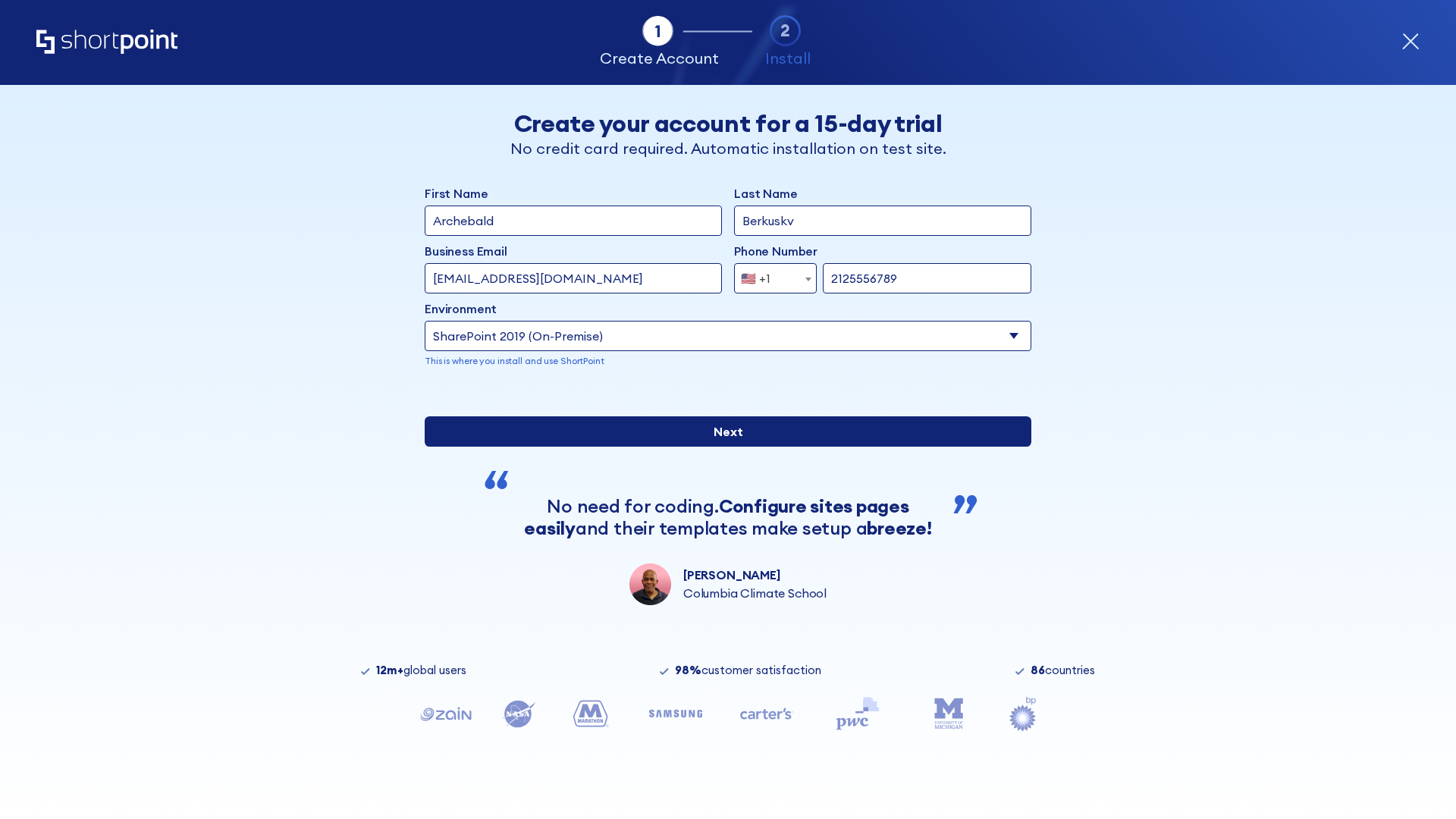
type input "[URL][DOMAIN_NAME]"
click at [722, 538] on div "First Name Archebald Last Name Berkuskv Business Email Invalid Email Address te…" at bounding box center [728, 395] width 607 height 421
click at [722, 446] on input "Next" at bounding box center [728, 431] width 607 height 31
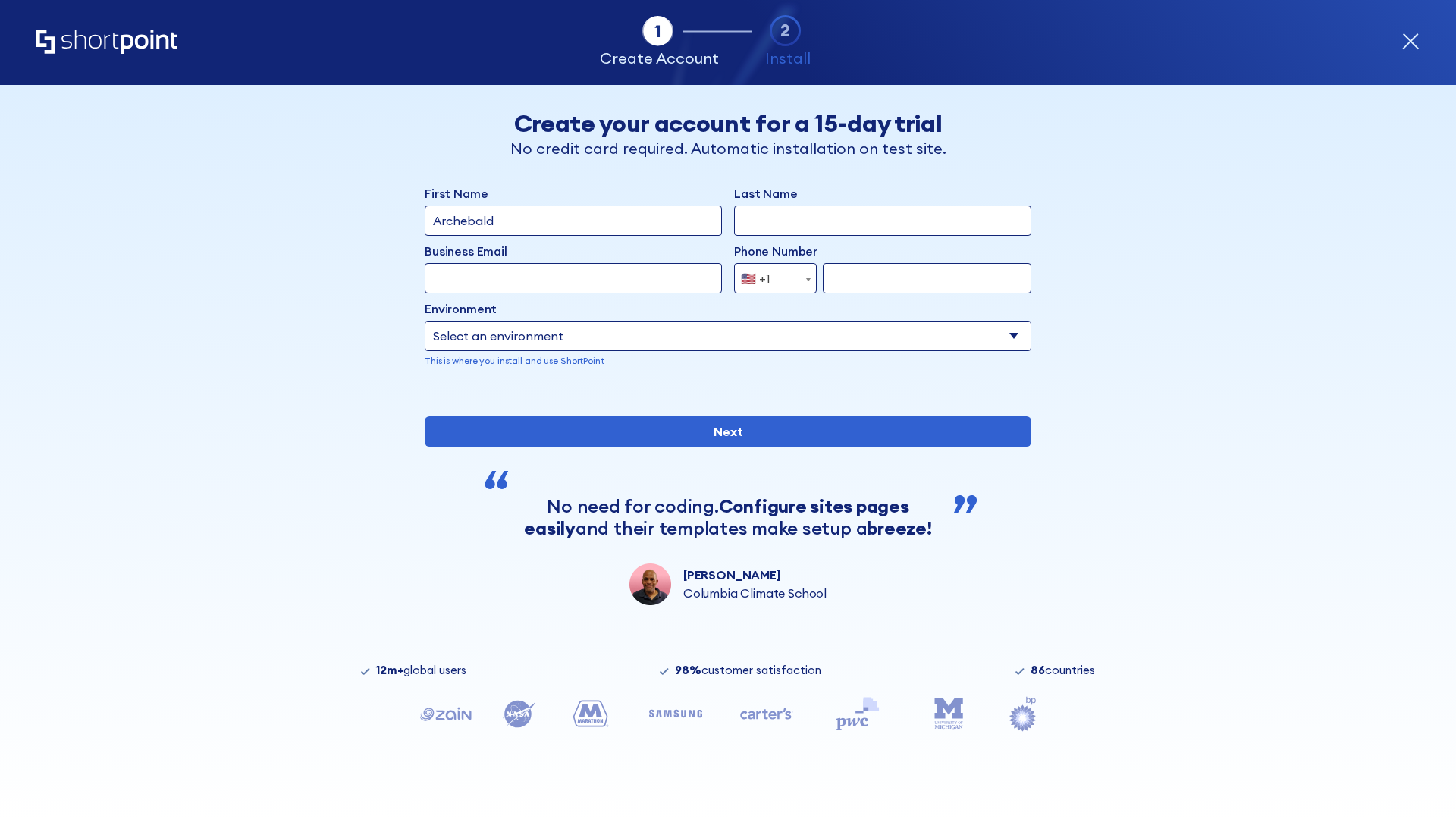
type input "Archebald"
type input "Berkuskv"
type input "[EMAIL_ADDRESS][DOMAIN_NAME]"
type input "2125556789"
select select "SharePoint 2019 (On-Premise)"
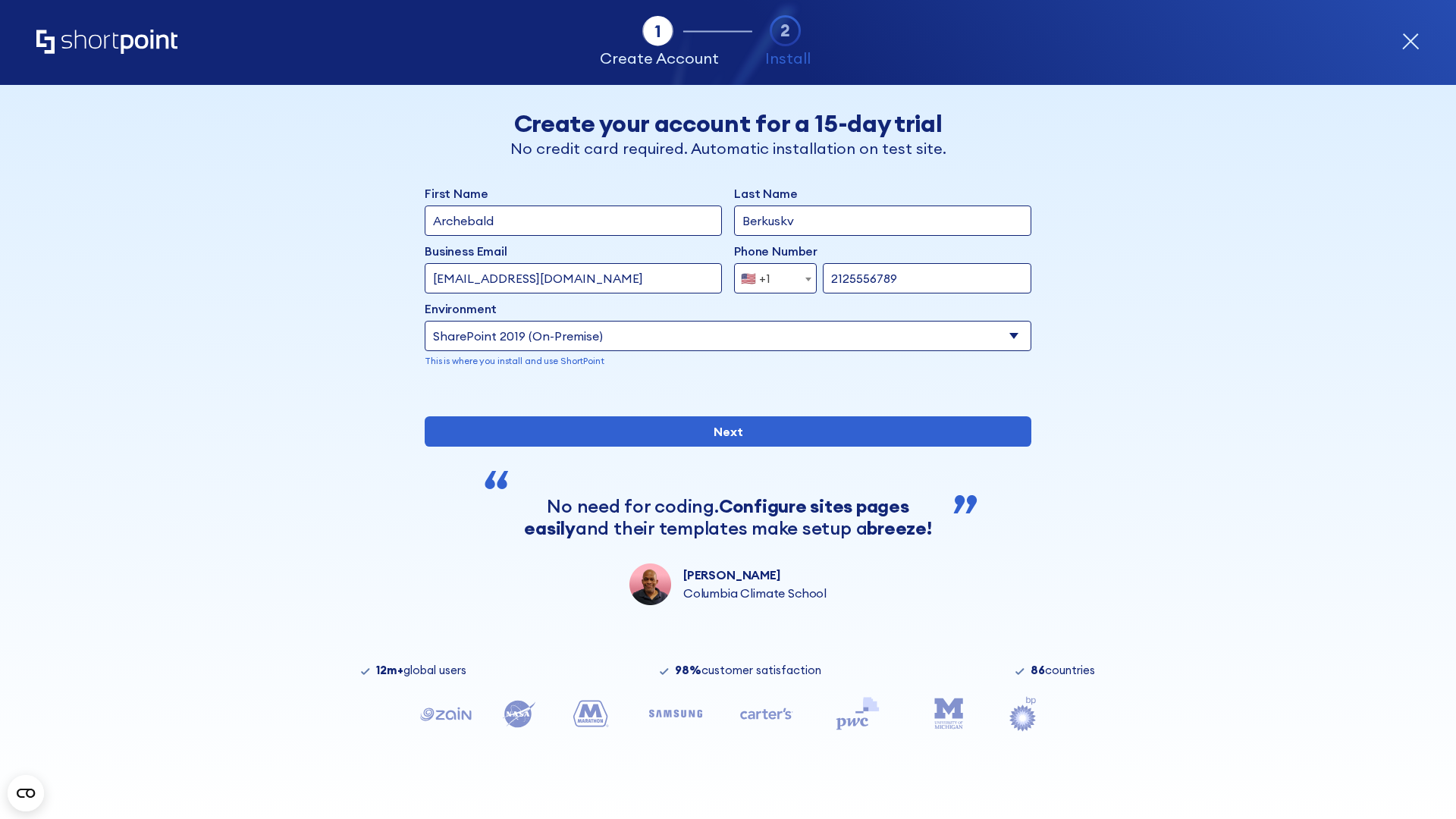
type input "2125556789"
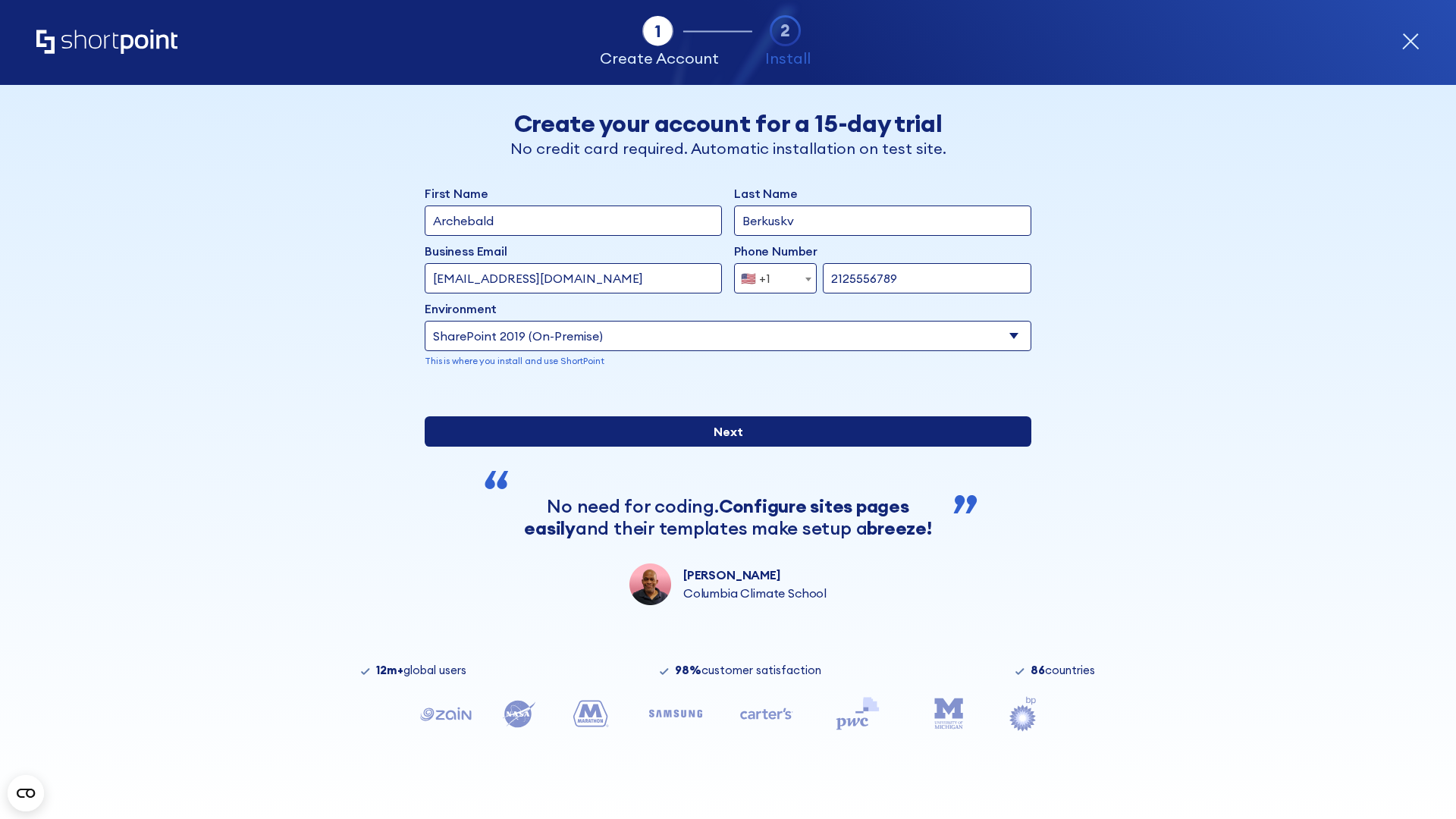
type input "https://intranet.sharepoint.de"
click at [722, 556] on div "First Name Archebald Last Name Berkuskv Business Email Invalid Email Address te…" at bounding box center [728, 395] width 607 height 421
click at [722, 446] on input "Next" at bounding box center [728, 431] width 607 height 31
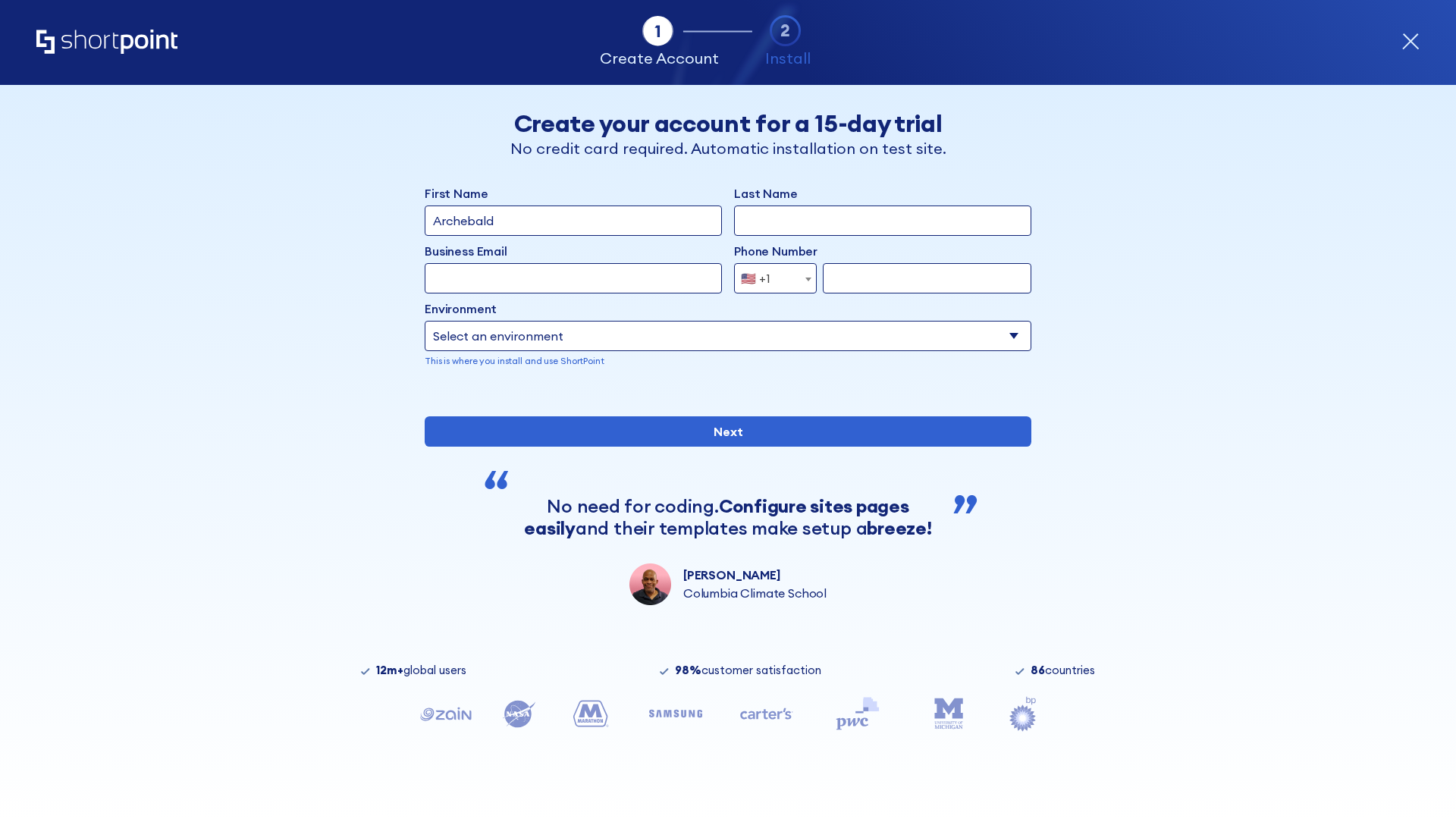
type input "Archebald"
type input "Berkuskv"
type input "[EMAIL_ADDRESS][DOMAIN_NAME]"
type input "2125556789"
select select "SharePoint 2019 (On-Premise)"
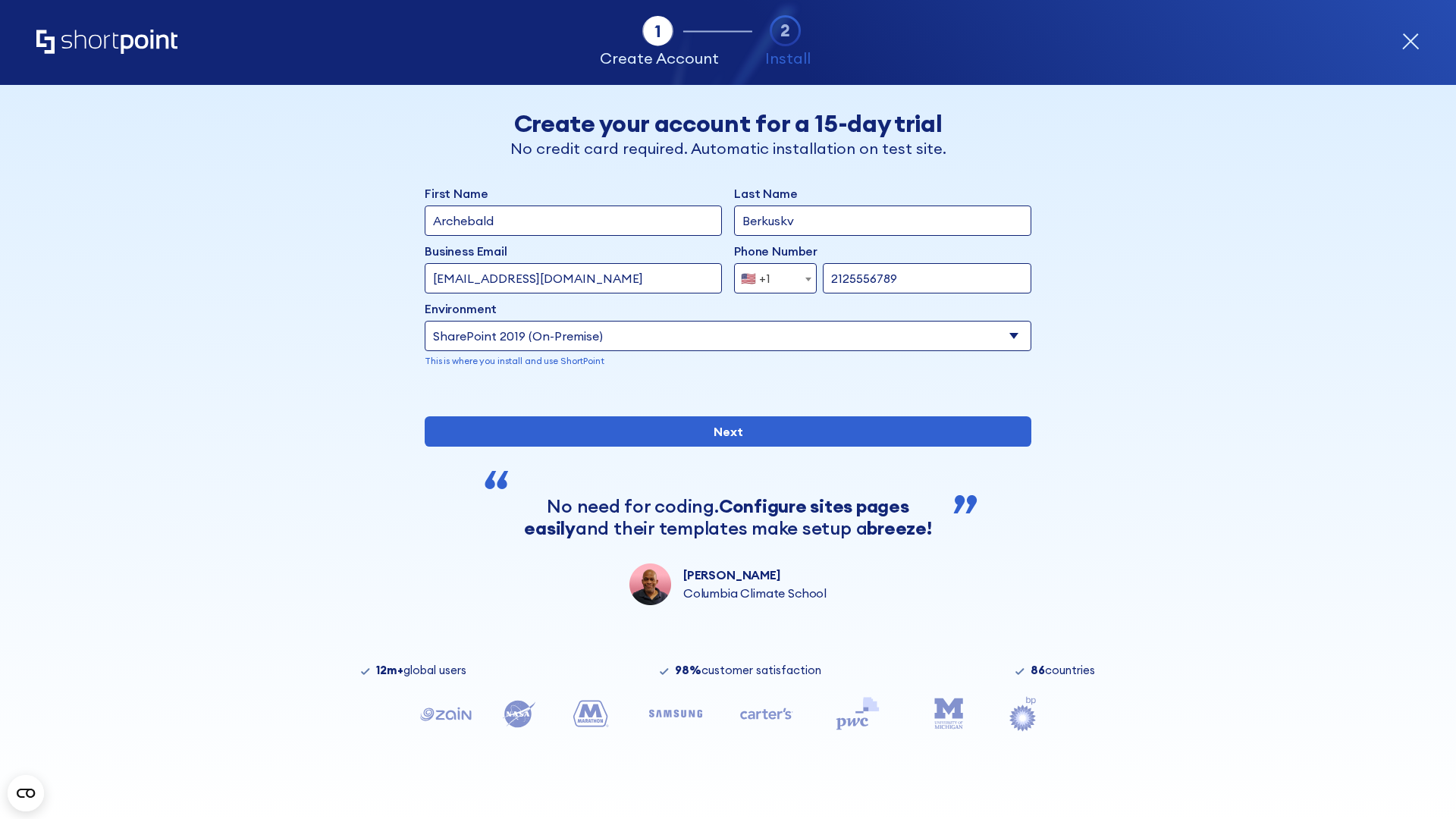
type input "2125556789"
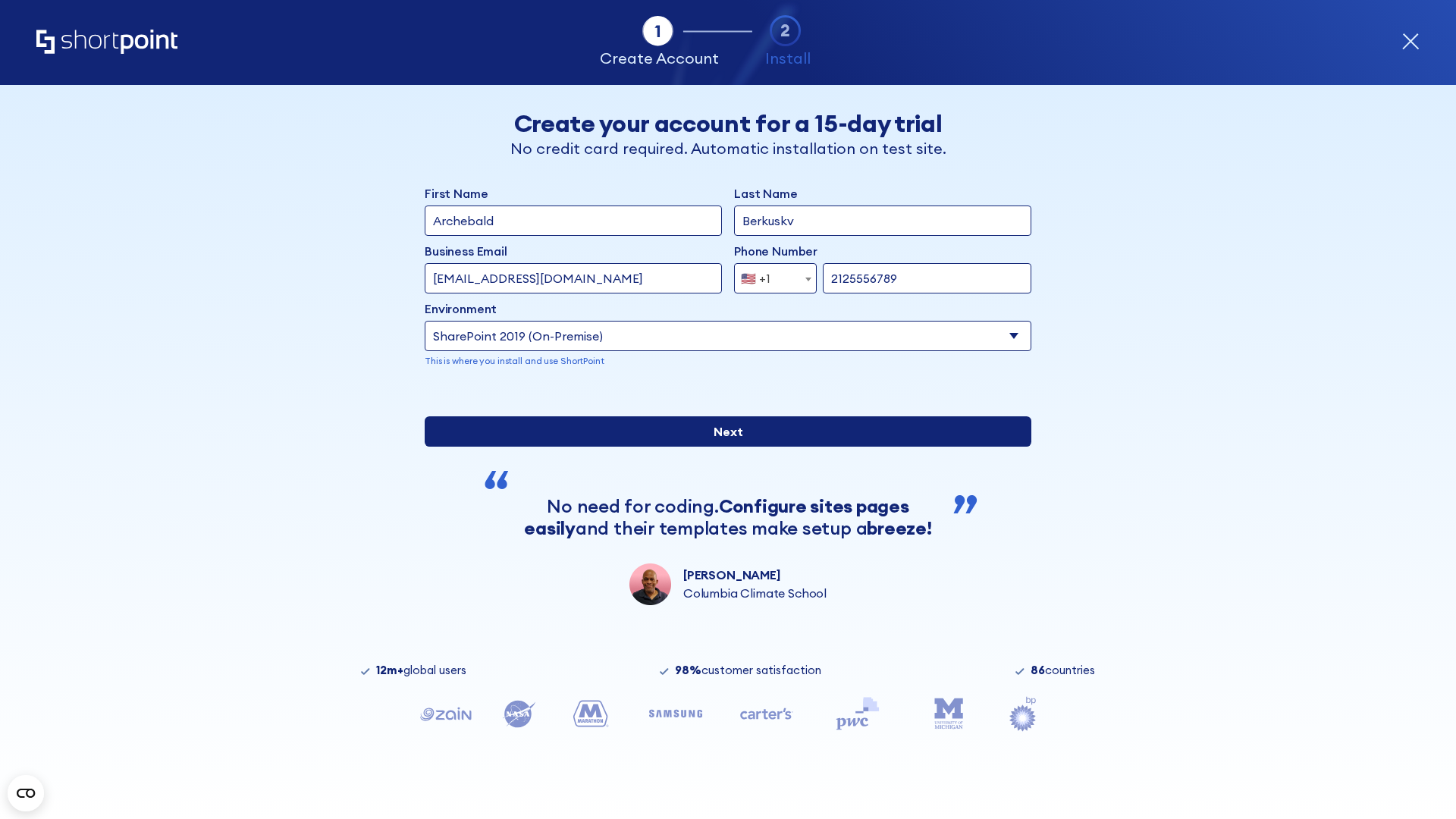
type input "https://secure.sharepoint.us"
click at [722, 543] on div "First Name Archebald Last Name Berkuskv Business Email Invalid Email Address [E…" at bounding box center [728, 395] width 607 height 421
click at [722, 446] on input "Next" at bounding box center [728, 431] width 607 height 31
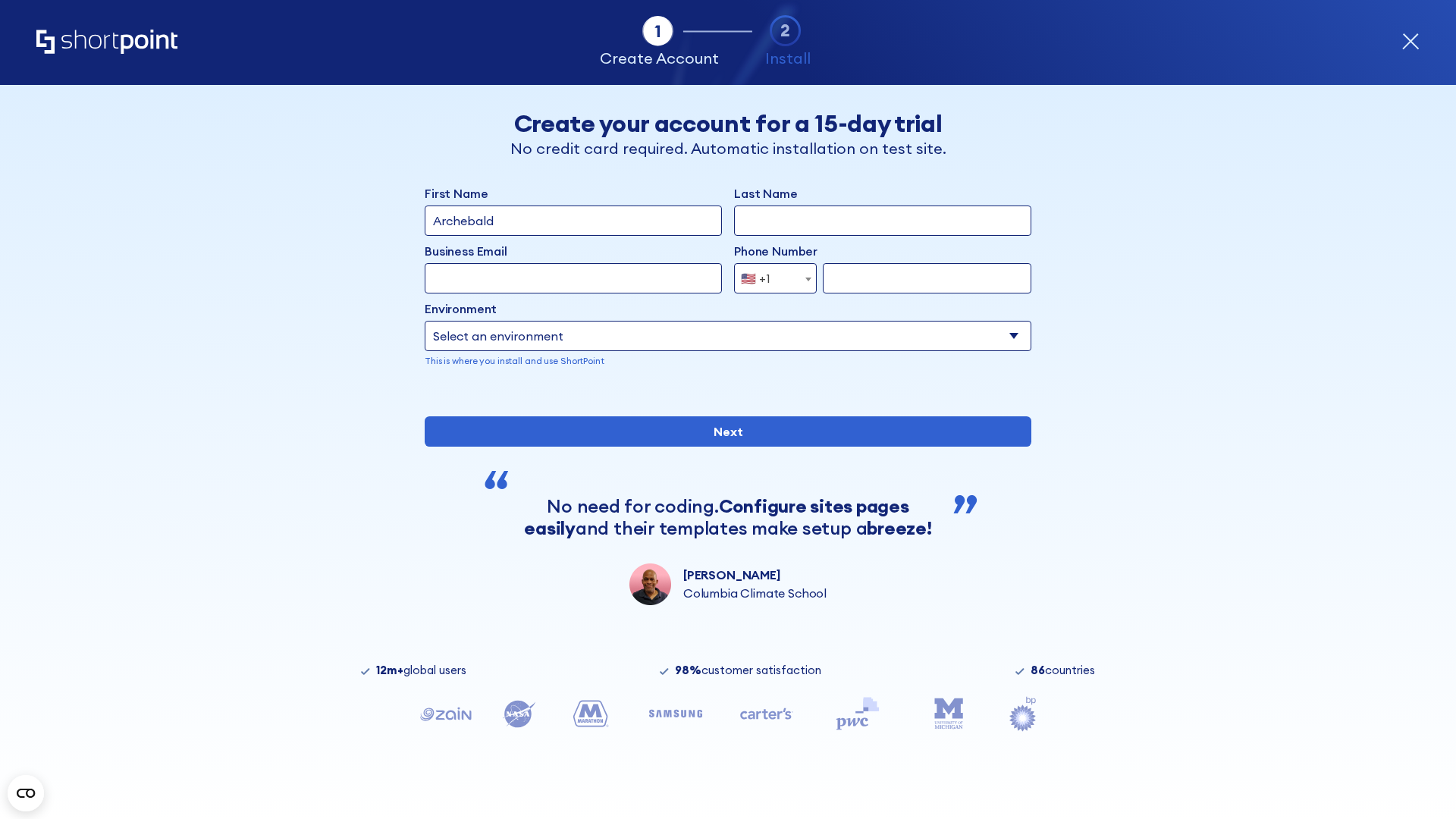
type input "Archebald"
type input "Berkuskv"
type input "[EMAIL_ADDRESS][DOMAIN_NAME]"
type input "2125556789"
select select "SharePoint 2019 (On-Premise)"
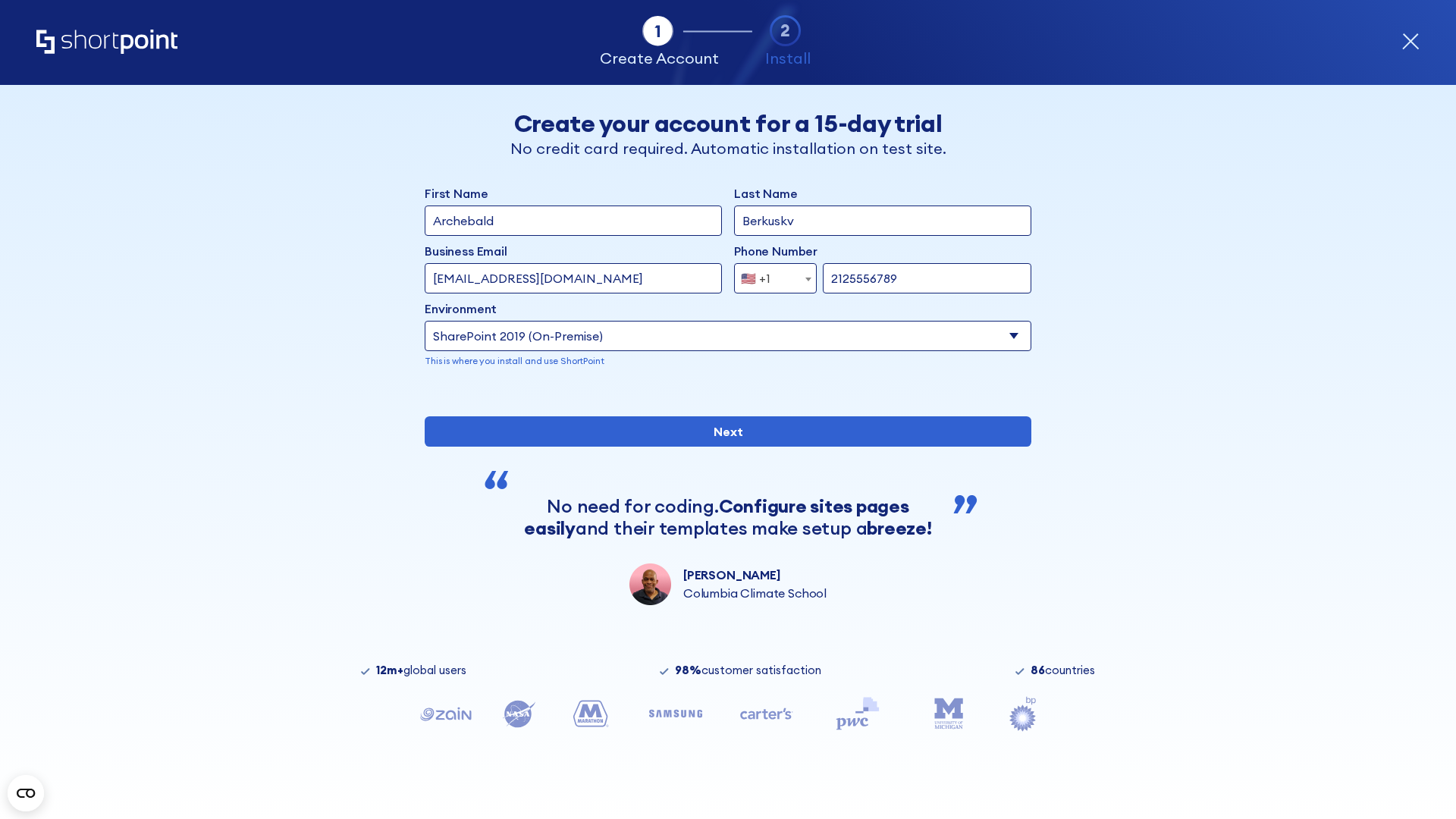
type input "2125556789"
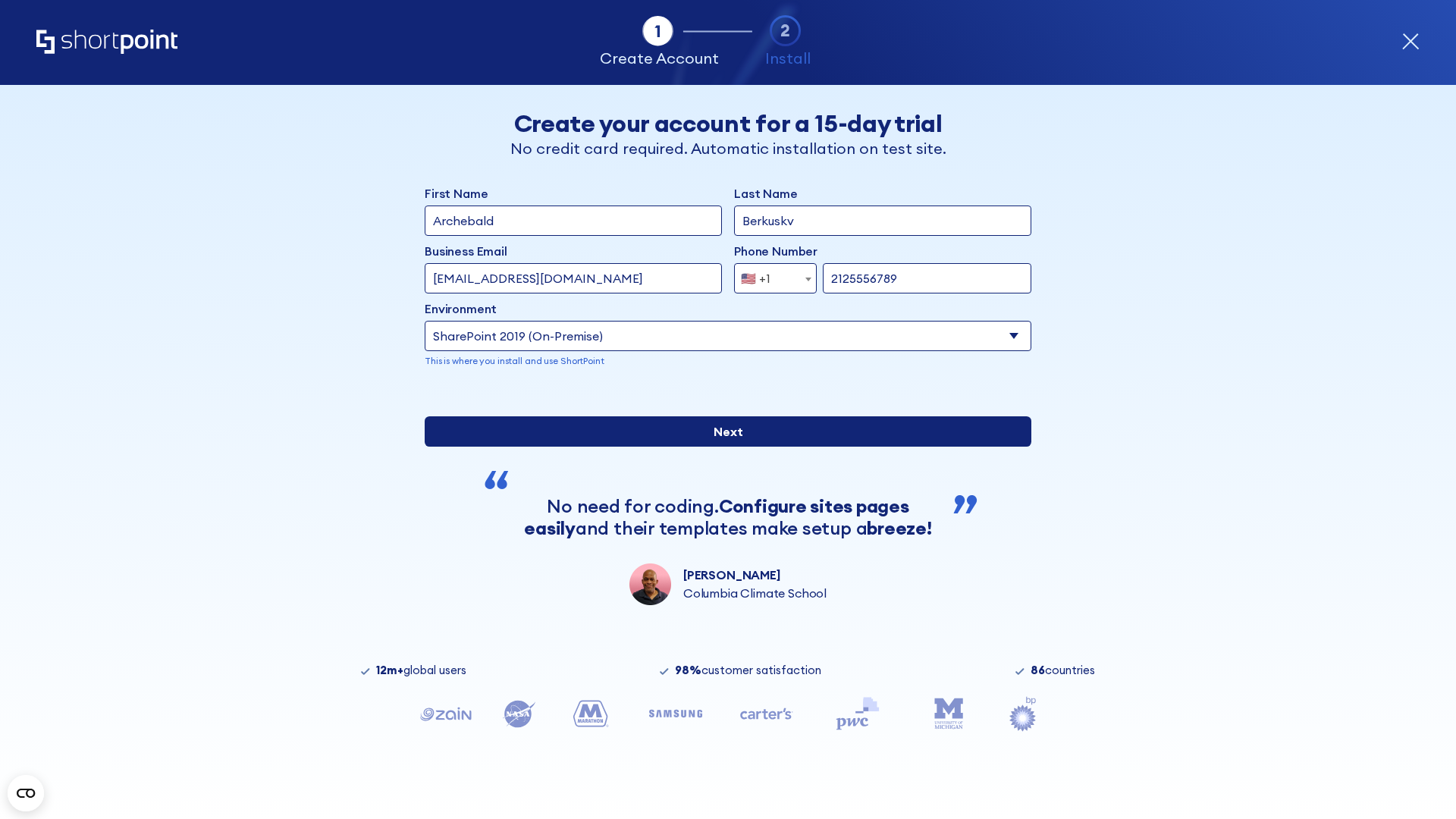
type input "https://alpha.sharepoint-mil.us"
click at [722, 532] on div "First Name Archebald Last Name Berkuskv Business Email Invalid Email Address [E…" at bounding box center [728, 395] width 607 height 421
click at [722, 446] on input "Next" at bounding box center [728, 431] width 607 height 31
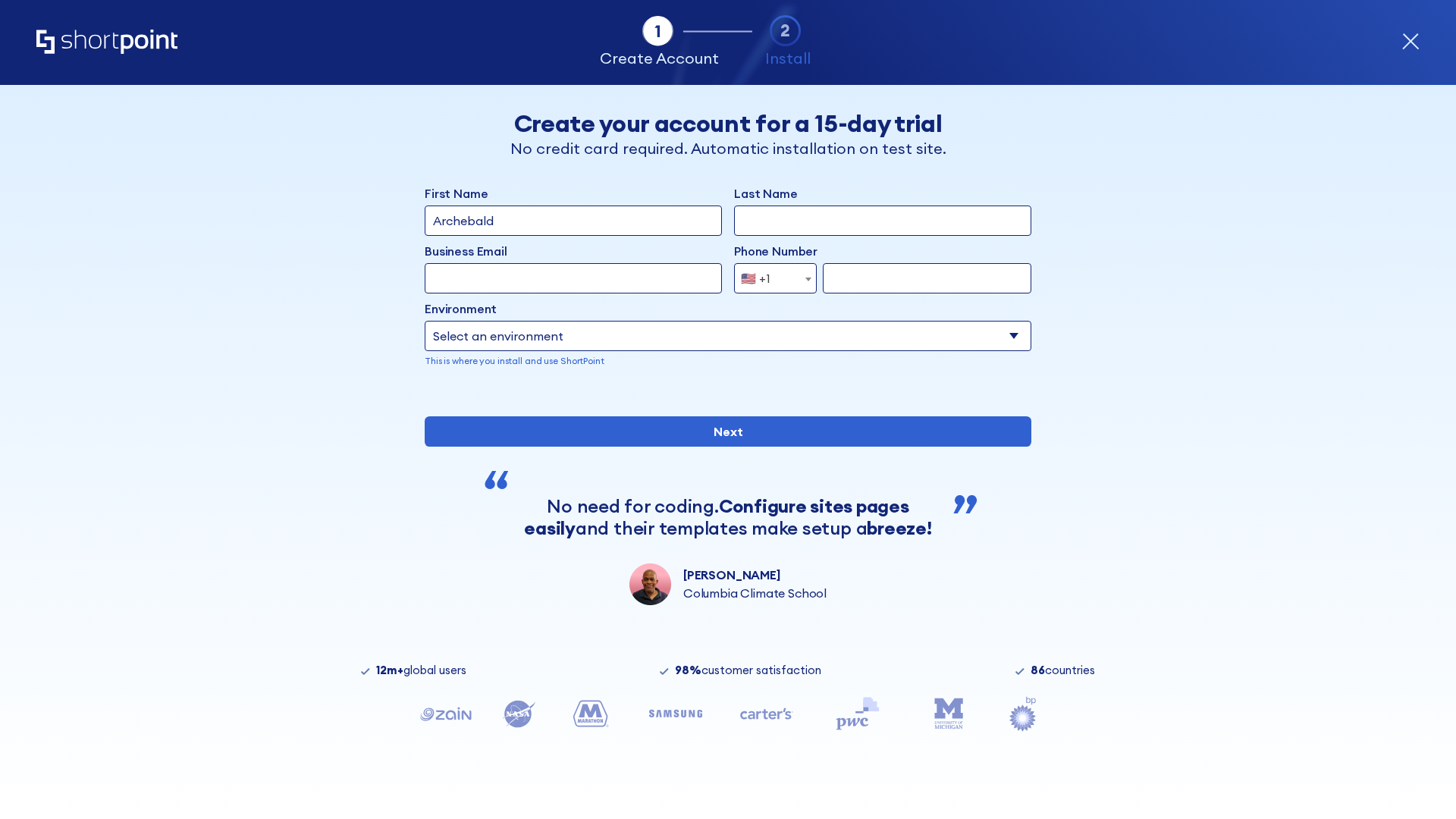
type input "Archebald"
type input "Berkuskv"
type input "[EMAIL_ADDRESS][DOMAIN_NAME]"
type input "2125556789"
select select "SharePoint 2019 (On-Premise)"
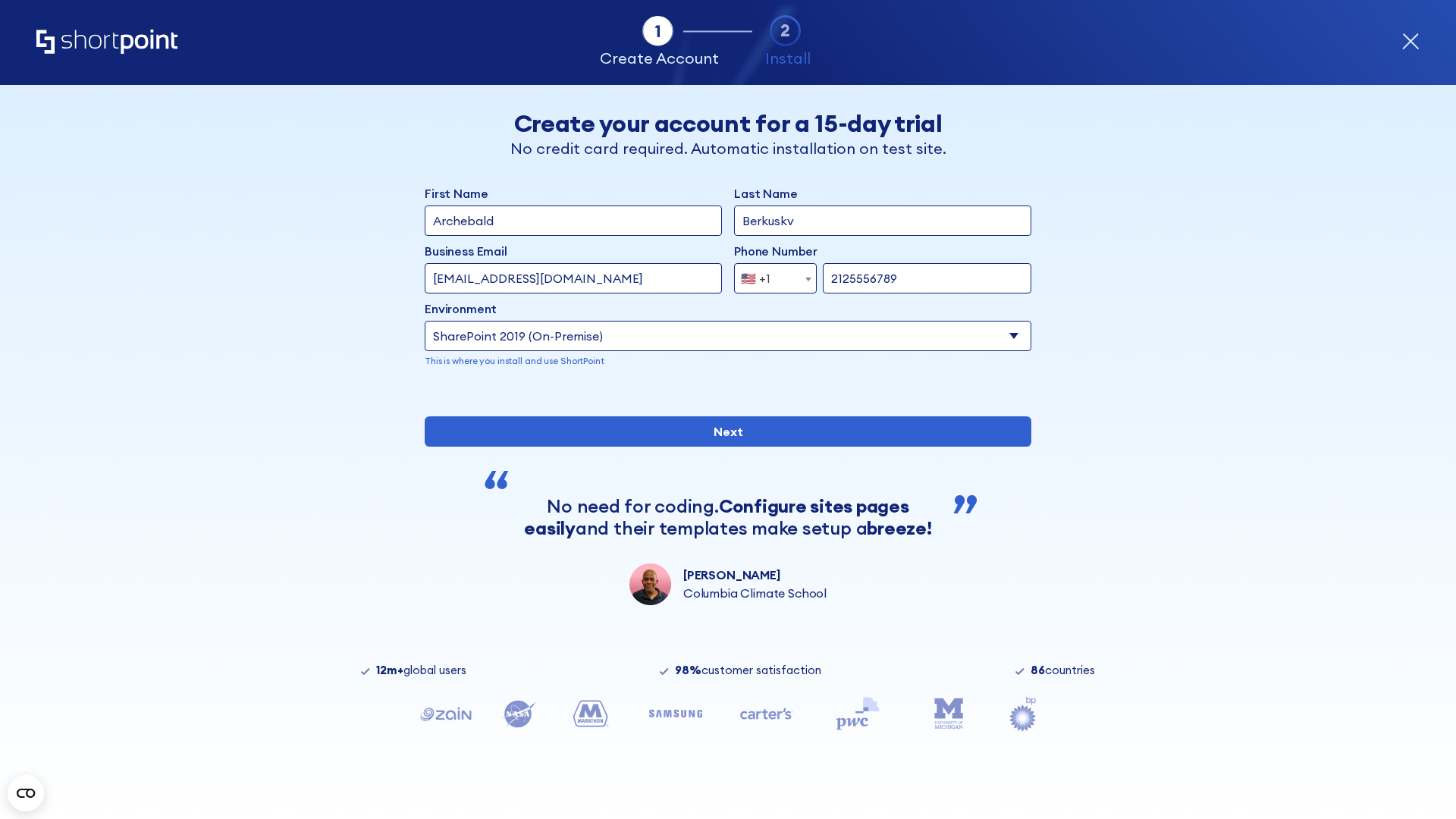
type input "2125556789"
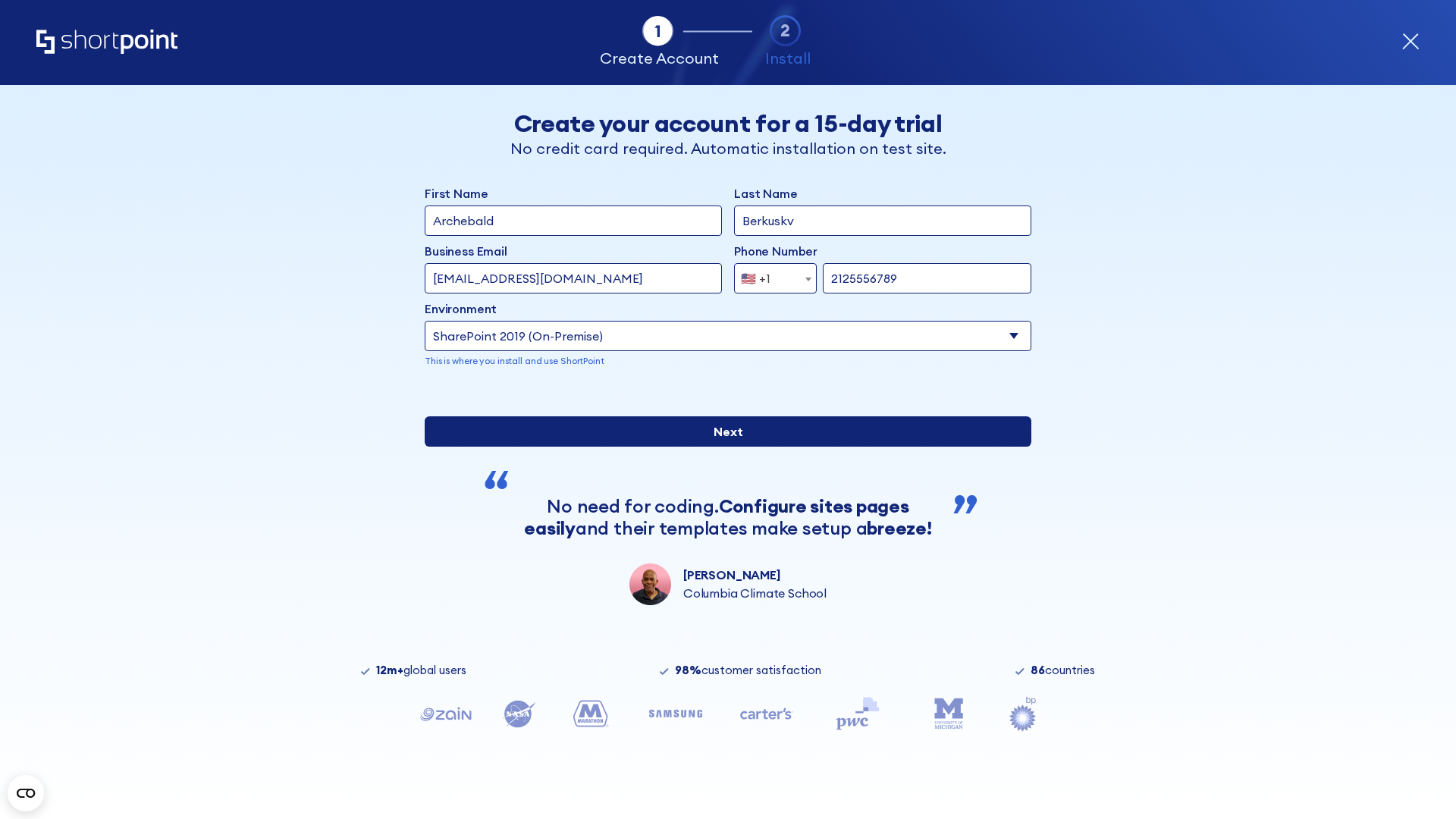
type input "[URL][DOMAIN_NAME]"
click at [722, 548] on div "First Name Archebald Last Name Berkuskv Business Email Invalid Email Address te…" at bounding box center [728, 395] width 607 height 421
click at [722, 446] on input "Next" at bounding box center [728, 431] width 607 height 31
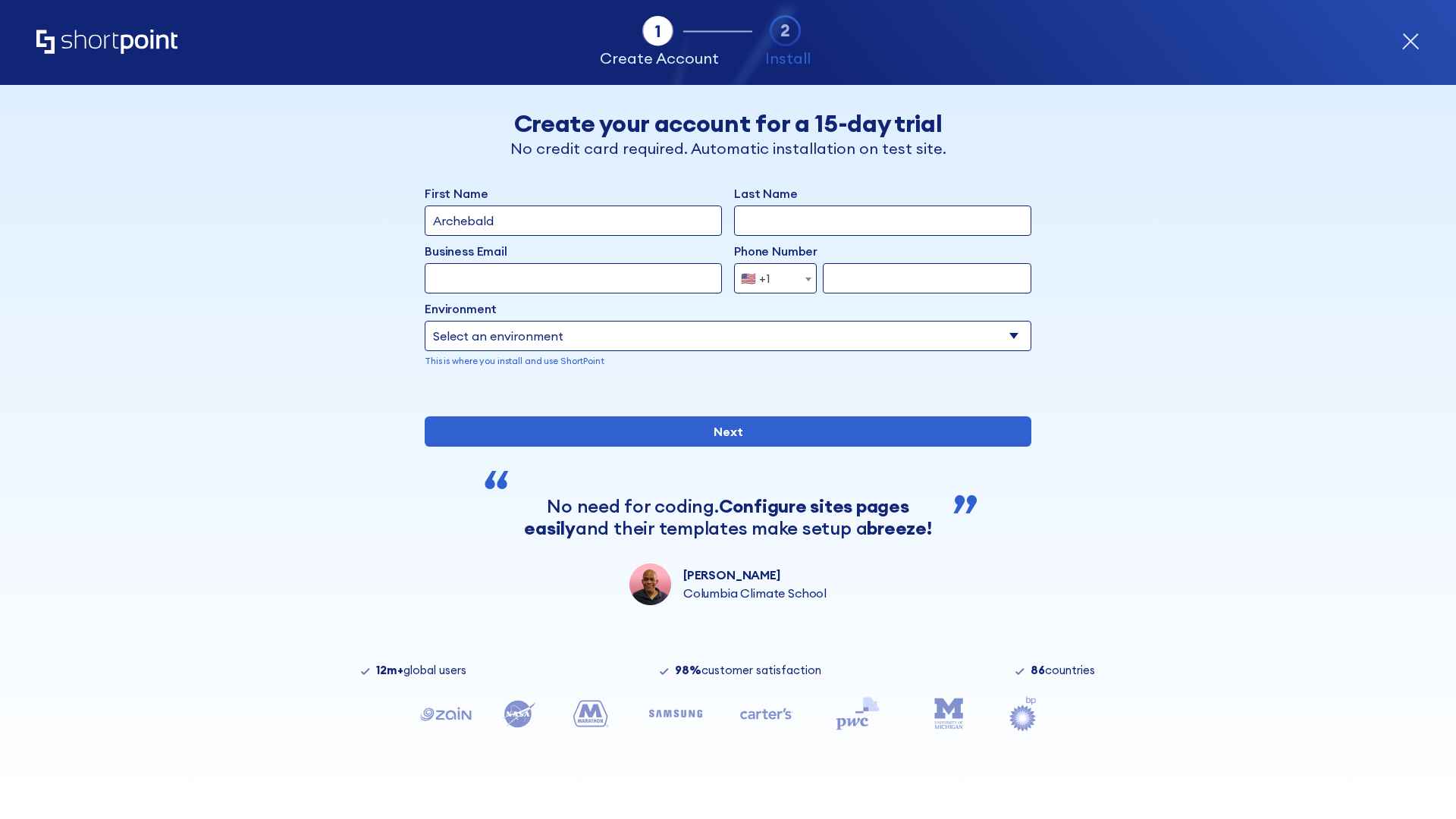
type input "Archebald"
type input "Berkuskv"
type input "[EMAIL_ADDRESS][DOMAIN_NAME]"
type input "2125556789"
select select "SharePoint 2016 (On-Premise)"
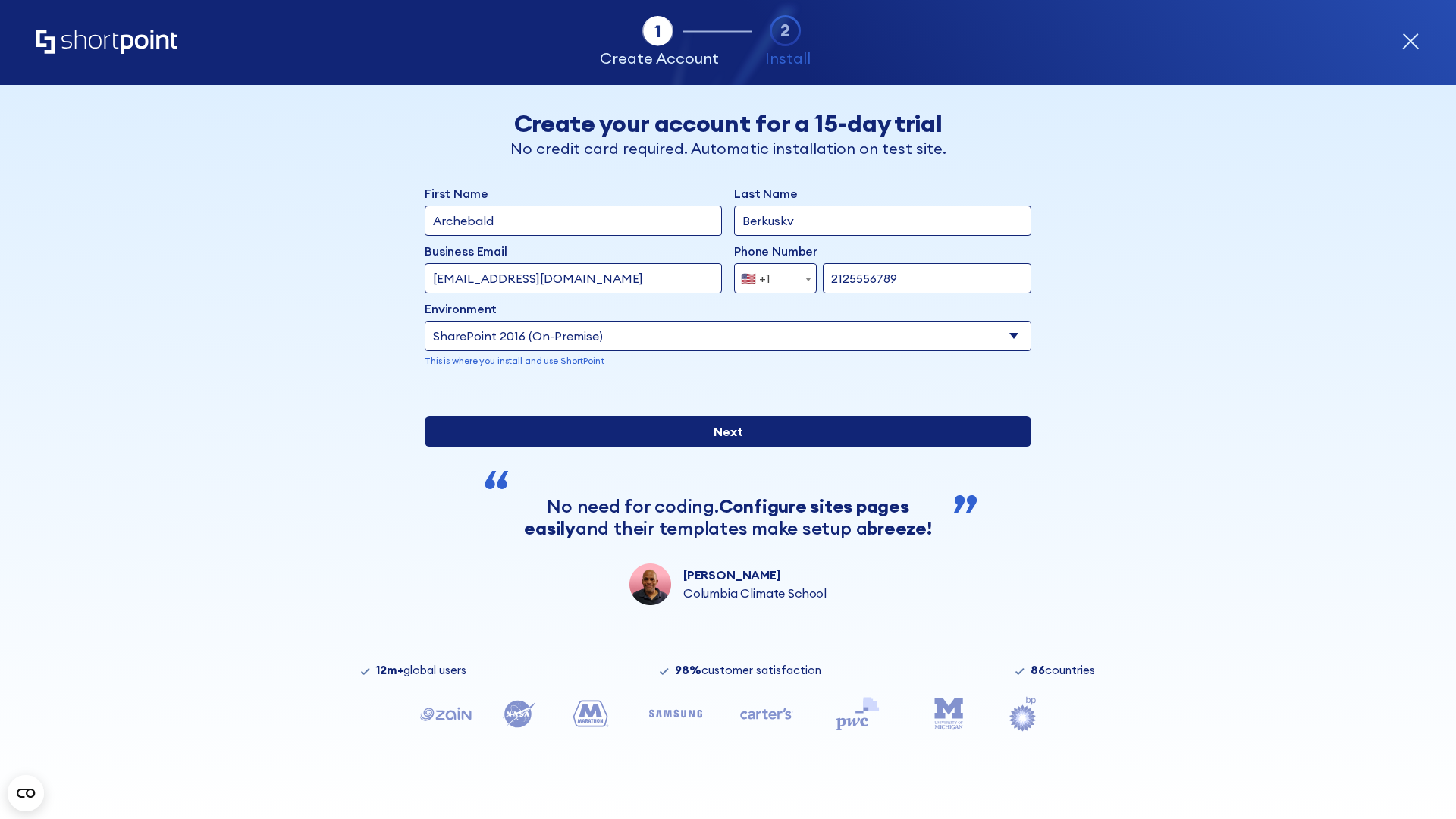
type input "2125556789"
click at [722, 554] on div "First Name Archebald Last Name Berkuskv Business Email Invalid Email Address [E…" at bounding box center [728, 395] width 607 height 421
click at [722, 446] on input "Next" at bounding box center [728, 431] width 607 height 31
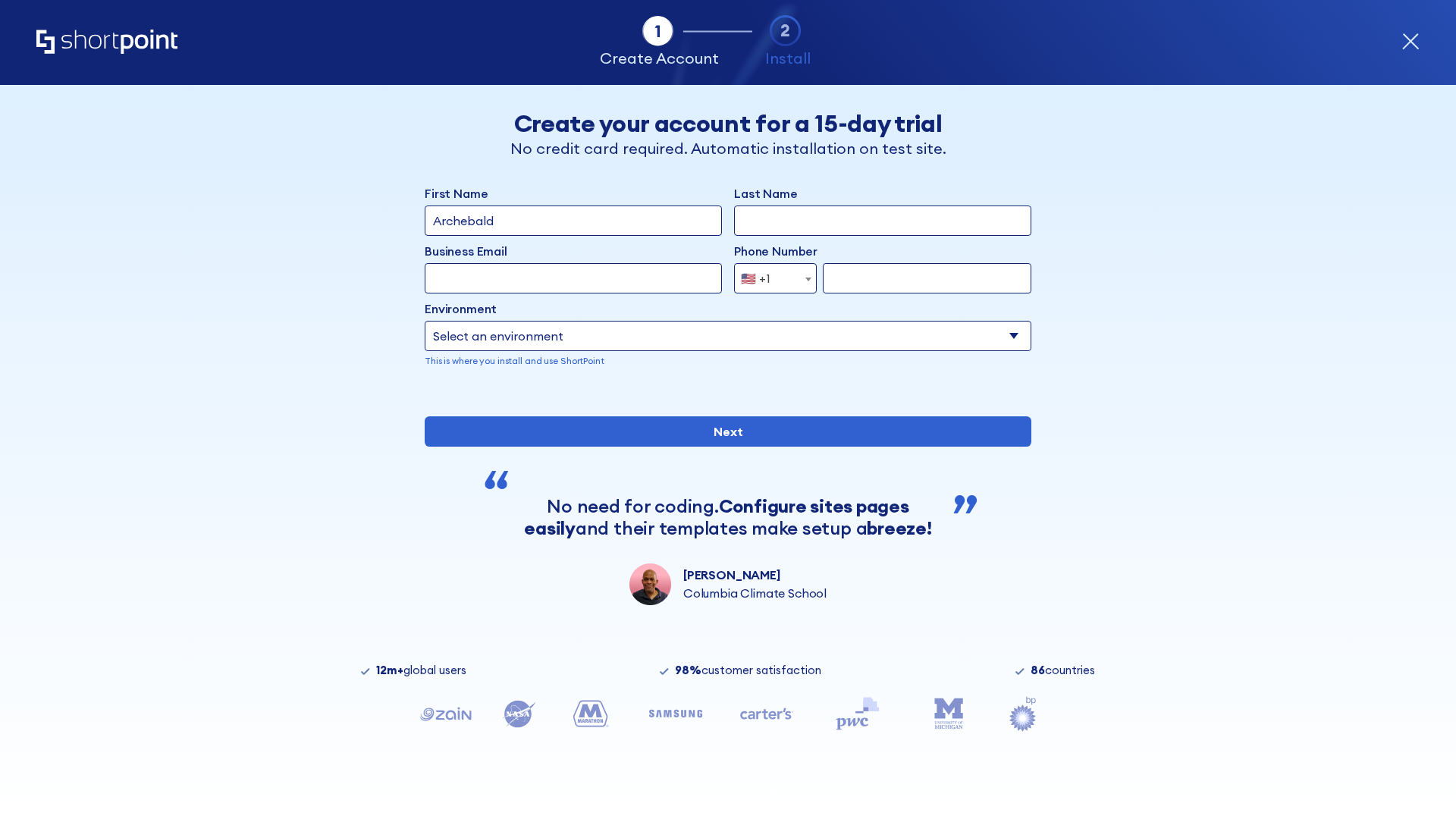
type input "Archebald"
type input "Berkuskv"
type input "[EMAIL_ADDRESS][DOMAIN_NAME]"
type input "2125556789"
select select "SharePoint 2013 (On-Premise)"
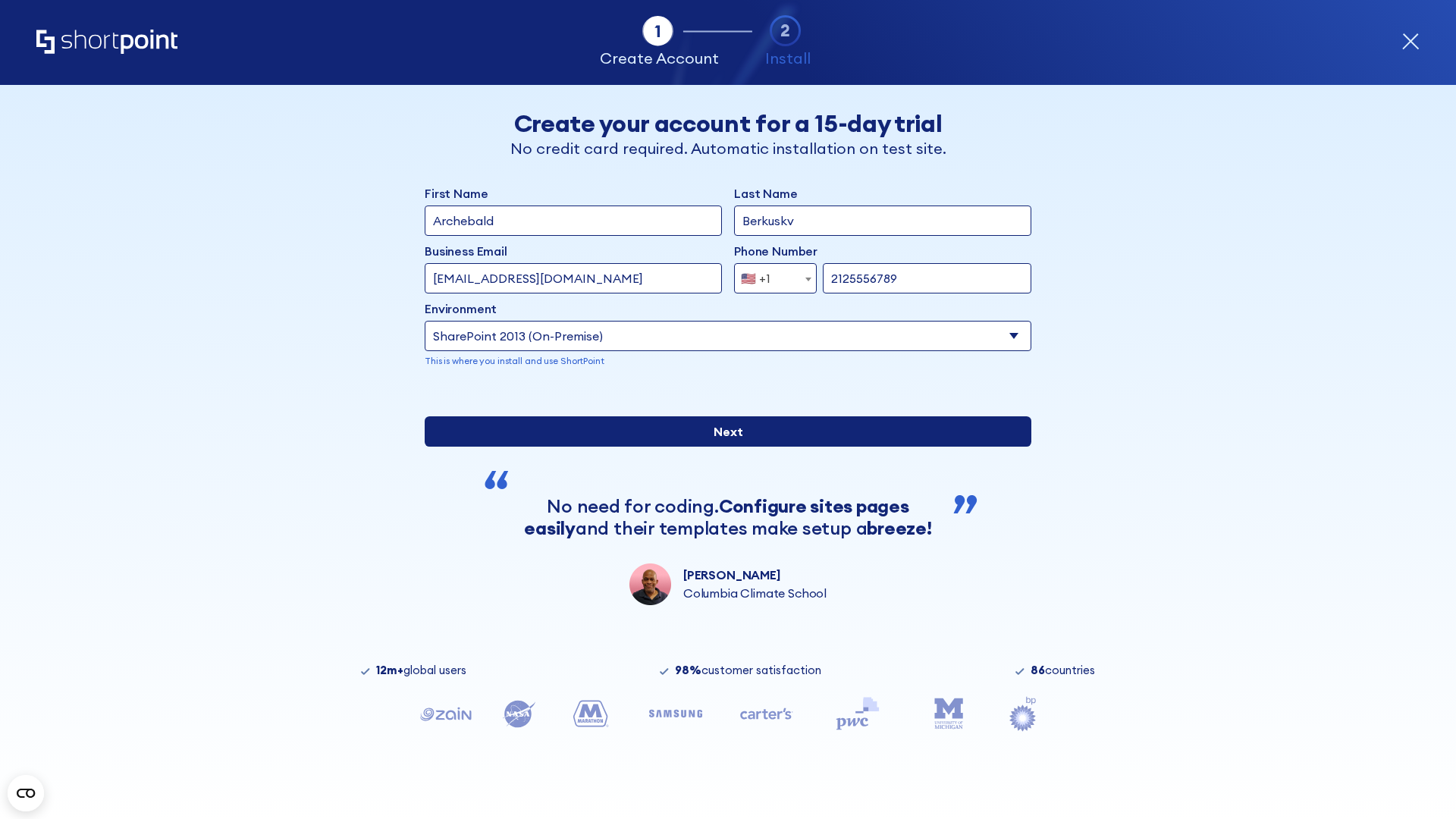
type input "2125556789"
click at [722, 527] on div "First Name Archebald Last Name Berkuskv Business Email Invalid Email Address [E…" at bounding box center [728, 395] width 607 height 421
click at [722, 446] on input "Next" at bounding box center [728, 431] width 607 height 31
